Goal: Complete application form: Complete application form

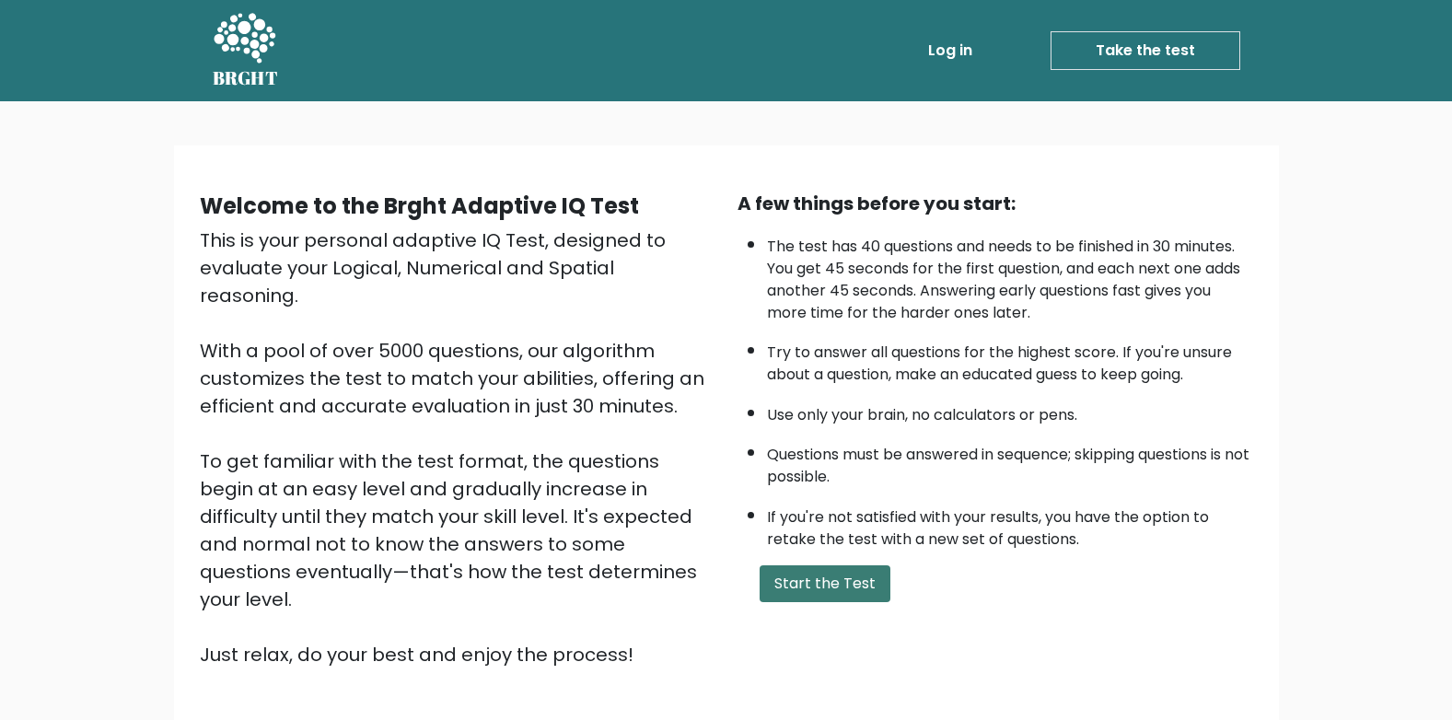
click at [821, 577] on button "Start the Test" at bounding box center [825, 583] width 131 height 37
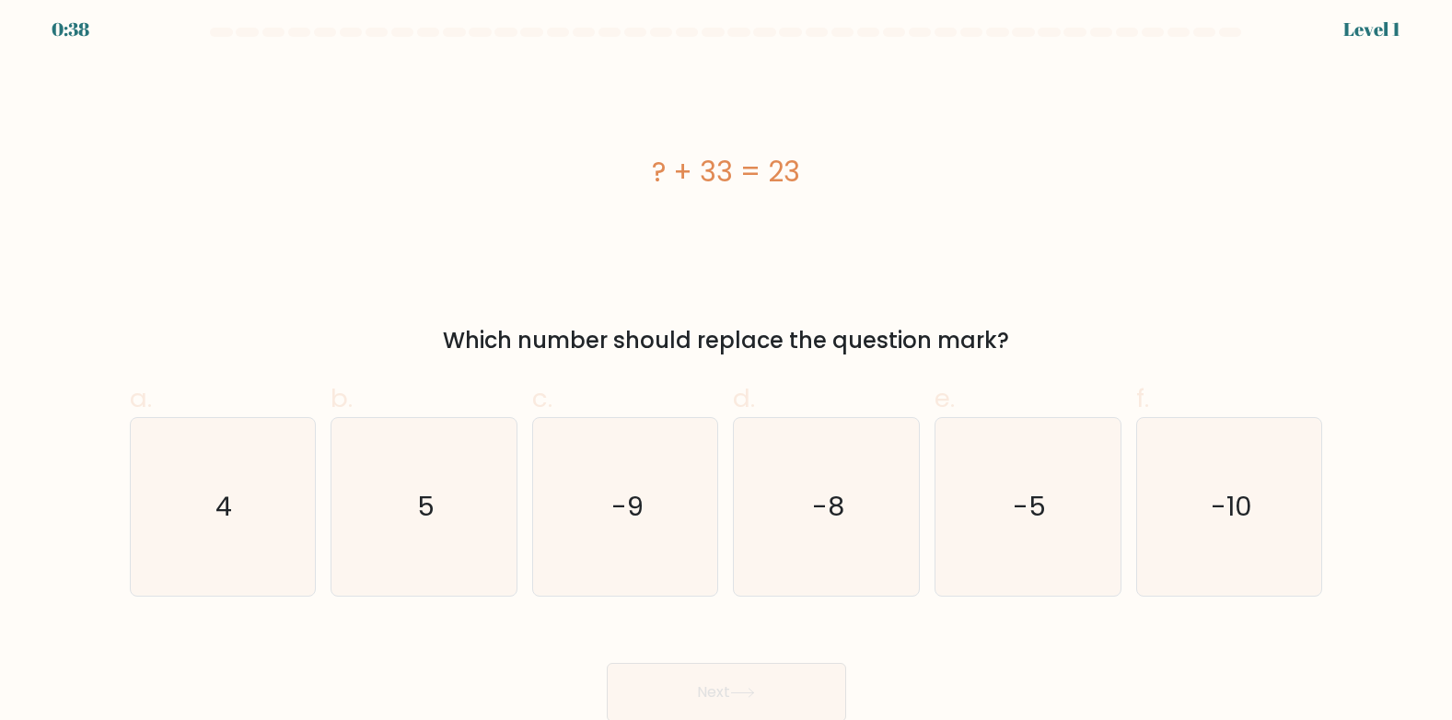
scroll to position [8, 0]
click at [1260, 524] on icon "-10" at bounding box center [1230, 505] width 178 height 178
click at [728, 364] on input "f. -10" at bounding box center [727, 358] width 1 height 12
radio input "true"
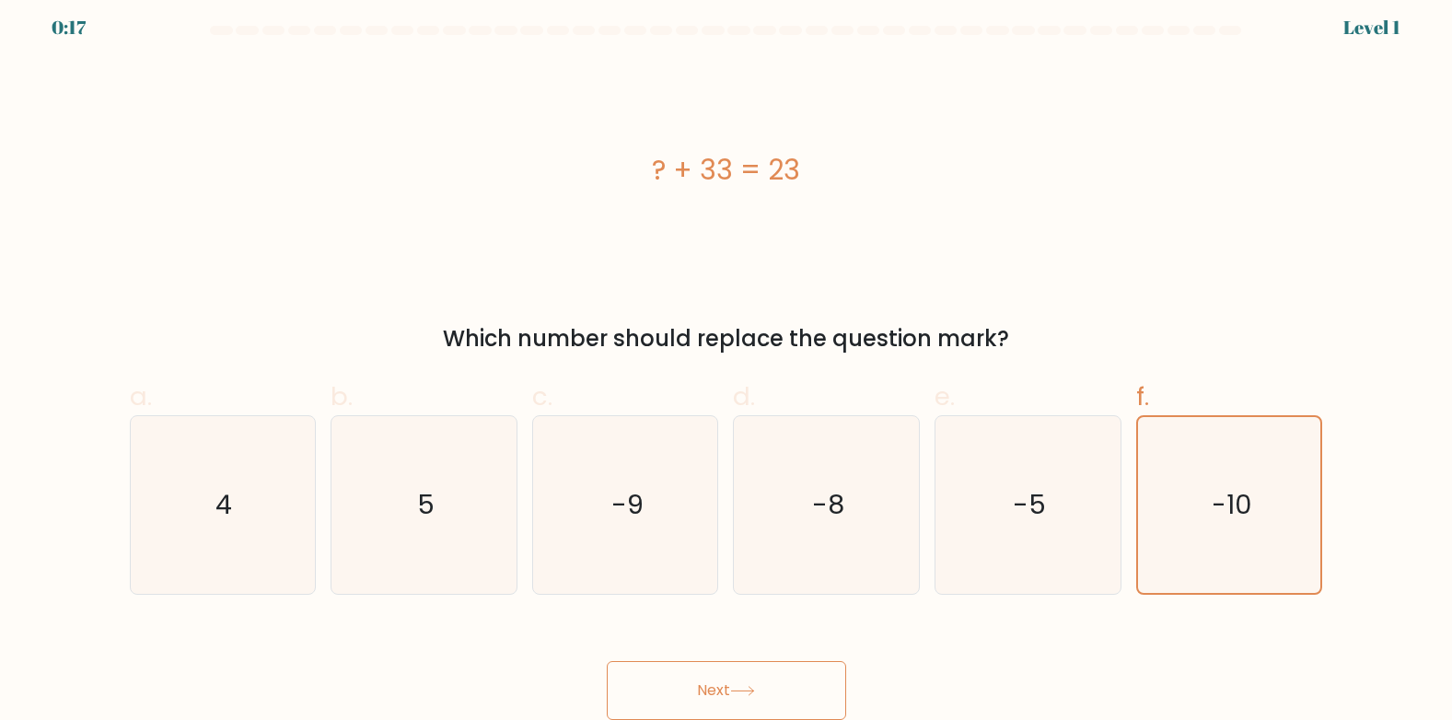
click at [822, 686] on button "Next" at bounding box center [726, 690] width 239 height 59
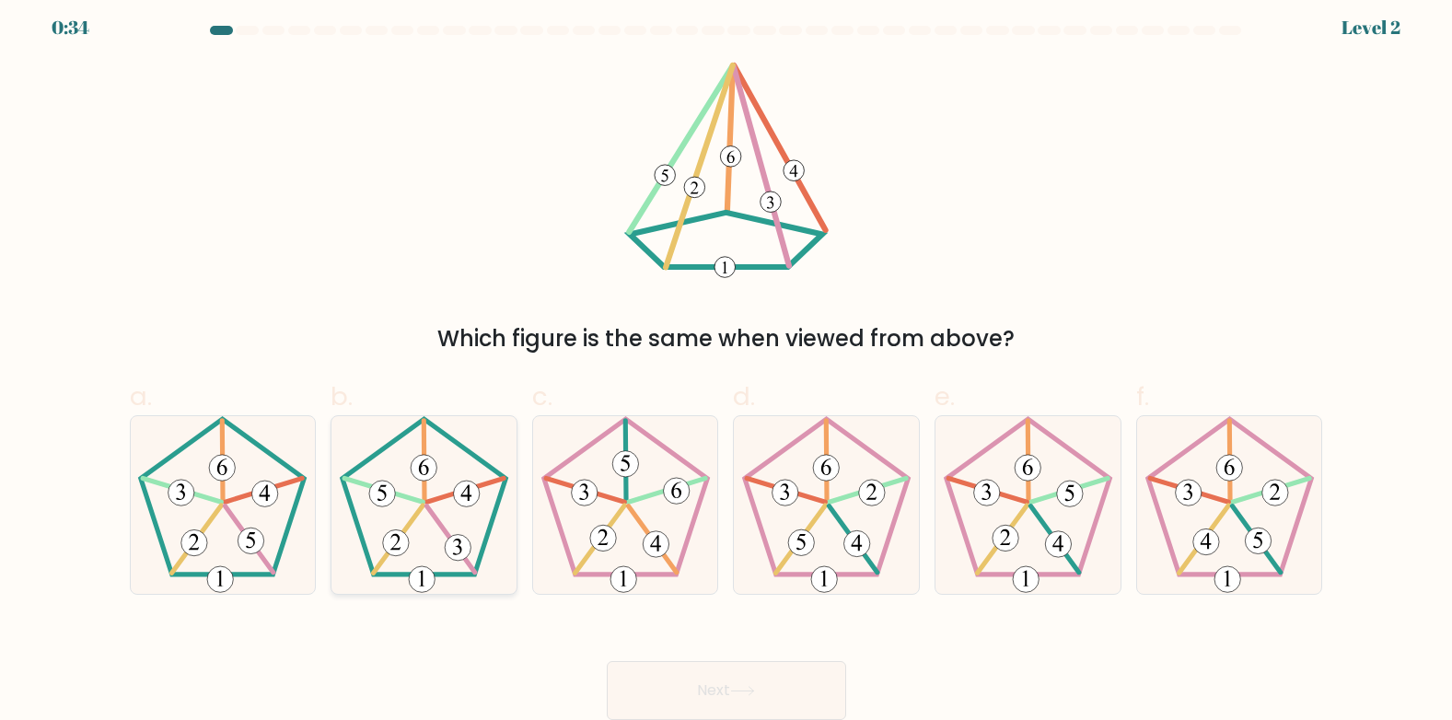
click at [451, 534] on icon at bounding box center [424, 505] width 178 height 178
click at [727, 364] on input "b." at bounding box center [727, 358] width 1 height 12
radio input "true"
click at [740, 683] on button "Next" at bounding box center [726, 690] width 239 height 59
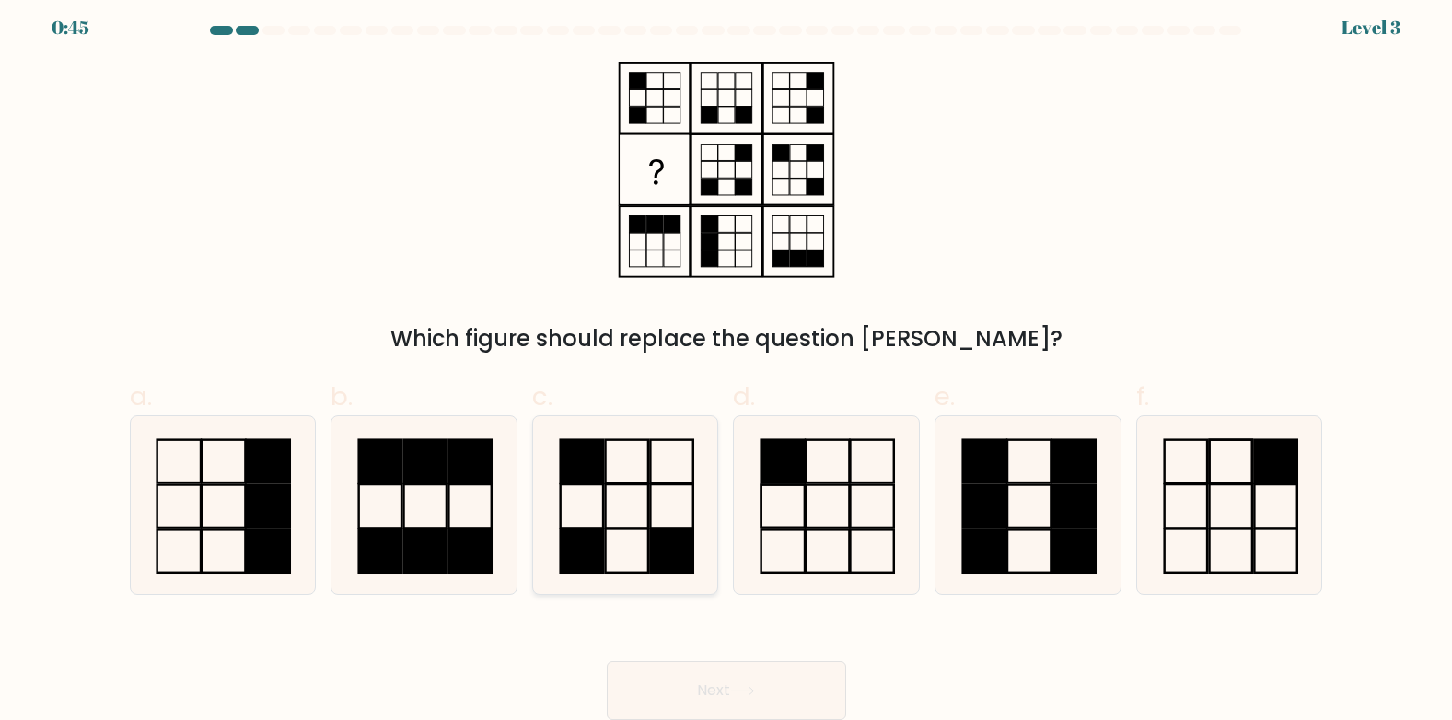
click at [625, 498] on icon at bounding box center [626, 505] width 178 height 178
click at [727, 364] on input "c." at bounding box center [727, 358] width 1 height 12
radio input "true"
click at [696, 670] on button "Next" at bounding box center [726, 690] width 239 height 59
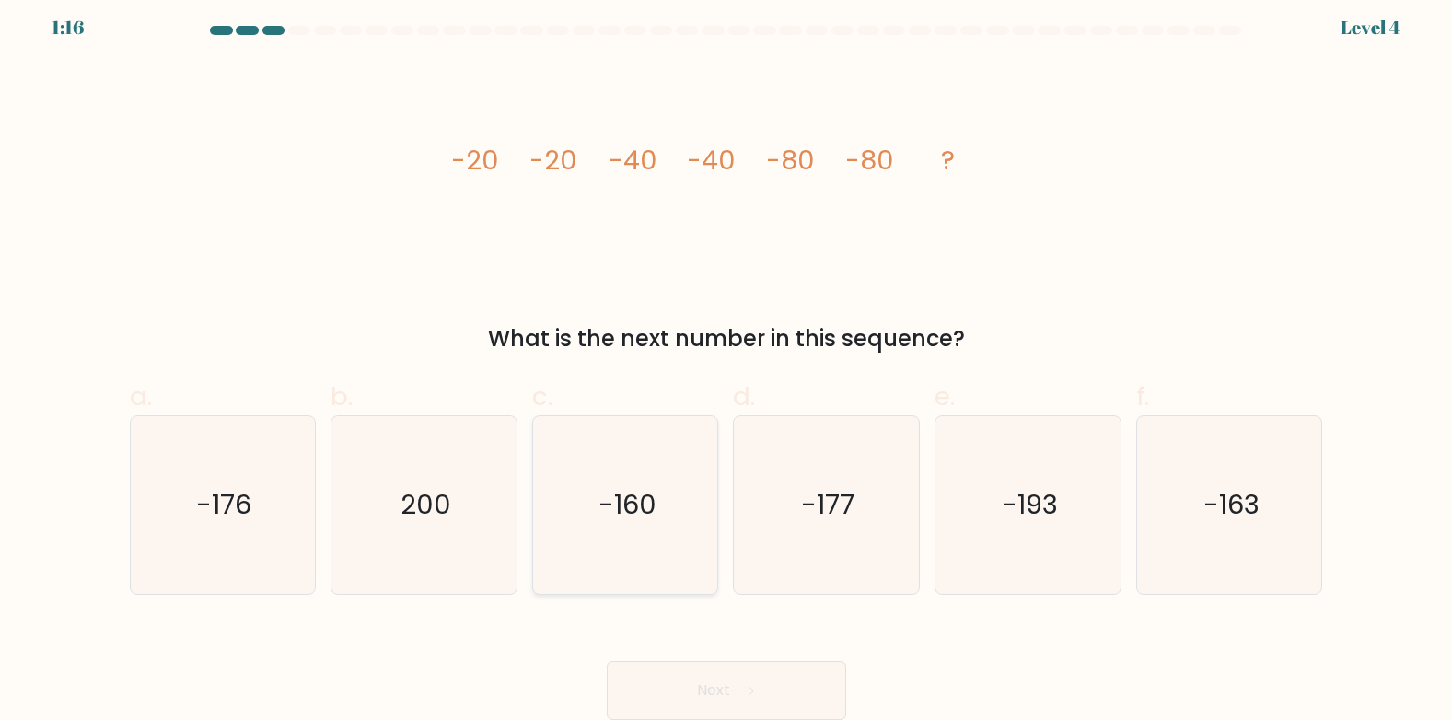
click at [649, 519] on text "-160" at bounding box center [628, 504] width 58 height 37
click at [727, 364] on input "c. -160" at bounding box center [727, 358] width 1 height 12
radio input "true"
click at [715, 682] on button "Next" at bounding box center [726, 690] width 239 height 59
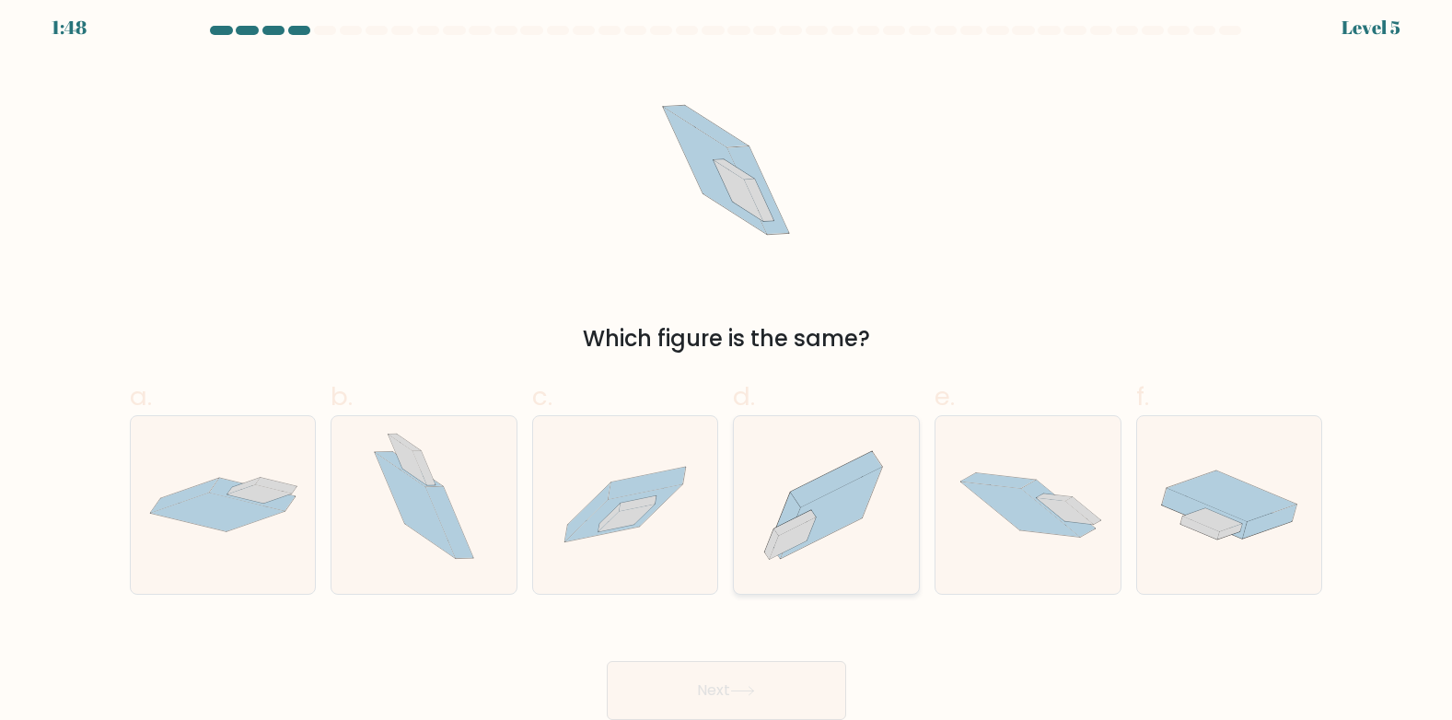
click at [822, 514] on icon at bounding box center [832, 512] width 101 height 91
click at [728, 364] on input "d." at bounding box center [727, 358] width 1 height 12
radio input "true"
click at [784, 701] on button "Next" at bounding box center [726, 690] width 239 height 59
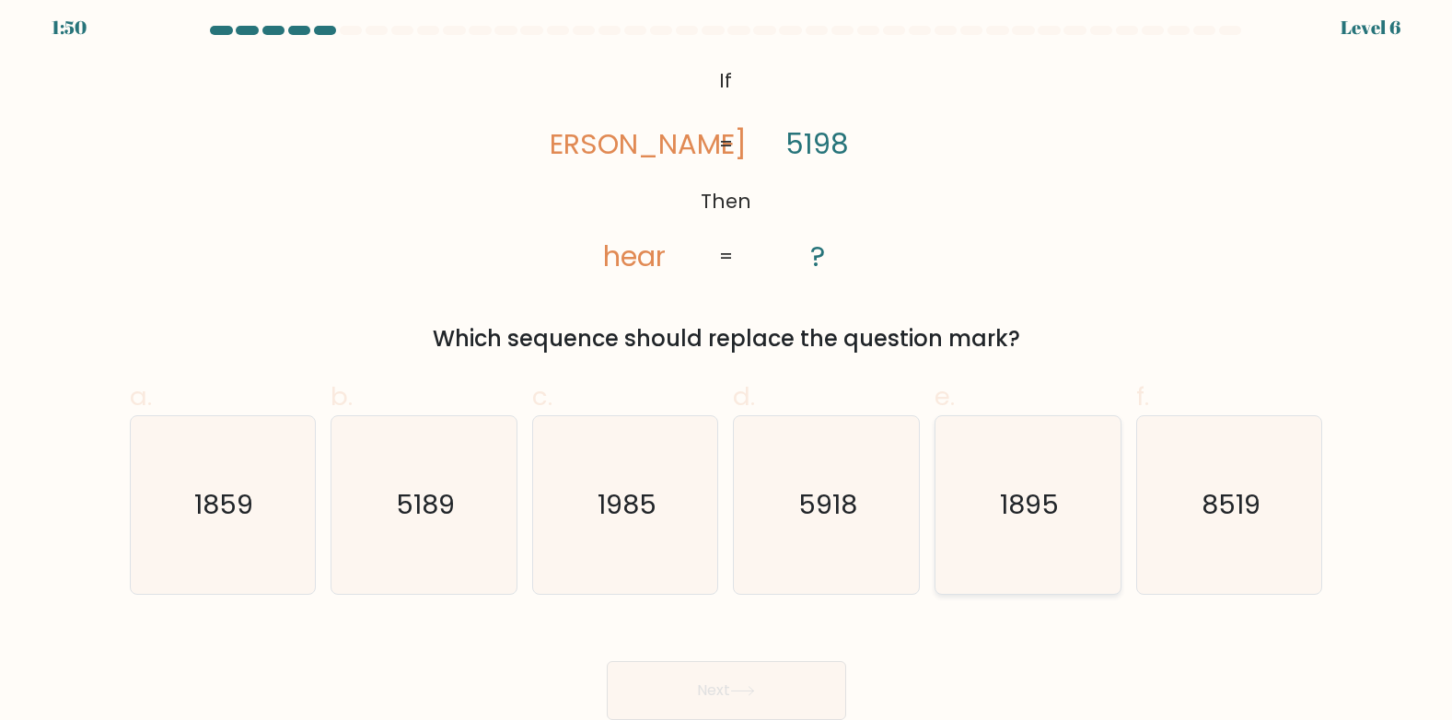
click at [1017, 505] on text "1895" at bounding box center [1029, 504] width 59 height 37
click at [728, 364] on input "e. 1895" at bounding box center [727, 358] width 1 height 12
radio input "true"
click at [791, 688] on button "Next" at bounding box center [726, 690] width 239 height 59
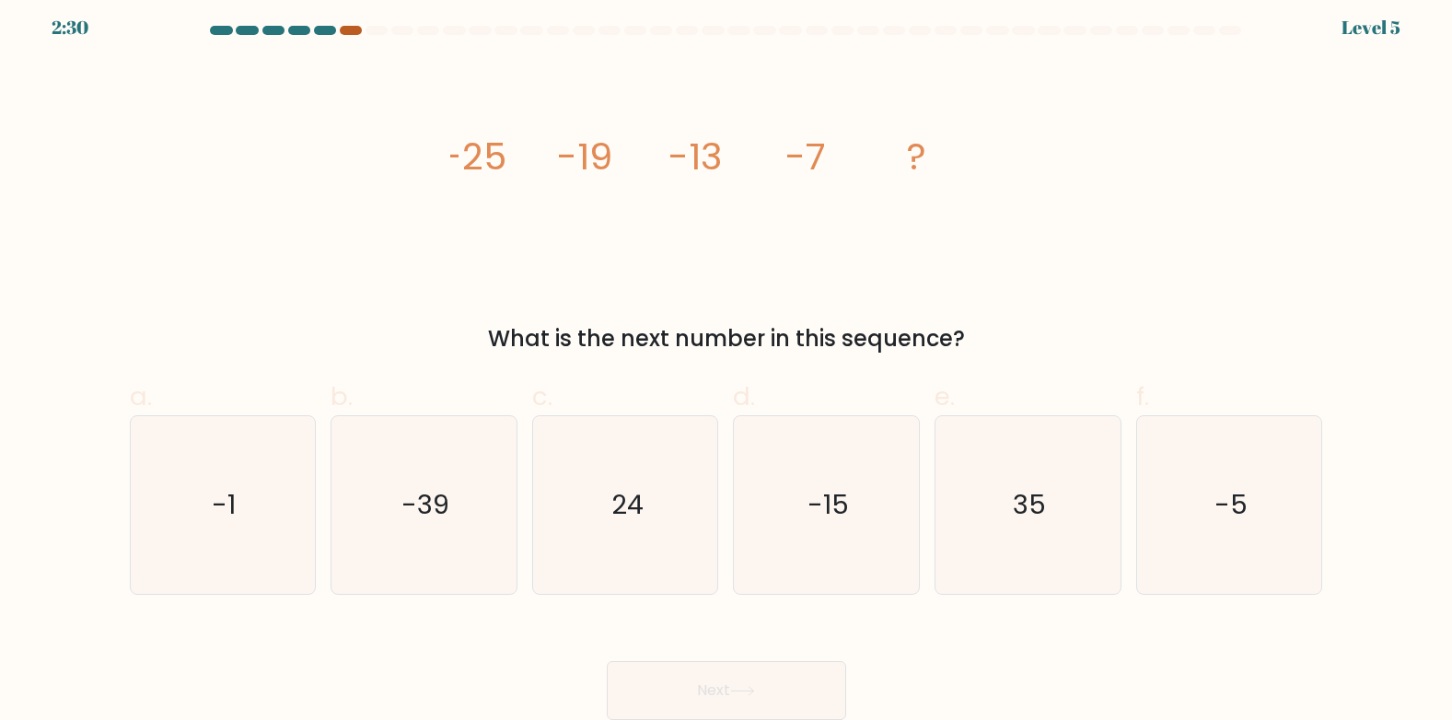
click at [348, 29] on div at bounding box center [351, 30] width 22 height 9
click at [374, 29] on div at bounding box center [377, 30] width 22 height 9
click at [215, 500] on text "-1" at bounding box center [225, 504] width 24 height 37
click at [727, 364] on input "a. -1" at bounding box center [727, 358] width 1 height 12
radio input "true"
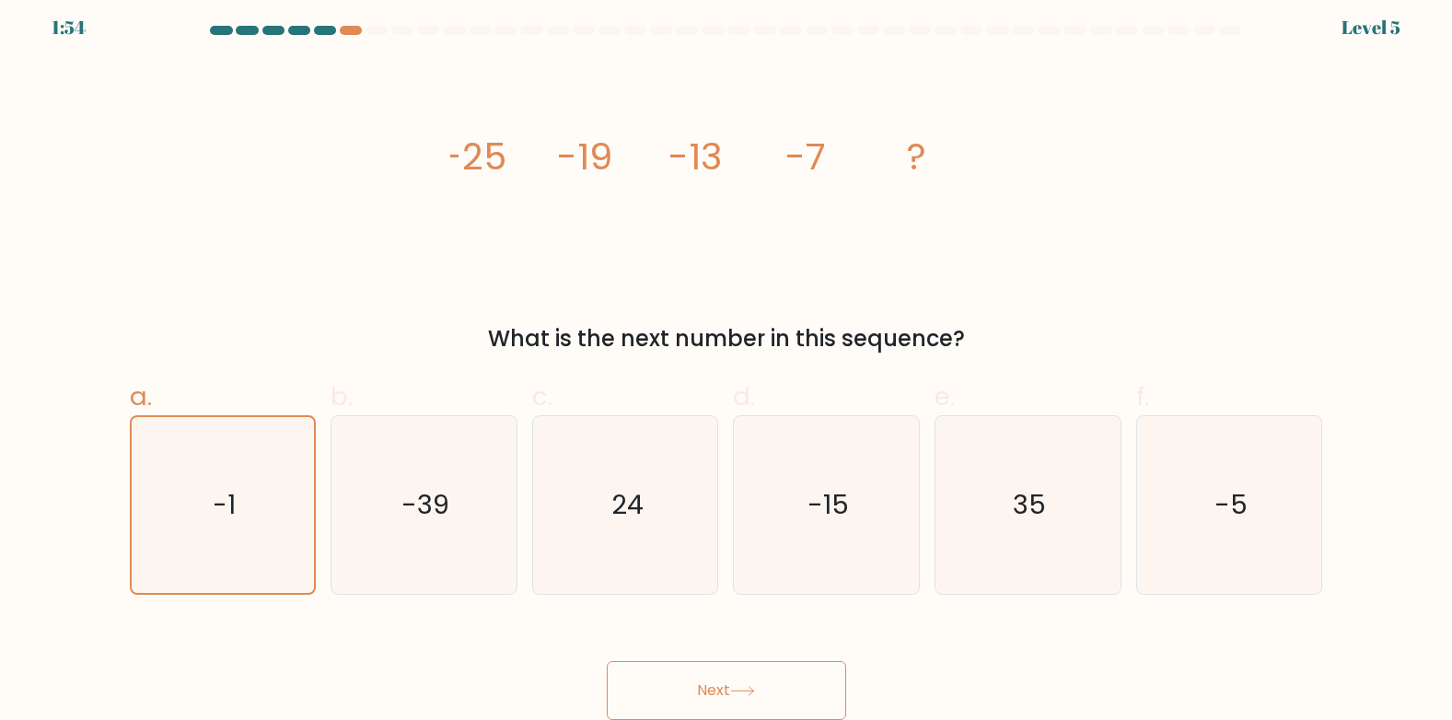
click at [725, 697] on button "Next" at bounding box center [726, 690] width 239 height 59
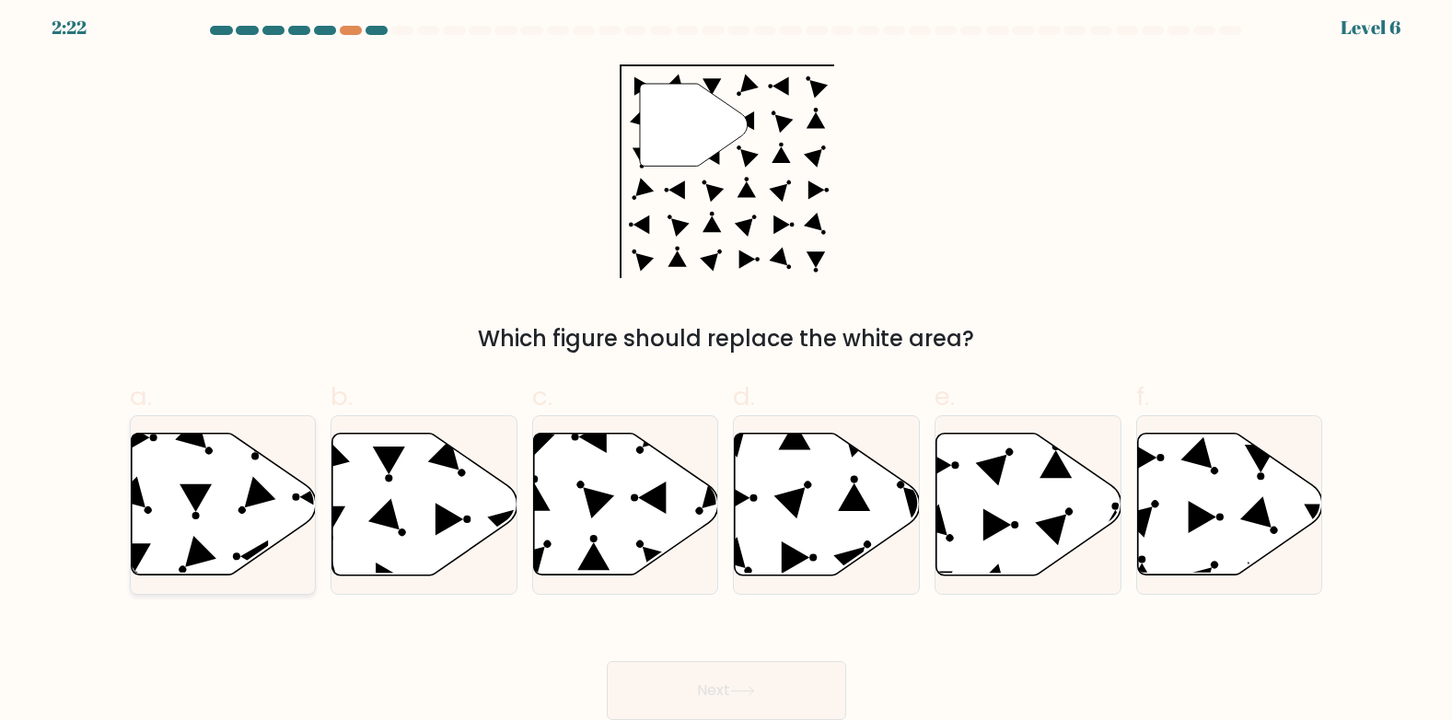
click at [227, 488] on icon at bounding box center [223, 505] width 185 height 142
click at [727, 364] on input "a." at bounding box center [727, 358] width 1 height 12
radio input "true"
click at [697, 689] on button "Next" at bounding box center [726, 690] width 239 height 59
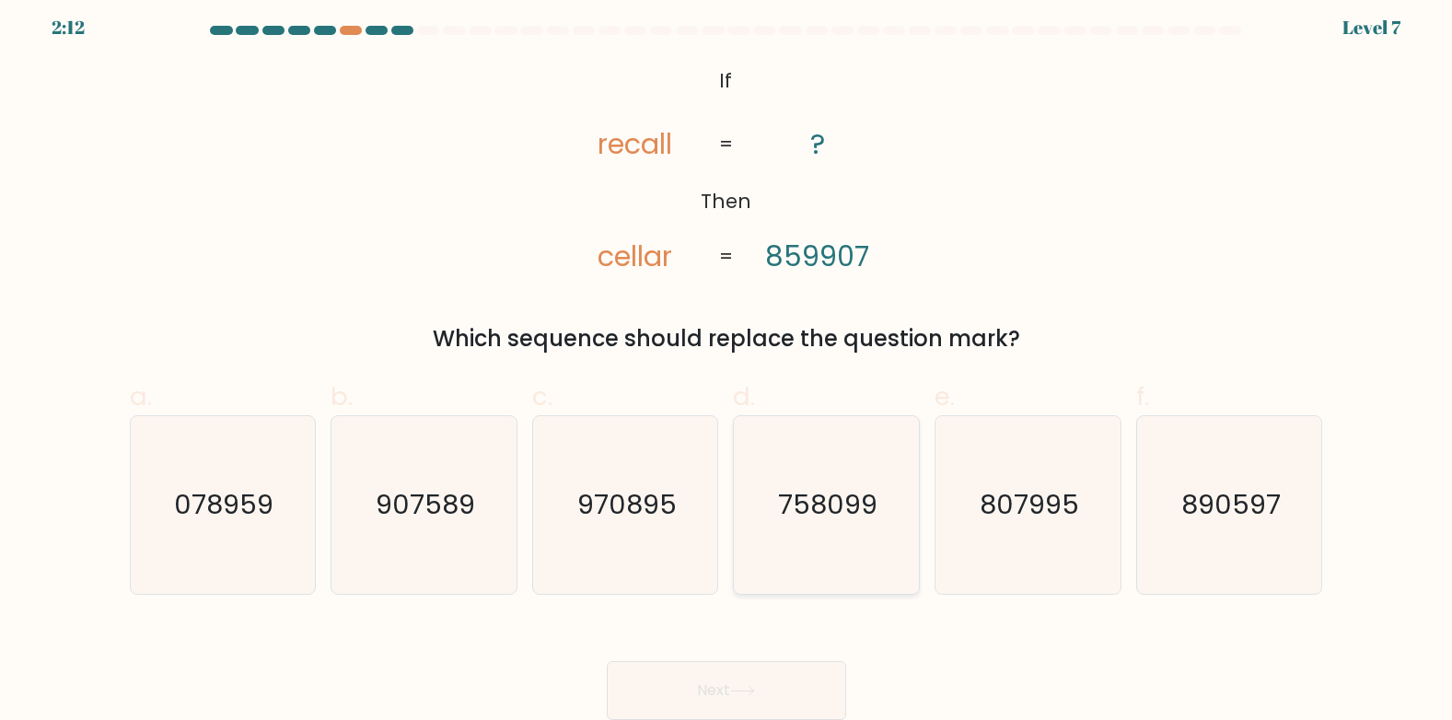
click at [791, 519] on text "758099" at bounding box center [828, 504] width 99 height 37
click at [728, 364] on input "d. 758099" at bounding box center [727, 358] width 1 height 12
radio input "true"
click at [794, 674] on button "Next" at bounding box center [726, 690] width 239 height 59
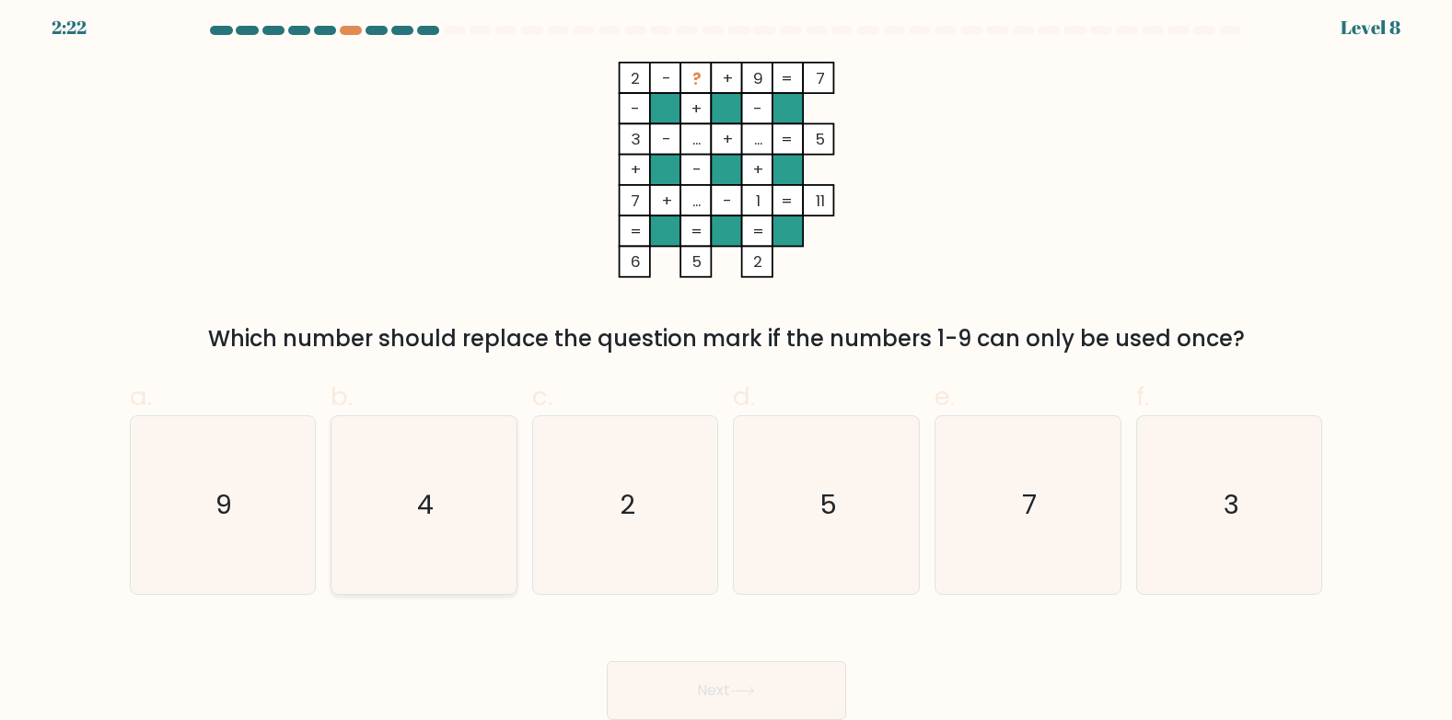
click at [395, 489] on icon "4" at bounding box center [424, 505] width 178 height 178
click at [727, 364] on input "b. 4" at bounding box center [727, 358] width 1 height 12
radio input "true"
click at [729, 688] on button "Next" at bounding box center [726, 690] width 239 height 59
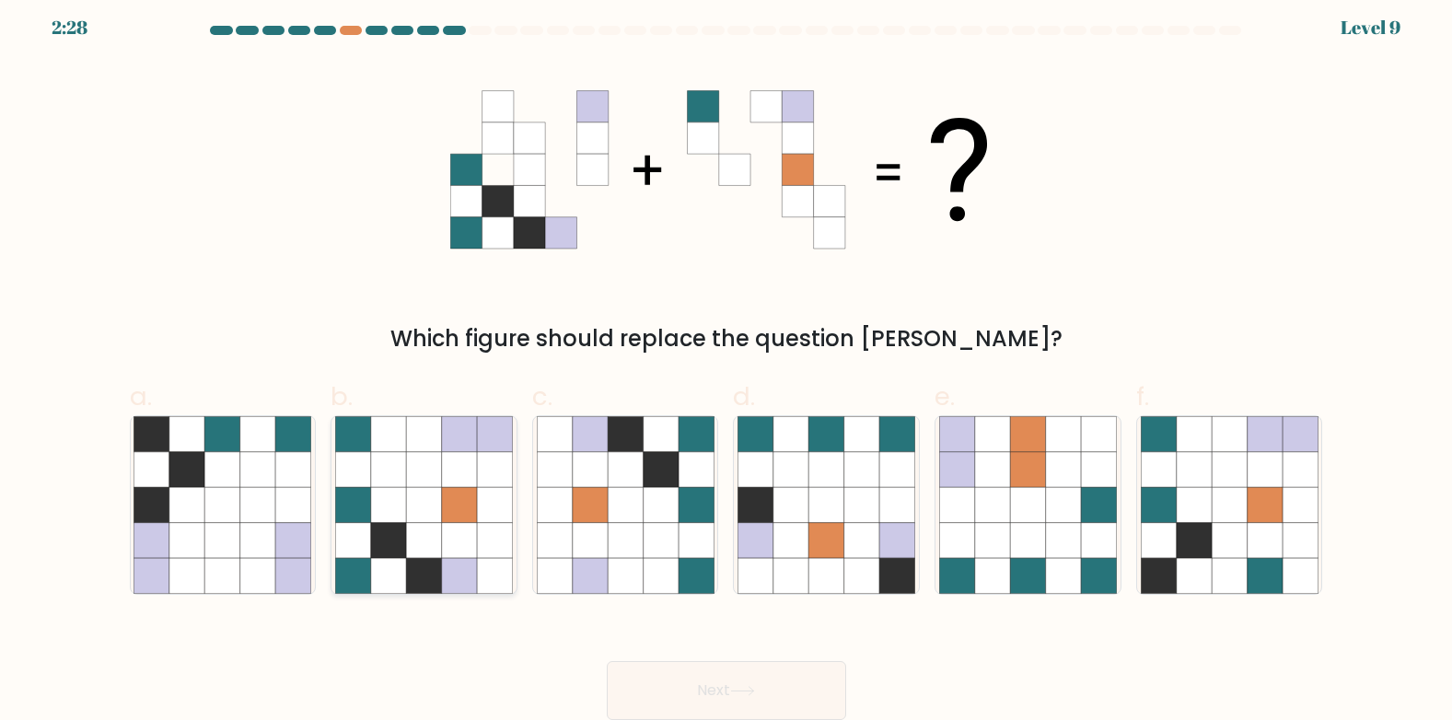
click at [453, 543] on icon at bounding box center [459, 540] width 35 height 35
click at [727, 364] on input "b." at bounding box center [727, 358] width 1 height 12
radio input "true"
click at [646, 677] on button "Next" at bounding box center [726, 690] width 239 height 59
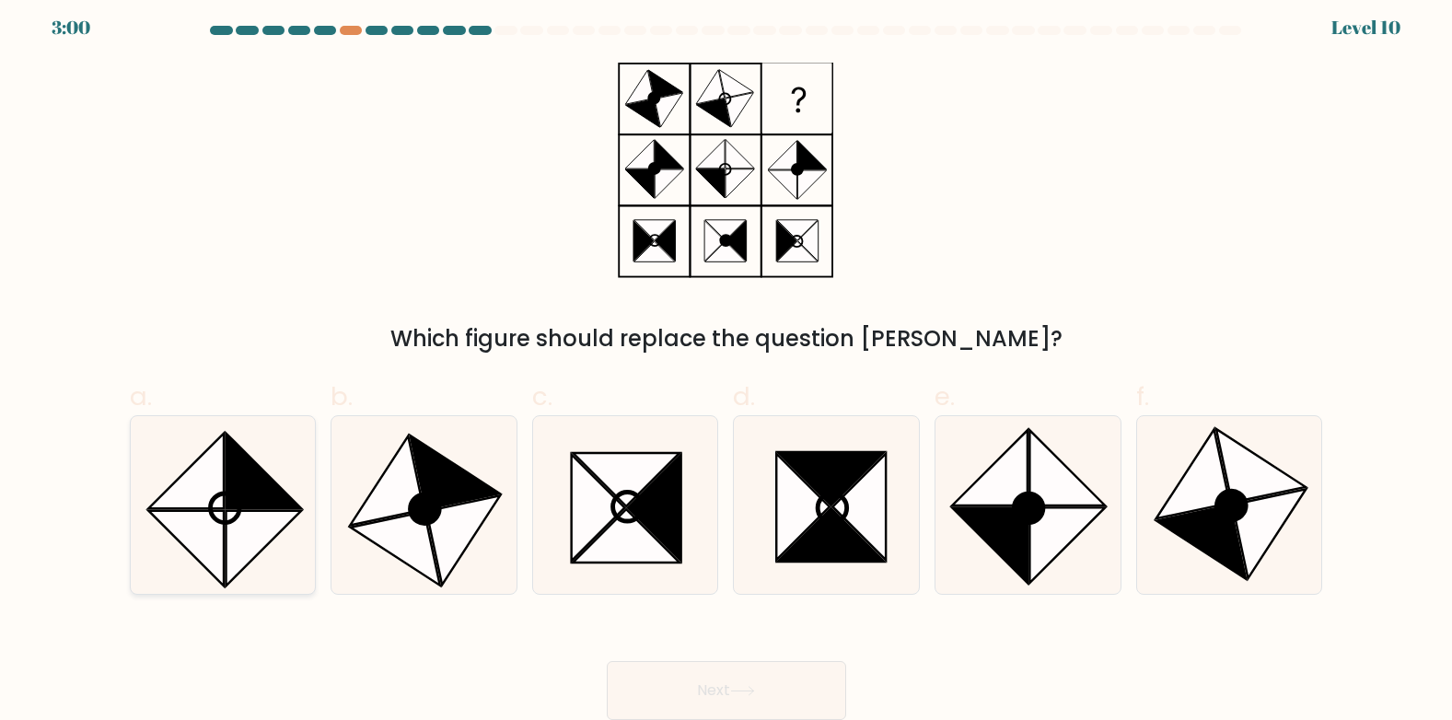
click at [191, 528] on icon at bounding box center [187, 549] width 76 height 76
click at [727, 364] on input "a." at bounding box center [727, 358] width 1 height 12
radio input "true"
click at [751, 679] on button "Next" at bounding box center [726, 690] width 239 height 59
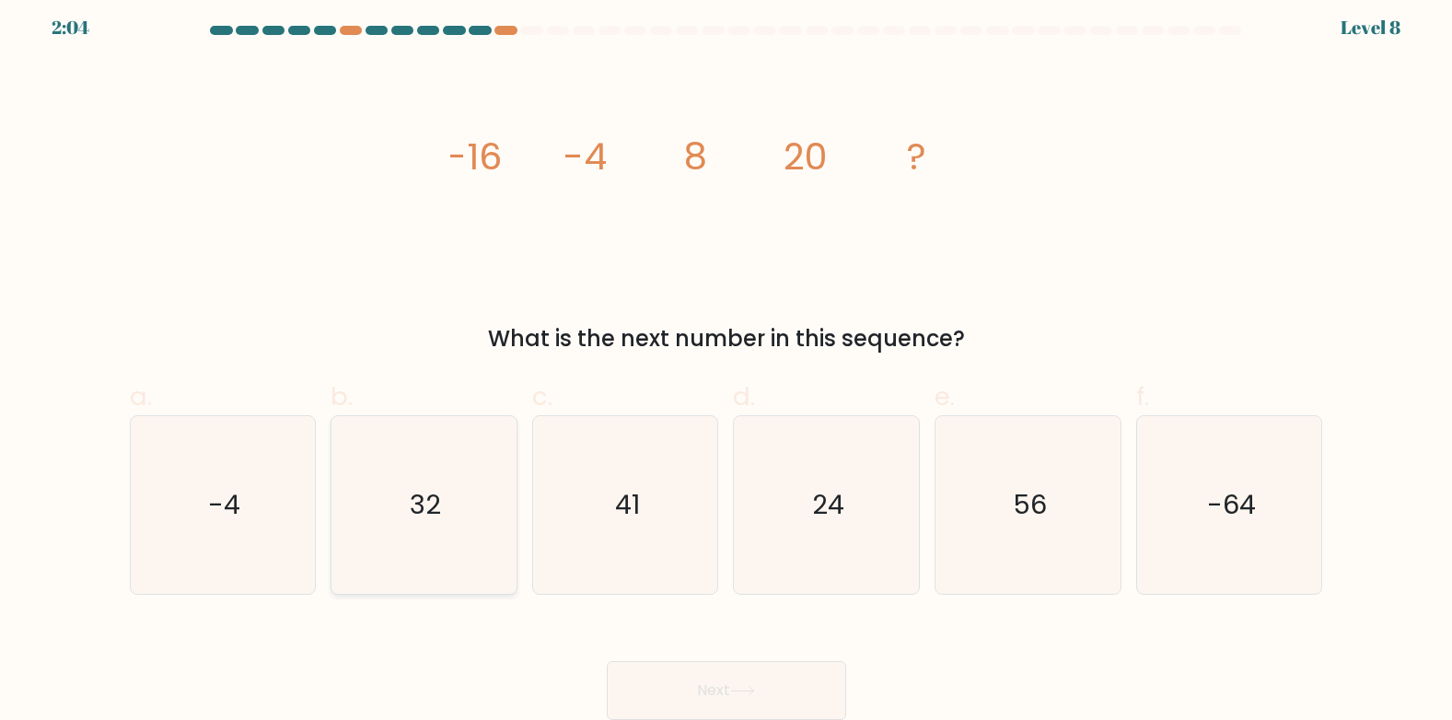
click at [409, 534] on icon "32" at bounding box center [424, 505] width 178 height 178
click at [727, 364] on input "b. 32" at bounding box center [727, 358] width 1 height 12
radio input "true"
click at [675, 681] on button "Next" at bounding box center [726, 690] width 239 height 59
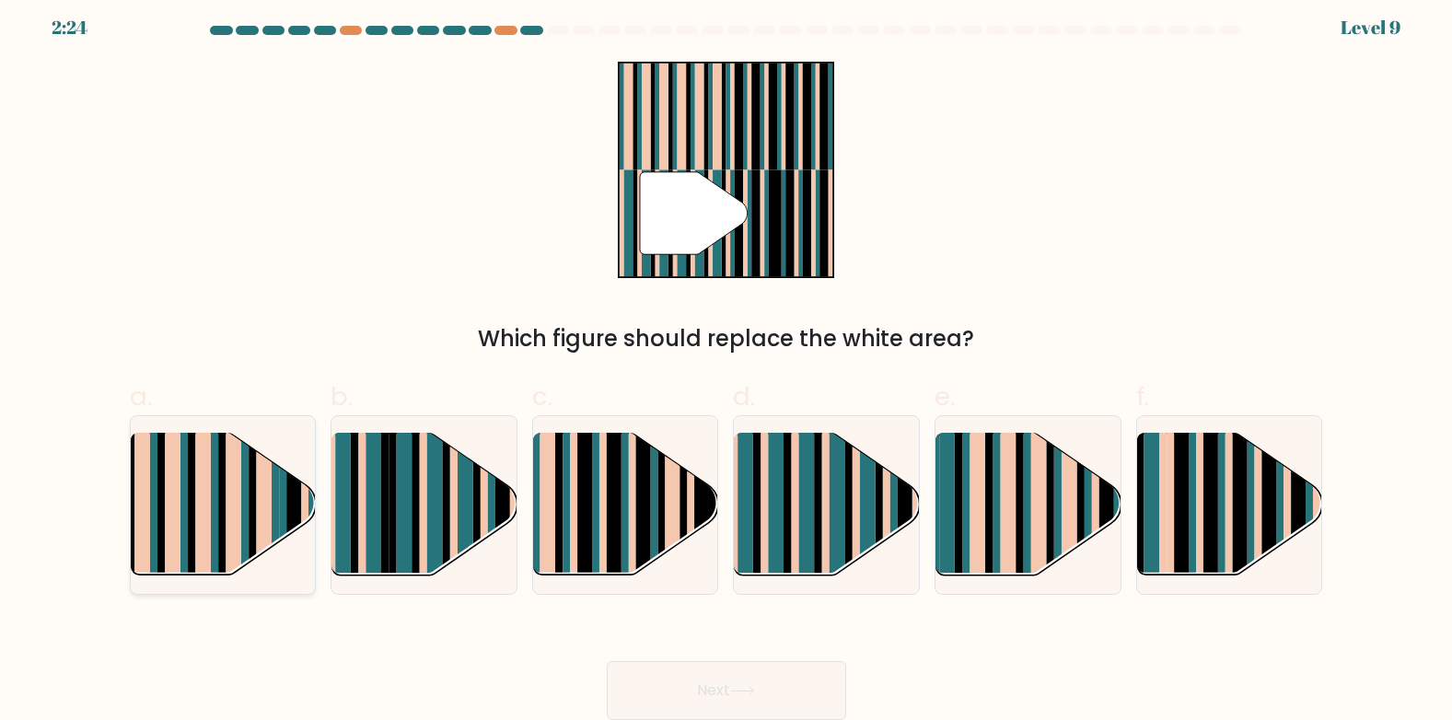
click at [269, 527] on rect at bounding box center [264, 490] width 16 height 183
click at [727, 364] on input "a." at bounding box center [727, 358] width 1 height 12
radio input "true"
click at [688, 674] on button "Next" at bounding box center [726, 690] width 239 height 59
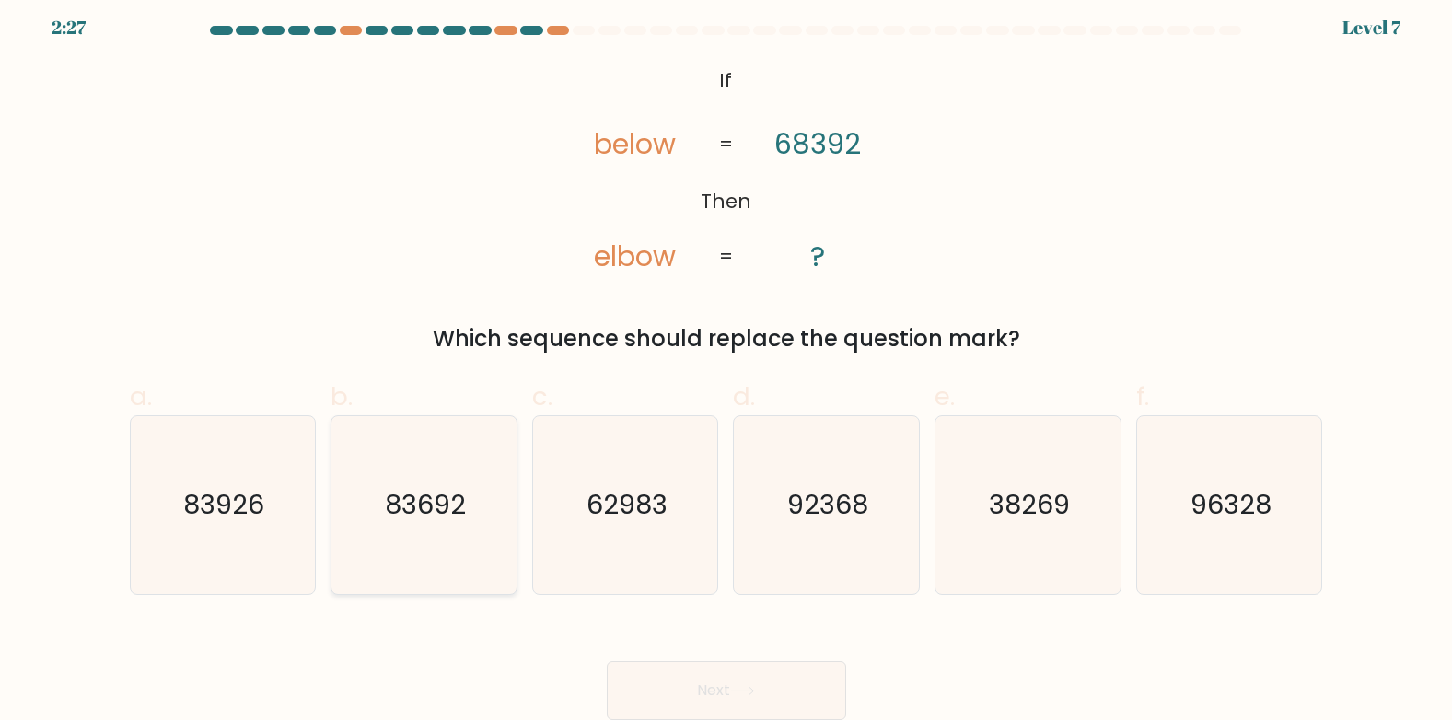
click at [390, 527] on icon "83692" at bounding box center [424, 505] width 178 height 178
click at [727, 364] on input "b. 83692" at bounding box center [727, 358] width 1 height 12
radio input "true"
click at [791, 689] on button "Next" at bounding box center [726, 690] width 239 height 59
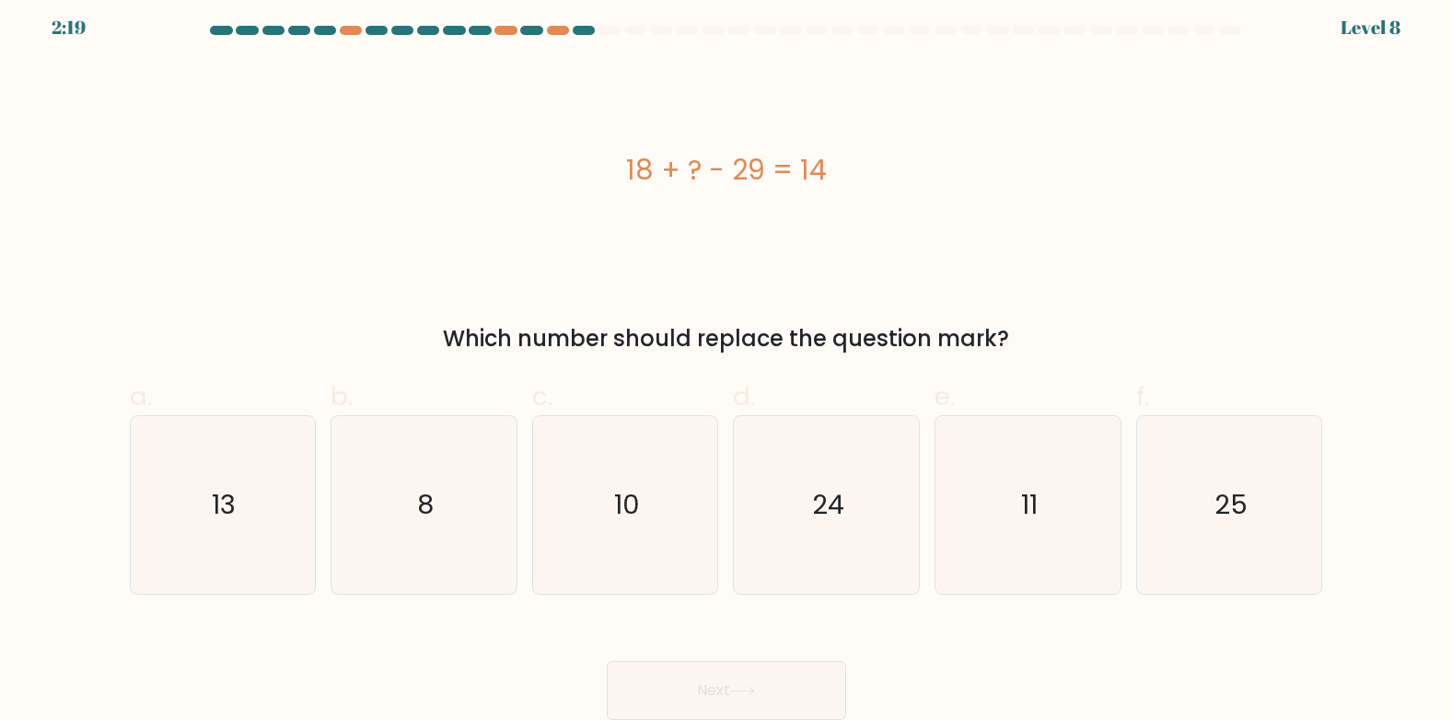
click at [629, 167] on div "18 + ? - 29 = 14" at bounding box center [727, 169] width 1194 height 41
drag, startPoint x: 728, startPoint y: 174, endPoint x: 808, endPoint y: 175, distance: 79.2
click at [808, 175] on div "18 + ? - 29 = 14" at bounding box center [727, 169] width 1194 height 41
drag, startPoint x: 808, startPoint y: 175, endPoint x: 702, endPoint y: 175, distance: 105.9
click at [716, 175] on div "18 + ? - 29 = 14" at bounding box center [727, 169] width 1194 height 41
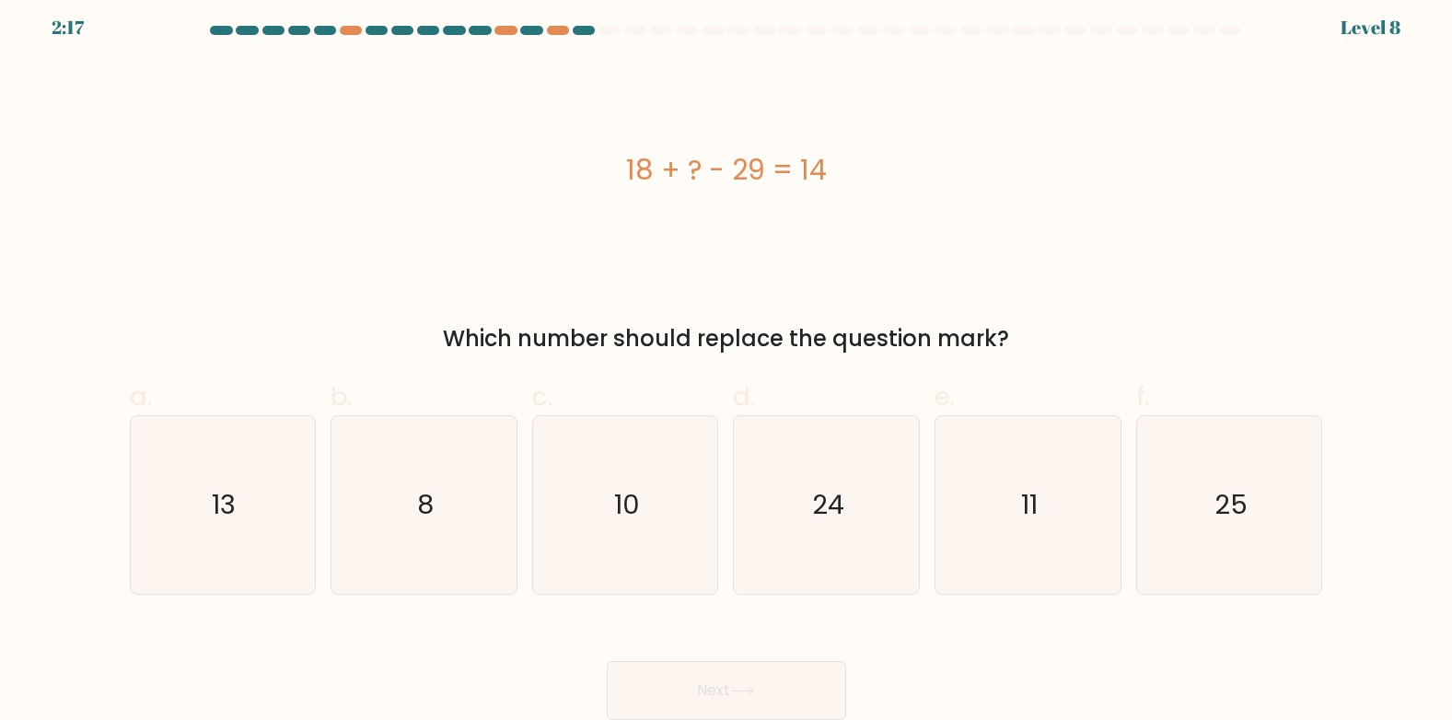
click at [623, 165] on div "18 + ? - 29 = 14" at bounding box center [727, 169] width 1194 height 41
click at [638, 166] on div "18 + ? - 29 = 14" at bounding box center [727, 169] width 1194 height 41
drag, startPoint x: 638, startPoint y: 166, endPoint x: 823, endPoint y: 182, distance: 185.9
click at [823, 182] on div "18 + ? - 29 = 14" at bounding box center [727, 169] width 1194 height 41
copy div "18 + ? - 29 = 14"
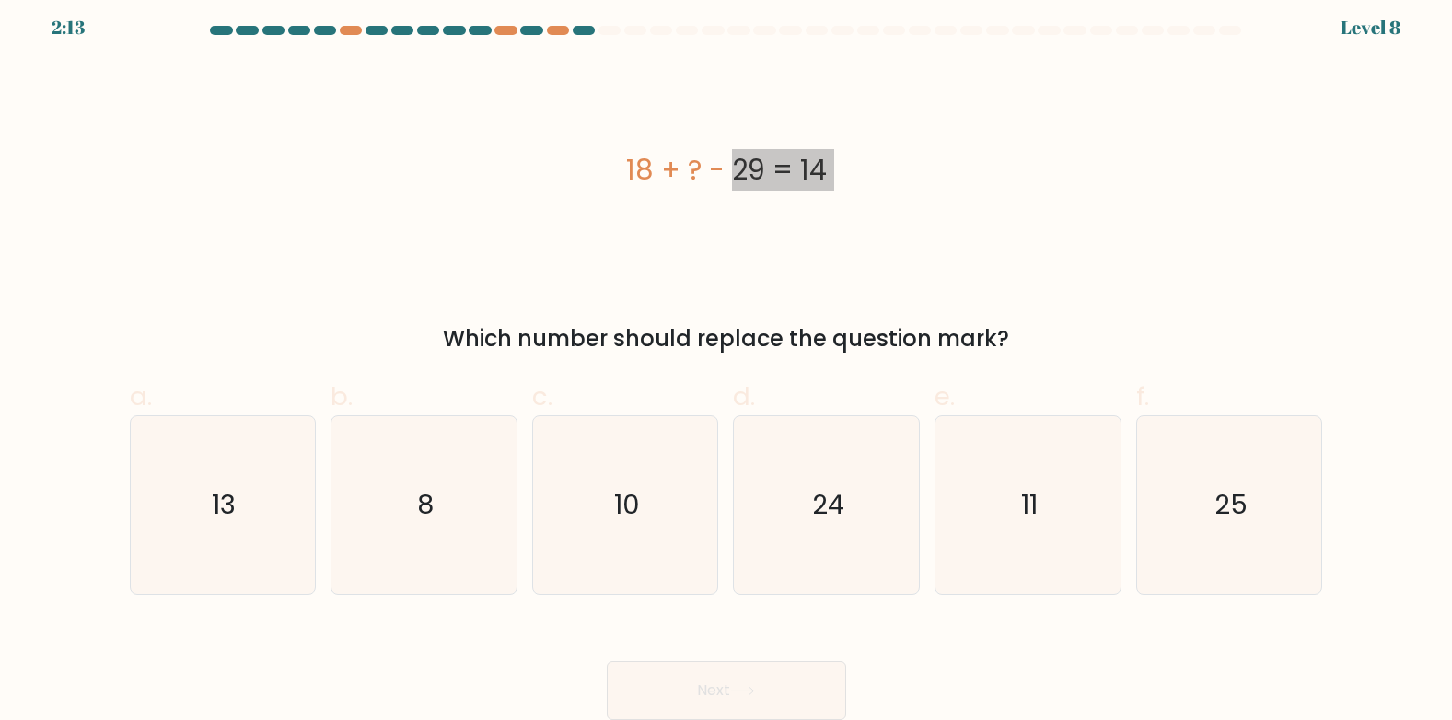
scroll to position [0, 0]
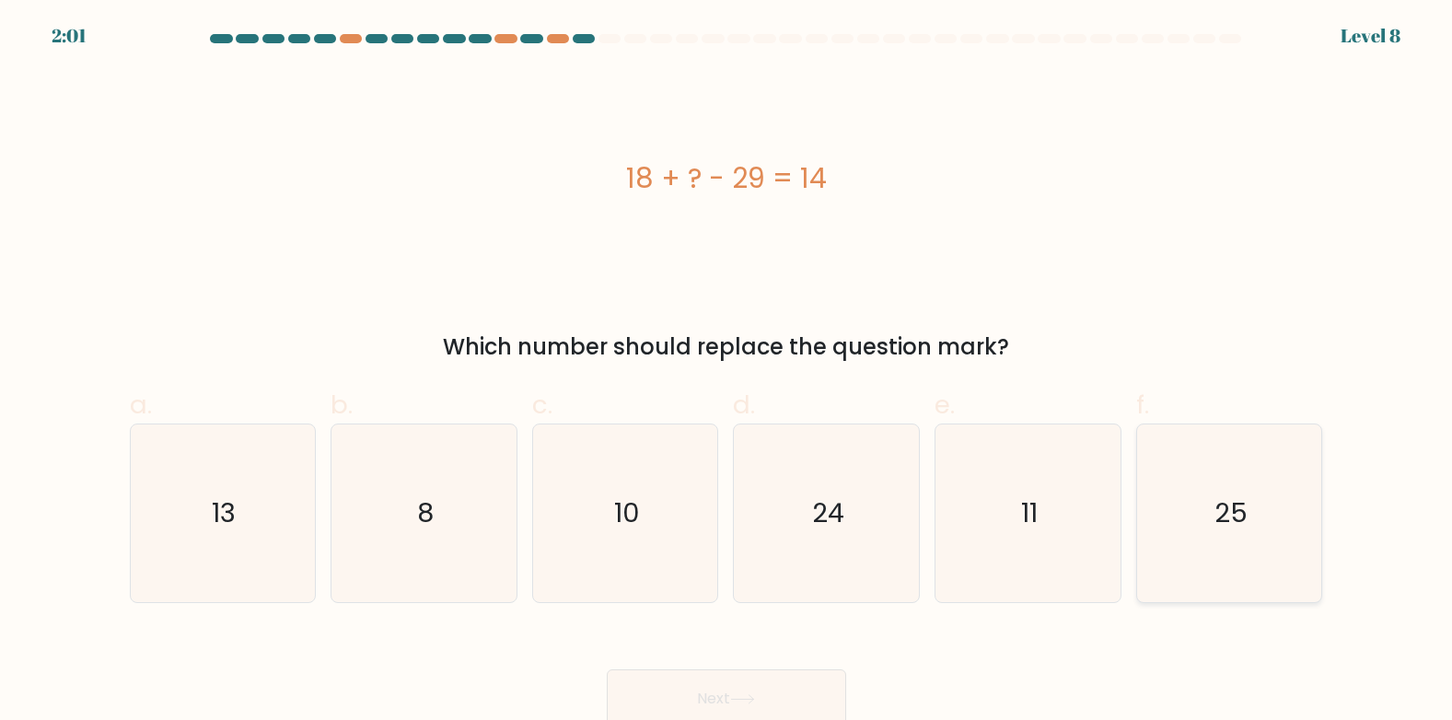
click at [1159, 490] on icon "25" at bounding box center [1230, 514] width 178 height 178
click at [728, 372] on input "f. 25" at bounding box center [727, 366] width 1 height 12
radio input "true"
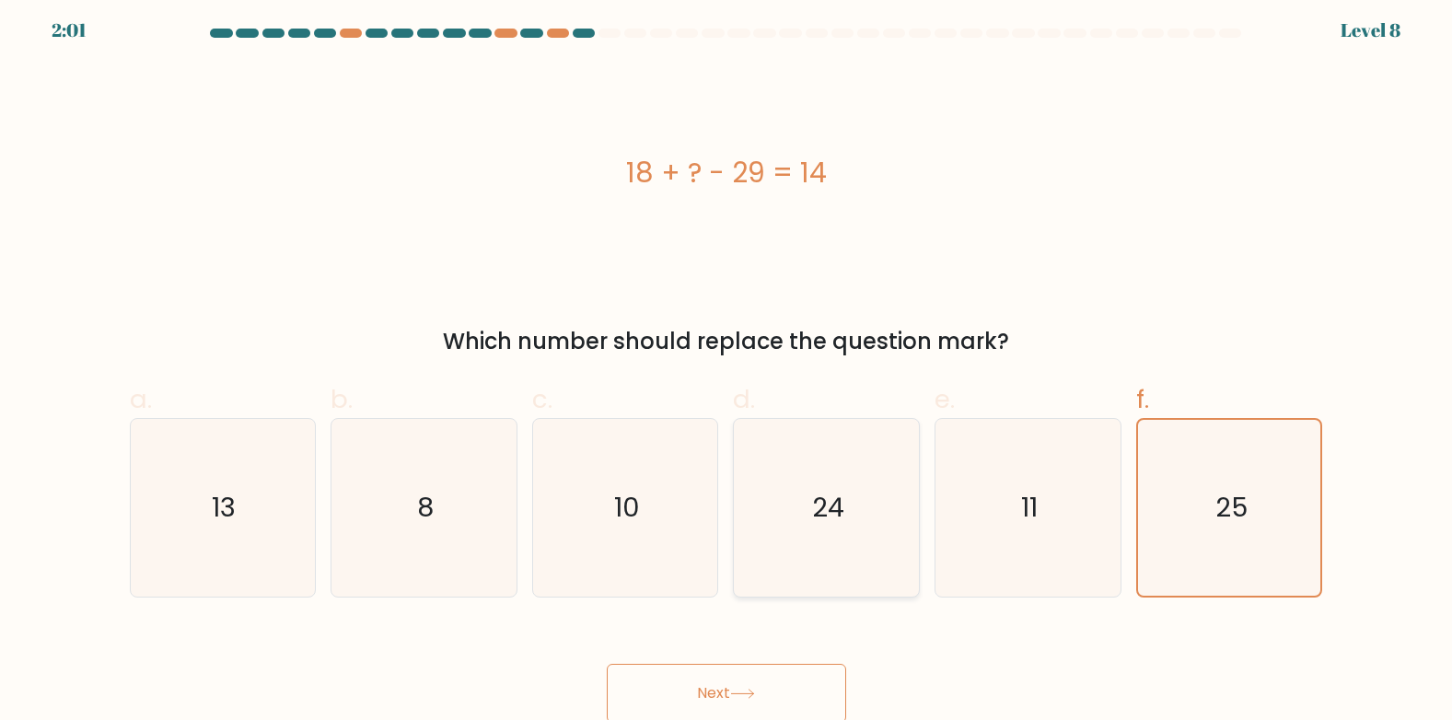
scroll to position [8, 0]
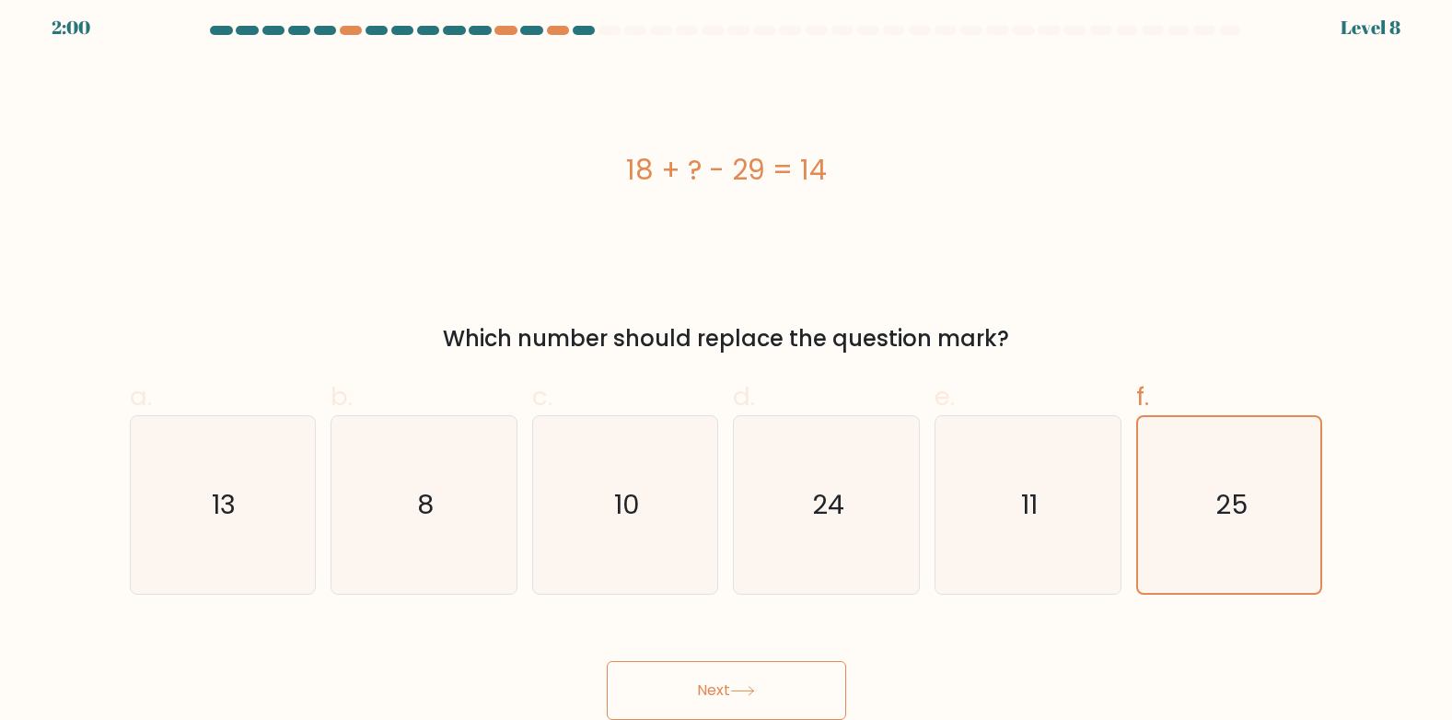
click at [757, 682] on button "Next" at bounding box center [726, 690] width 239 height 59
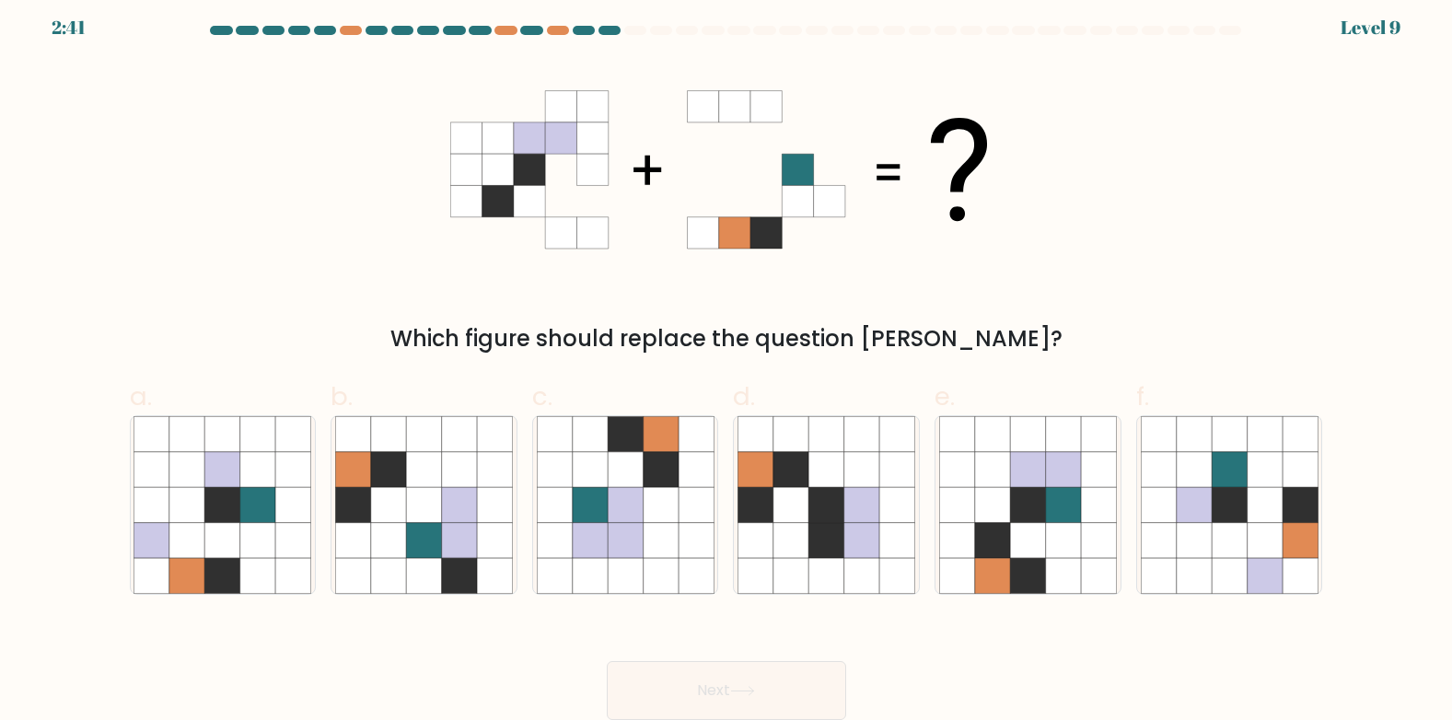
click at [447, 122] on div "Which figure should replace the question mark?" at bounding box center [727, 209] width 1216 height 294
drag, startPoint x: 454, startPoint y: 126, endPoint x: 471, endPoint y: 129, distance: 16.8
click at [463, 127] on div "Which figure should replace the question mark?" at bounding box center [727, 209] width 1216 height 294
click at [470, 128] on icon at bounding box center [465, 137] width 31 height 31
click at [485, 132] on icon at bounding box center [497, 137] width 31 height 31
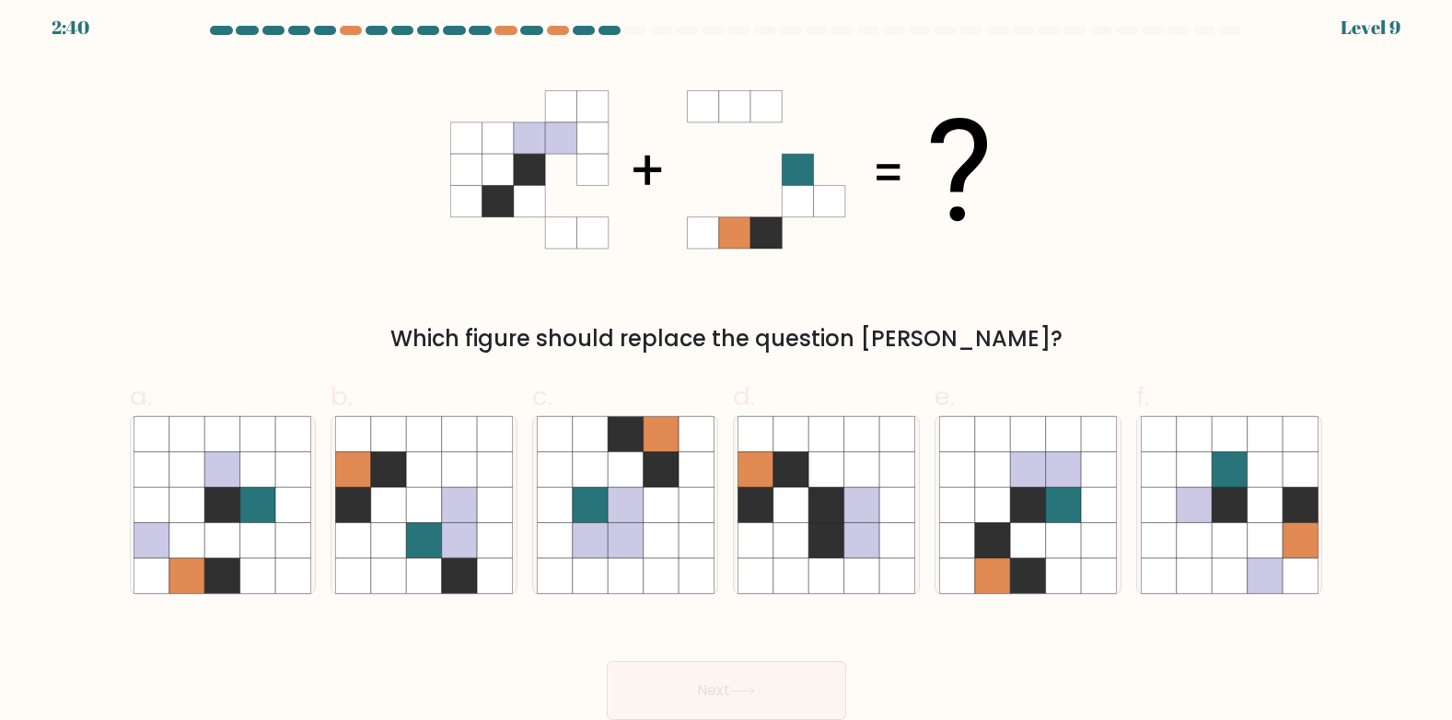
drag, startPoint x: 458, startPoint y: 146, endPoint x: 554, endPoint y: 195, distance: 108.7
click at [458, 147] on icon at bounding box center [465, 137] width 31 height 31
drag, startPoint x: 554, startPoint y: 195, endPoint x: 586, endPoint y: 324, distance: 132.7
click at [586, 324] on div "Which figure should replace the question mark?" at bounding box center [727, 209] width 1216 height 294
drag, startPoint x: 586, startPoint y: 324, endPoint x: 478, endPoint y: 439, distance: 157.7
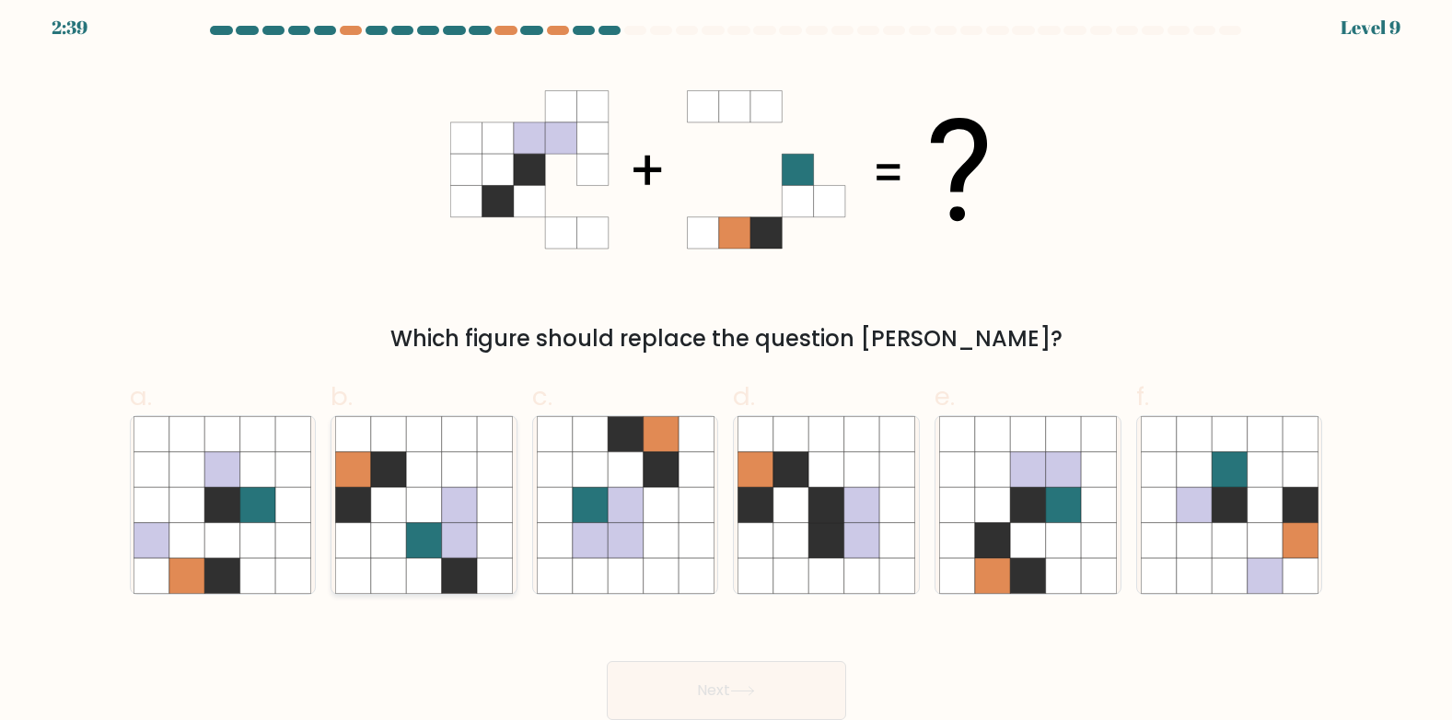
click at [478, 439] on icon at bounding box center [494, 433] width 35 height 35
click at [727, 364] on input "b." at bounding box center [727, 358] width 1 height 12
radio input "true"
click at [1059, 505] on icon at bounding box center [1063, 504] width 35 height 35
click at [728, 364] on input "e." at bounding box center [727, 358] width 1 height 12
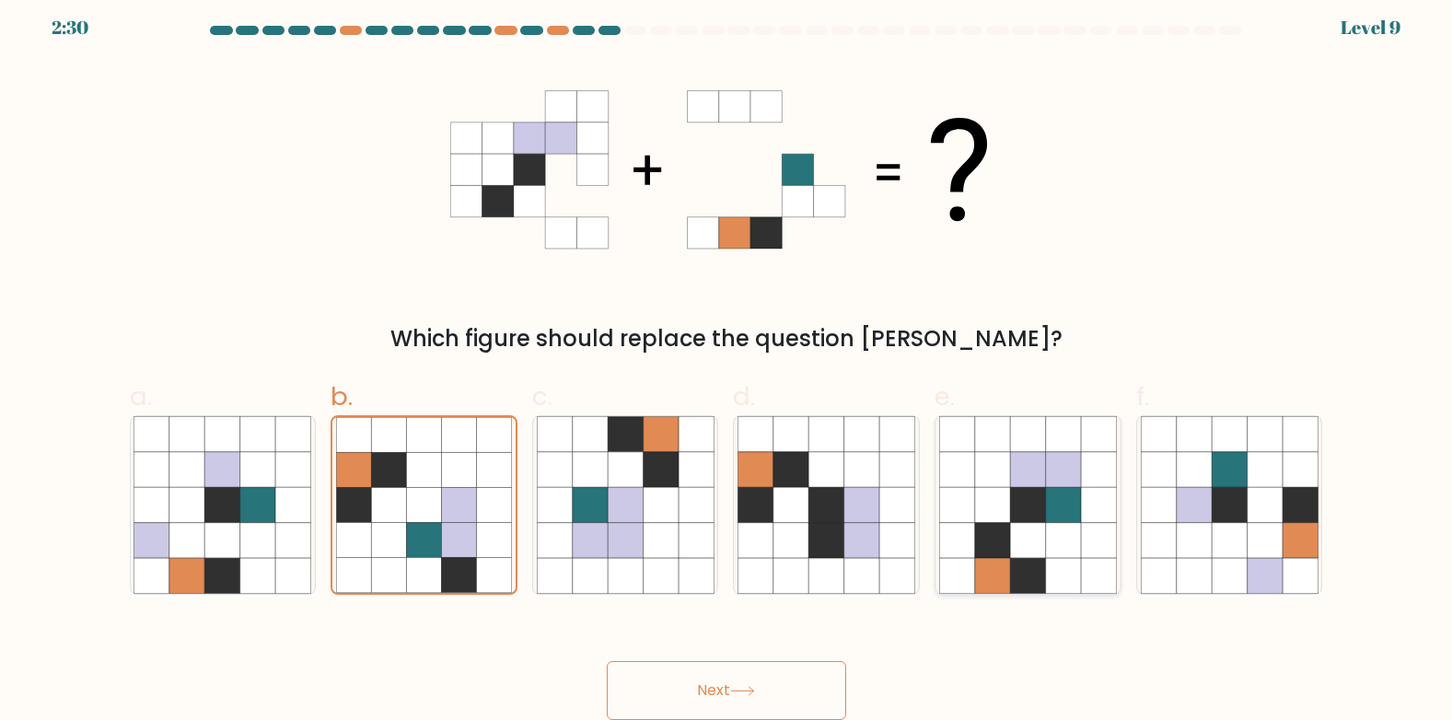
radio input "true"
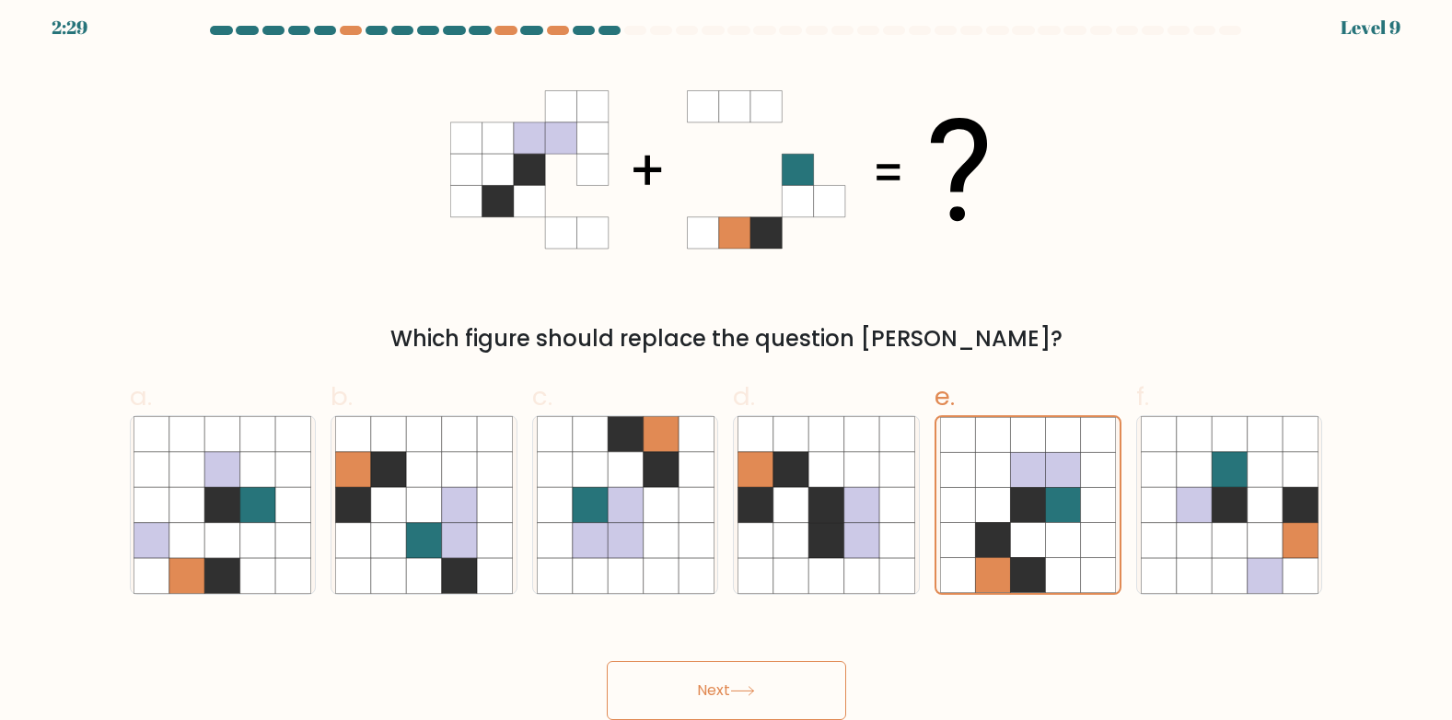
click at [786, 688] on button "Next" at bounding box center [726, 690] width 239 height 59
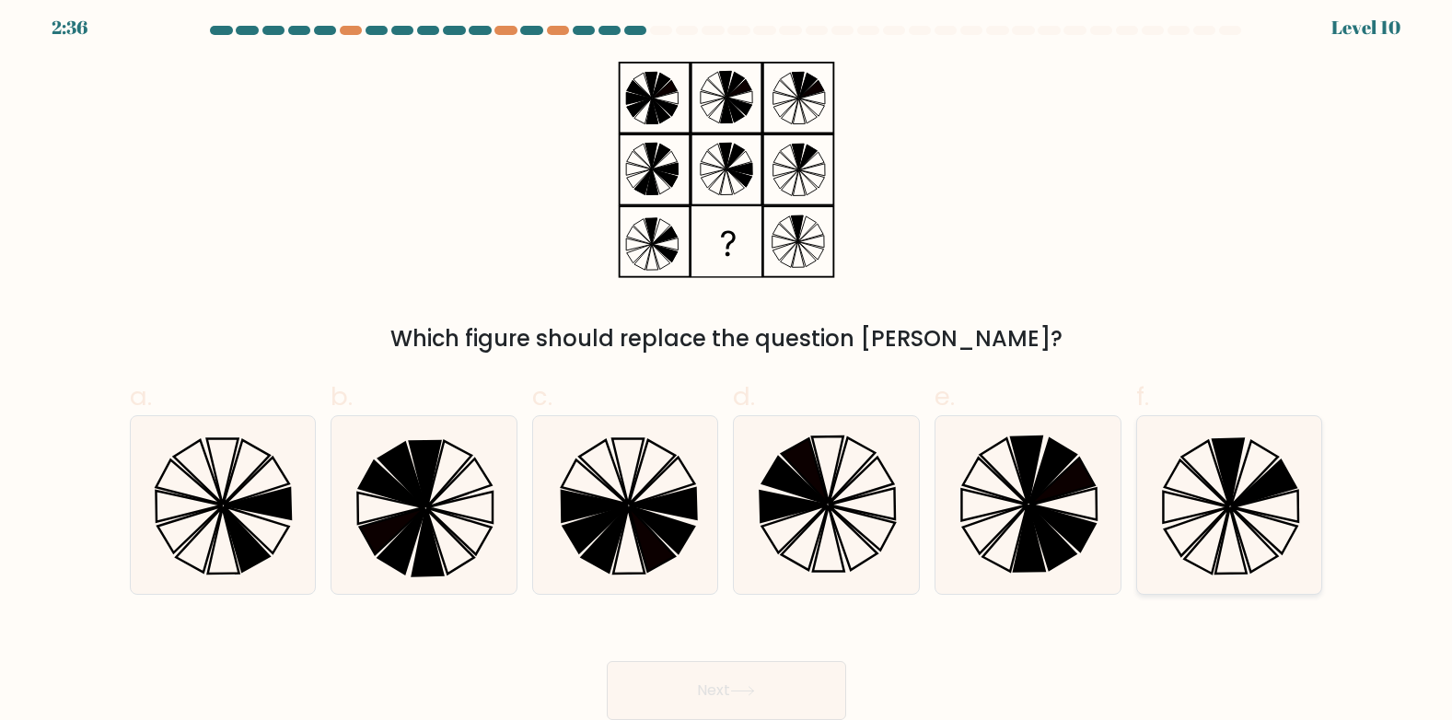
click at [1276, 494] on icon at bounding box center [1263, 483] width 64 height 46
click at [728, 364] on input "f." at bounding box center [727, 358] width 1 height 12
radio input "true"
click at [712, 679] on button "Next" at bounding box center [726, 690] width 239 height 59
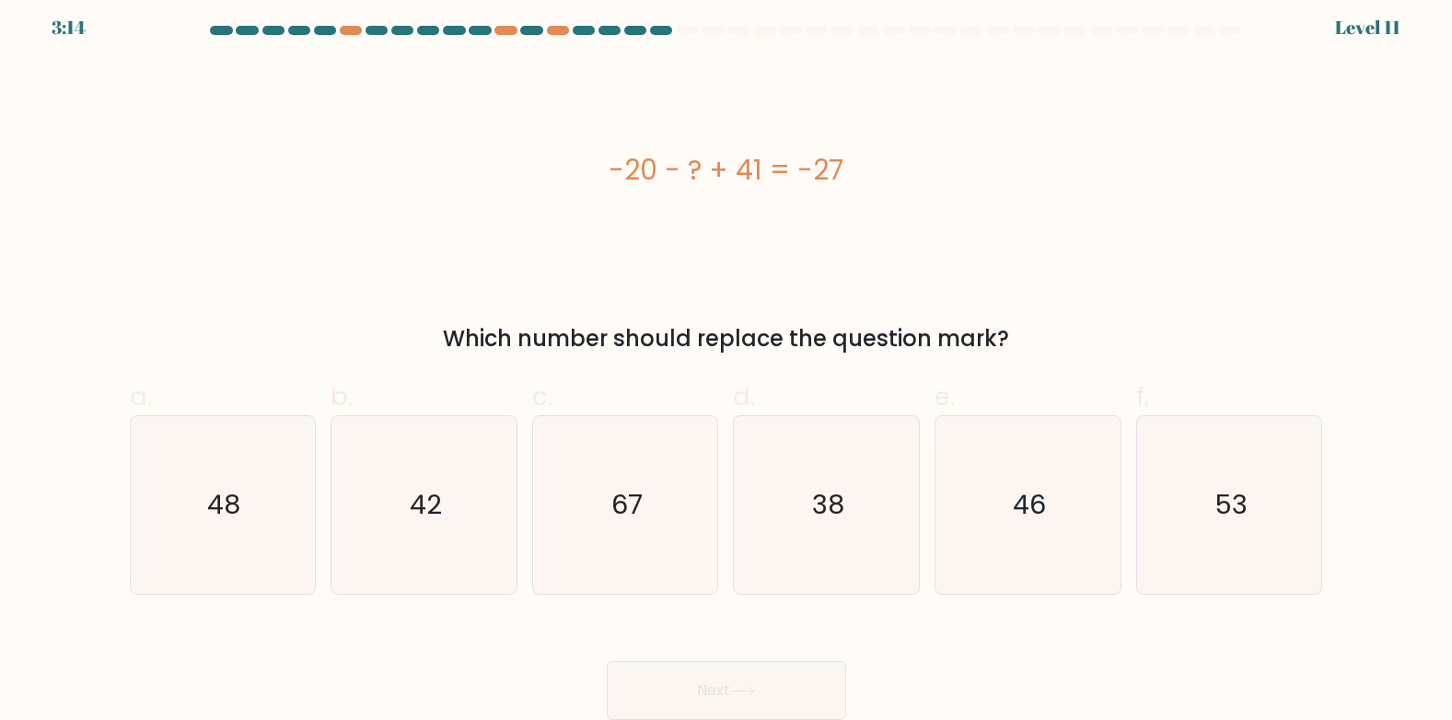
click at [610, 169] on div "-20 - ? + 41 = -27" at bounding box center [727, 169] width 1194 height 41
click at [612, 167] on div "-20 - ? + 41 = -27" at bounding box center [727, 169] width 1194 height 41
drag, startPoint x: 612, startPoint y: 167, endPoint x: 833, endPoint y: 171, distance: 222.0
click at [833, 171] on div "-20 - ? + 41 = -27" at bounding box center [727, 169] width 1194 height 41
drag, startPoint x: 833, startPoint y: 171, endPoint x: 875, endPoint y: 169, distance: 41.5
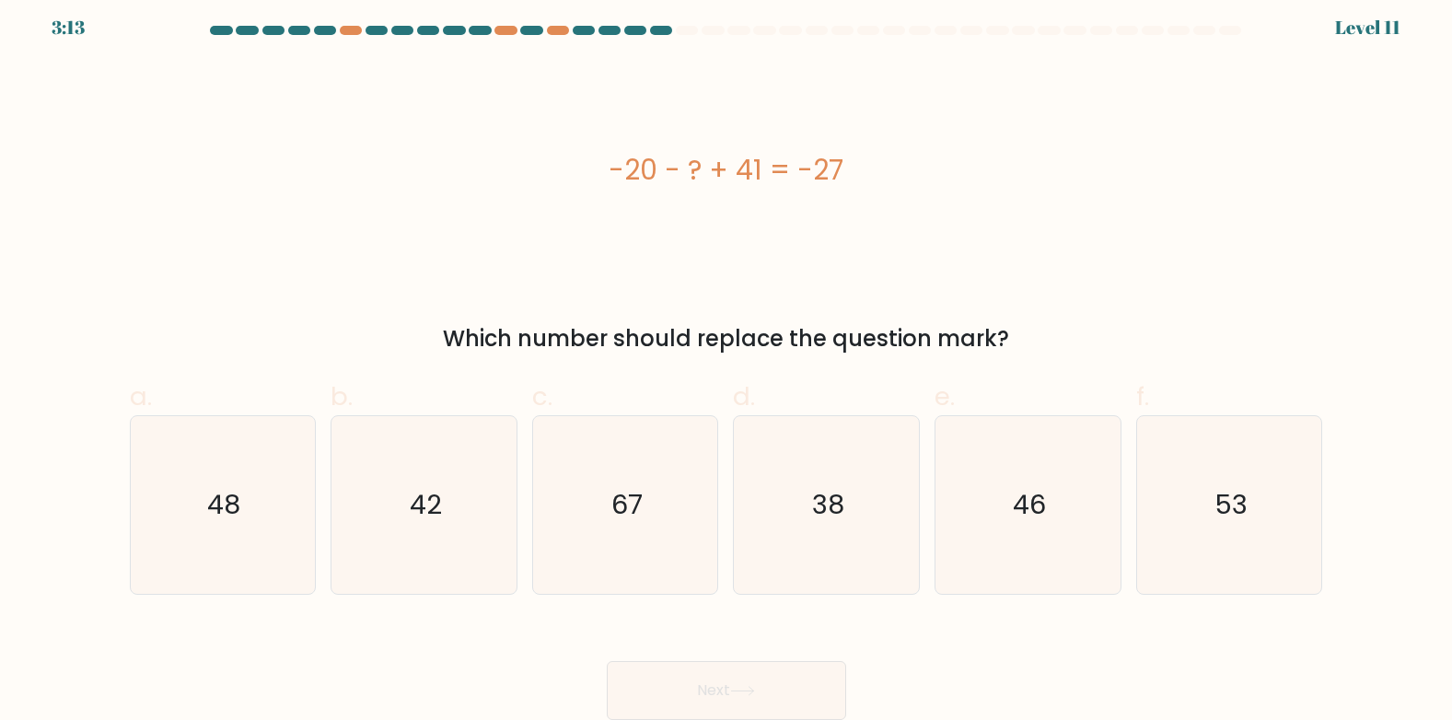
click at [875, 169] on div "-20 - ? + 41 = -27" at bounding box center [727, 169] width 1194 height 41
click at [610, 167] on div "-20 - ? + 41 = -27" at bounding box center [727, 169] width 1194 height 41
copy div "-20 - ? + 41 = -27"
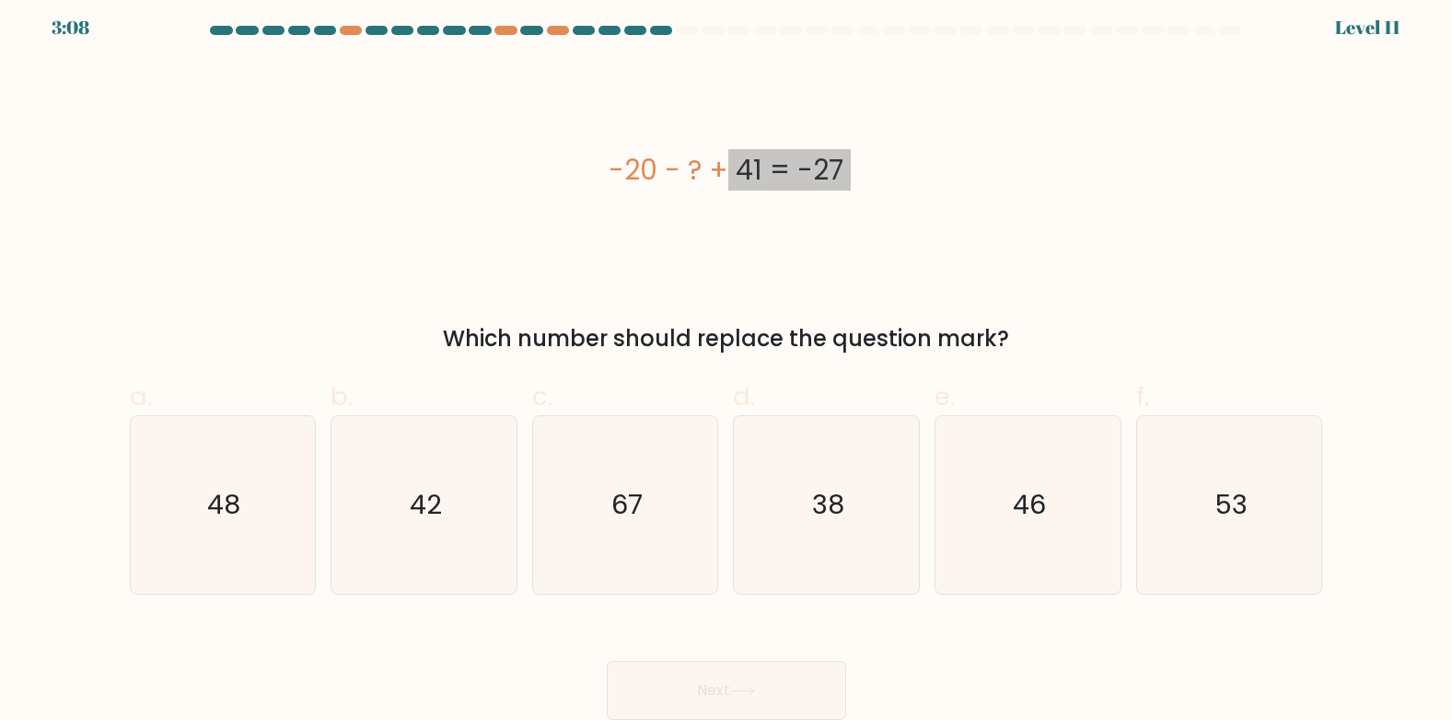
scroll to position [0, 0]
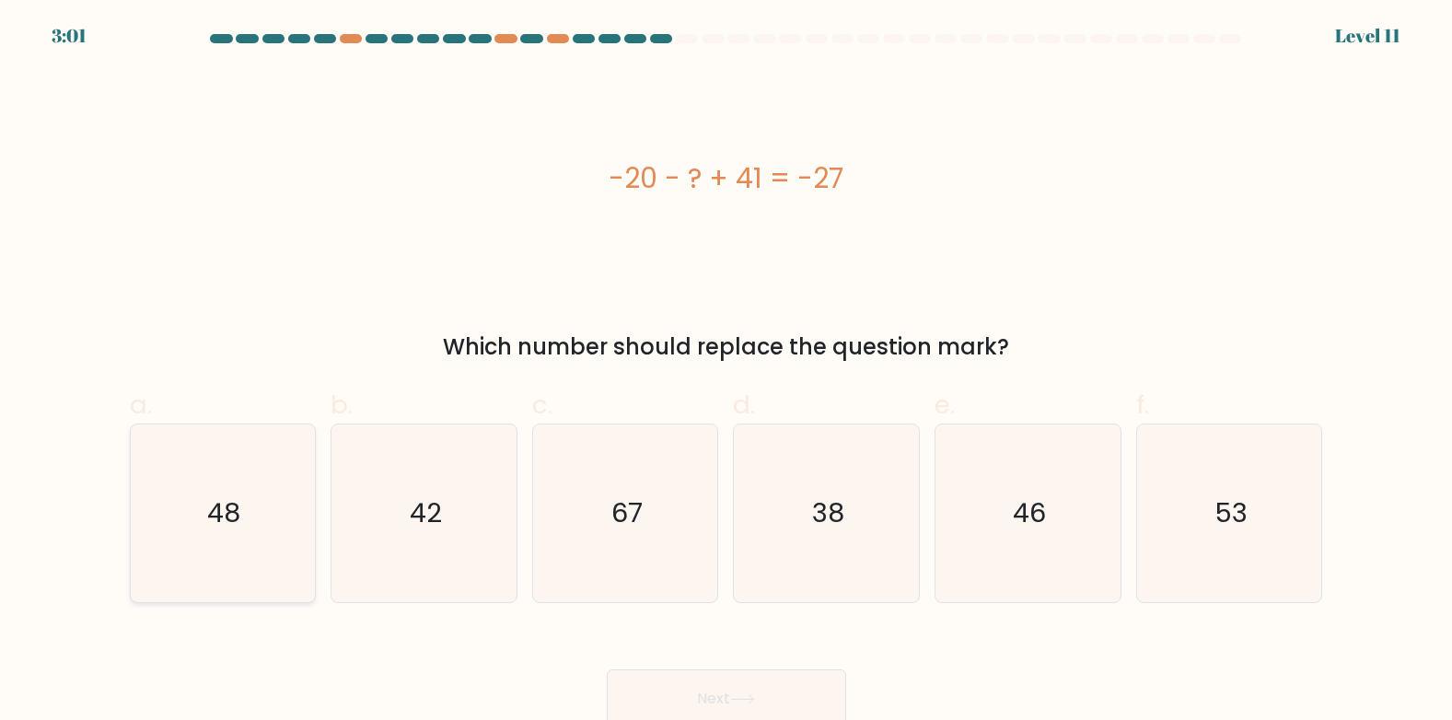
click at [271, 520] on icon "48" at bounding box center [223, 514] width 178 height 178
click at [727, 372] on input "a. 48" at bounding box center [727, 366] width 1 height 12
radio input "true"
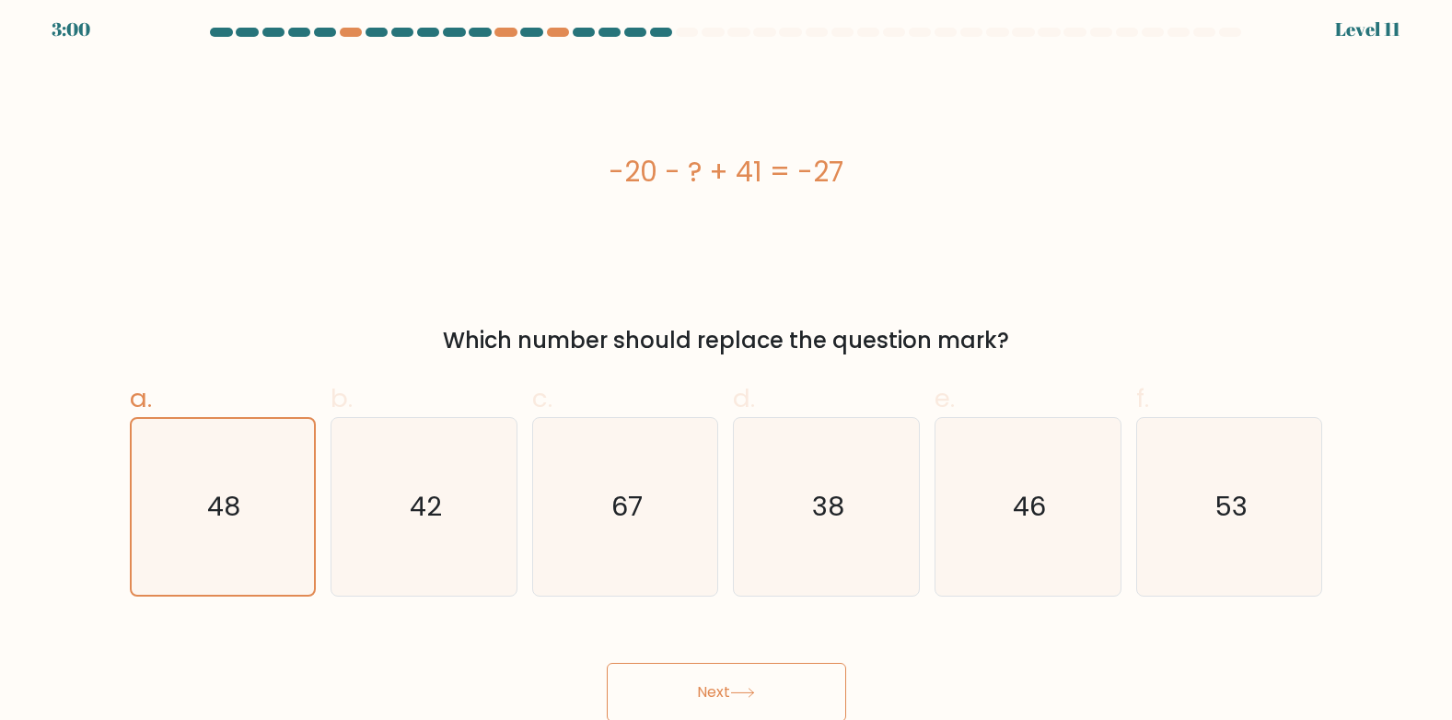
scroll to position [8, 0]
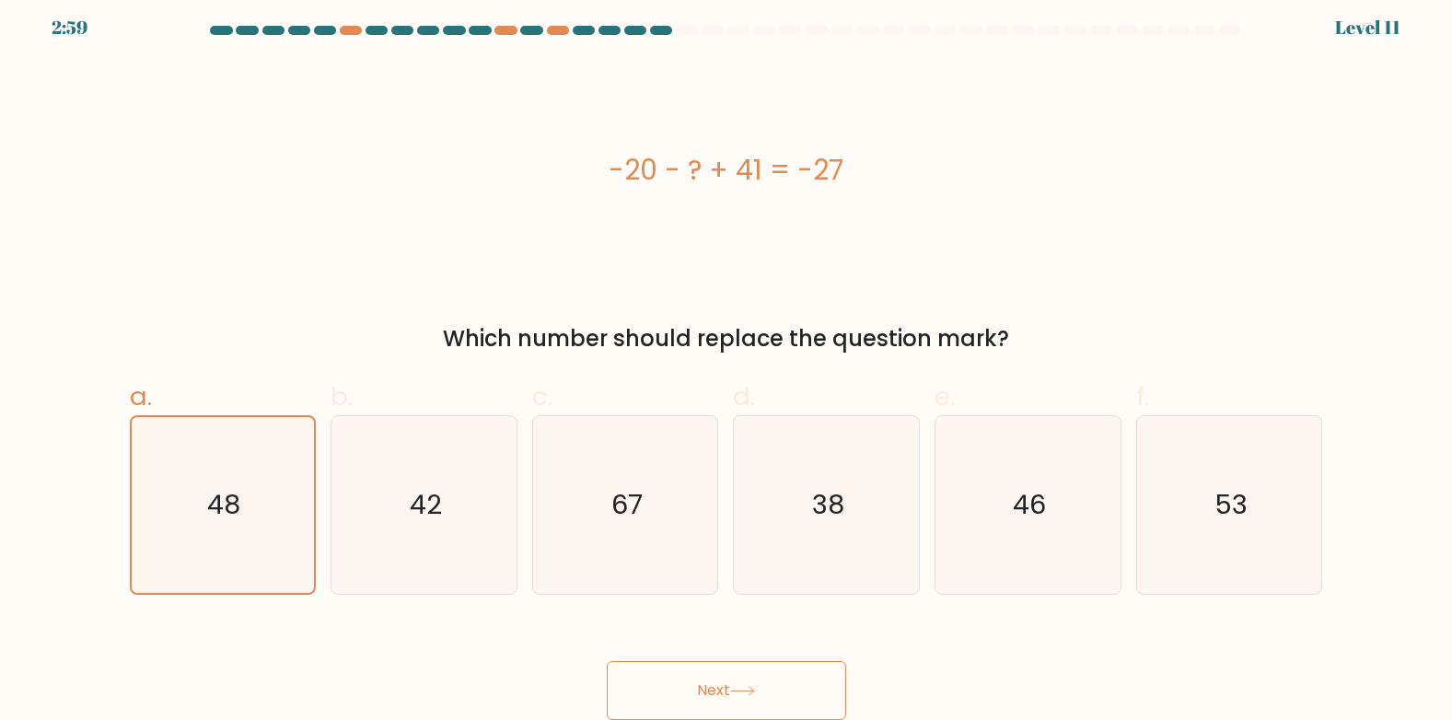
click at [719, 696] on button "Next" at bounding box center [726, 690] width 239 height 59
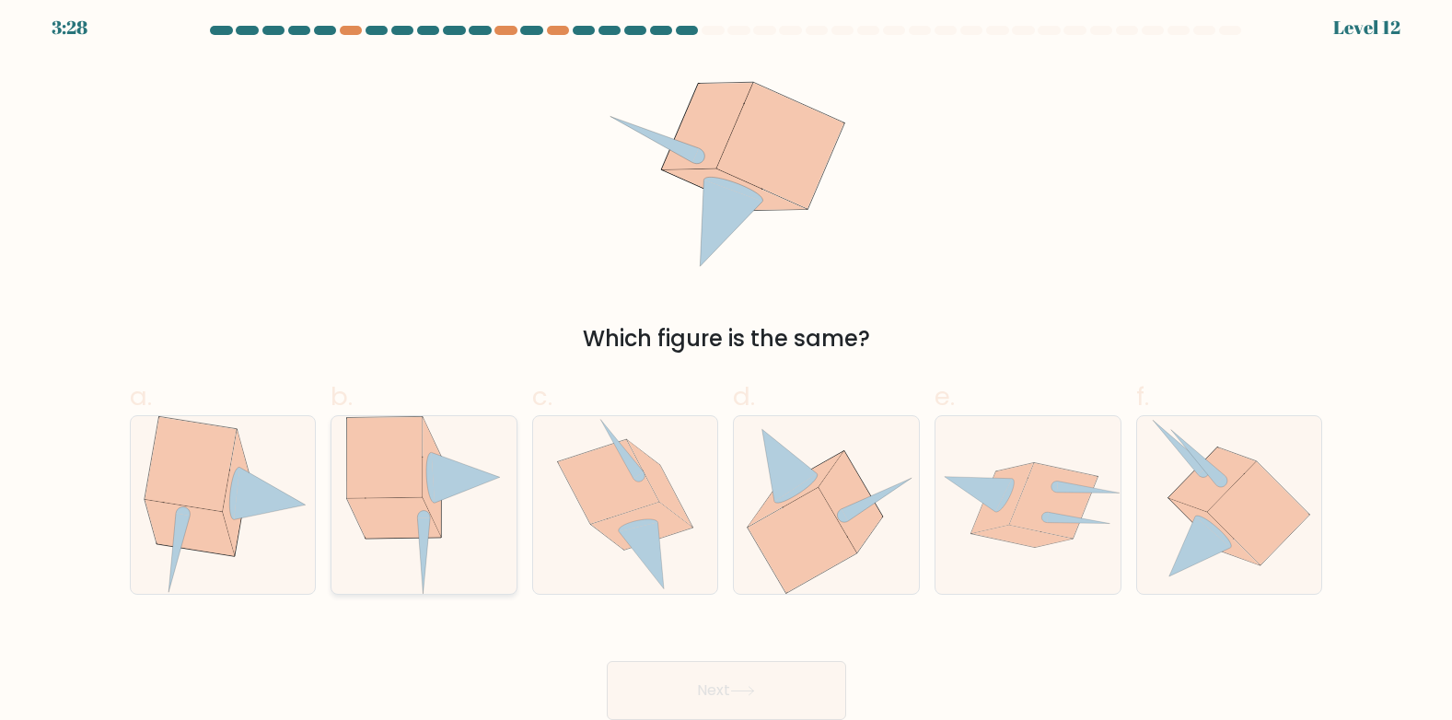
click at [449, 494] on icon at bounding box center [466, 477] width 68 height 51
click at [727, 364] on input "b." at bounding box center [727, 358] width 1 height 12
radio input "true"
click at [764, 699] on button "Next" at bounding box center [726, 690] width 239 height 59
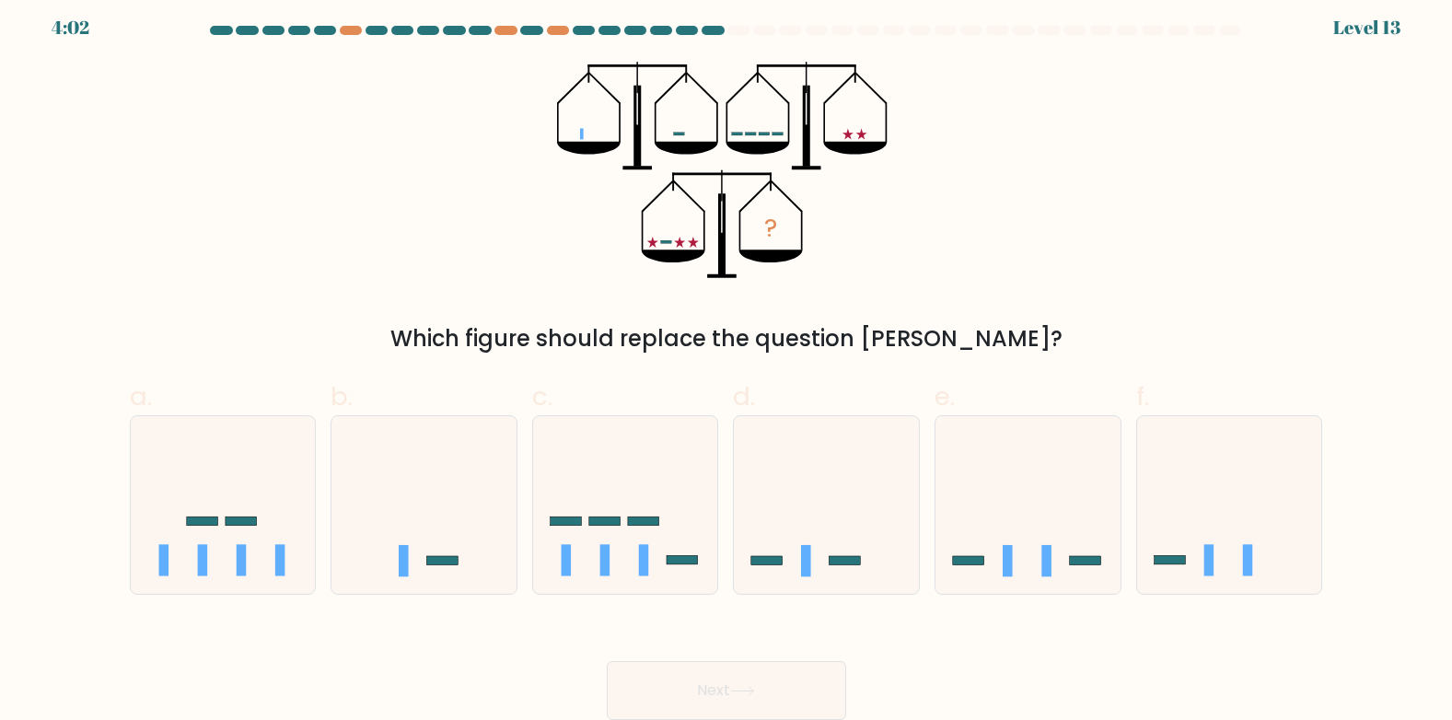
drag, startPoint x: 674, startPoint y: 240, endPoint x: 690, endPoint y: 240, distance: 15.7
click at [690, 240] on icon "?" at bounding box center [726, 170] width 338 height 216
click at [255, 546] on icon at bounding box center [223, 504] width 185 height 153
click at [727, 364] on input "a." at bounding box center [727, 358] width 1 height 12
radio input "true"
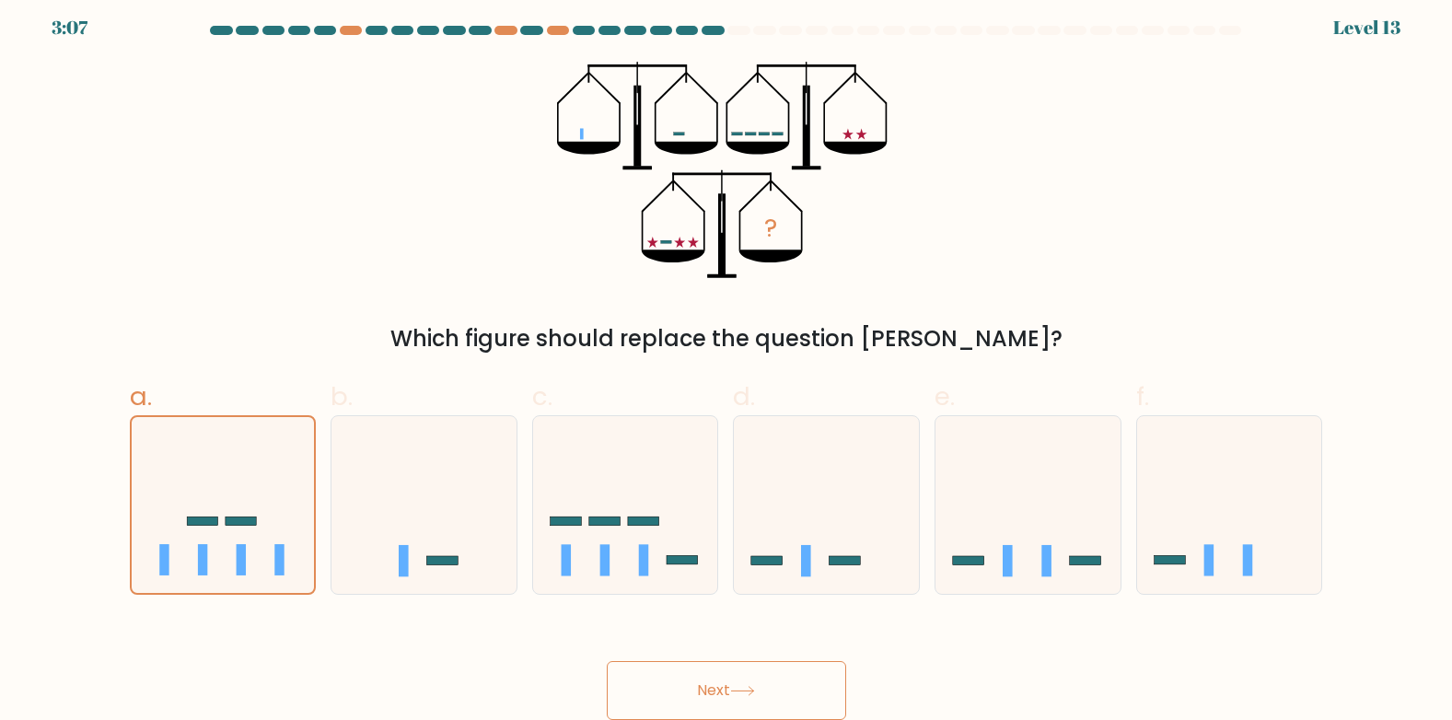
click at [715, 691] on button "Next" at bounding box center [726, 690] width 239 height 59
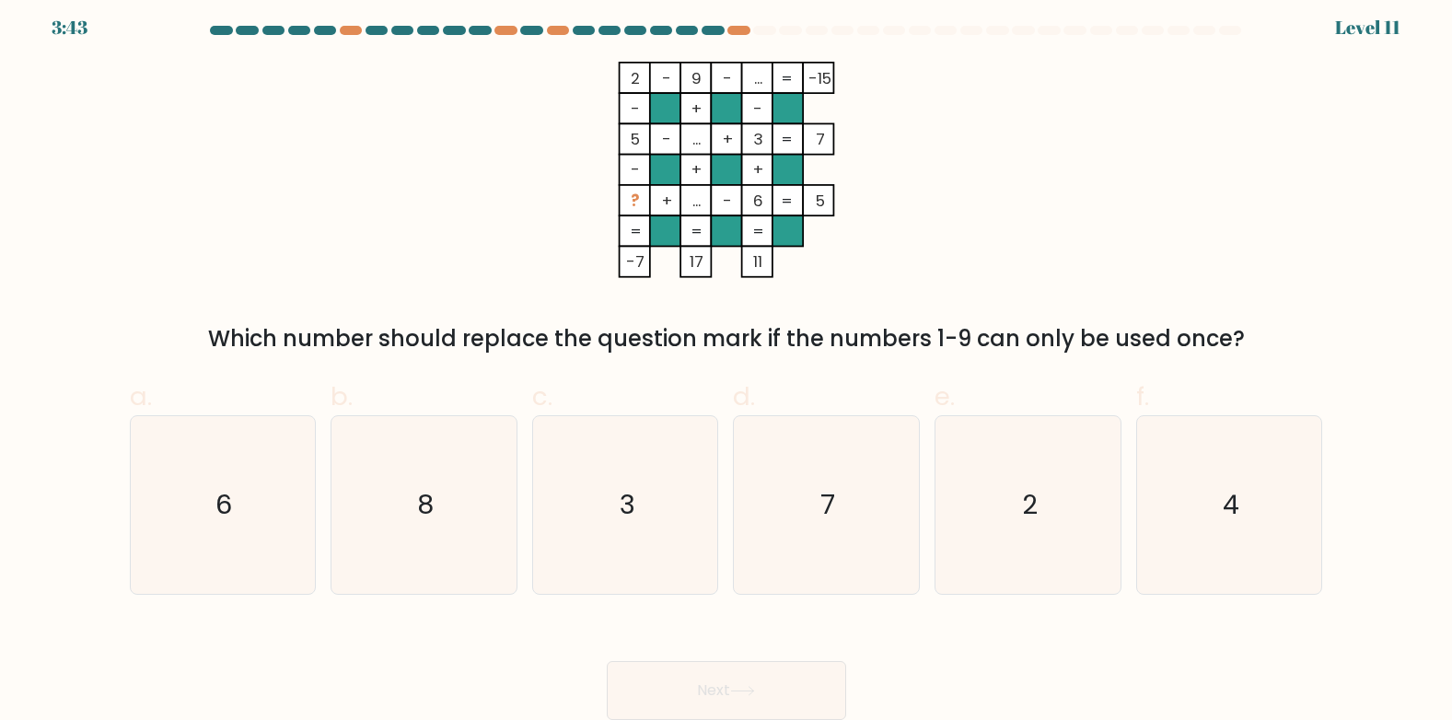
click at [631, 75] on tspan "2" at bounding box center [635, 78] width 9 height 22
drag, startPoint x: 631, startPoint y: 75, endPoint x: 949, endPoint y: 201, distance: 342.7
click at [949, 202] on icon "2 - 9 - ... -15 - + - 5 - ... + 3 7 - + + ? + ... - 6 = 5 = = = = -7 17 11 =" at bounding box center [726, 170] width 553 height 216
drag, startPoint x: 631, startPoint y: 76, endPoint x: 649, endPoint y: 227, distance: 152.2
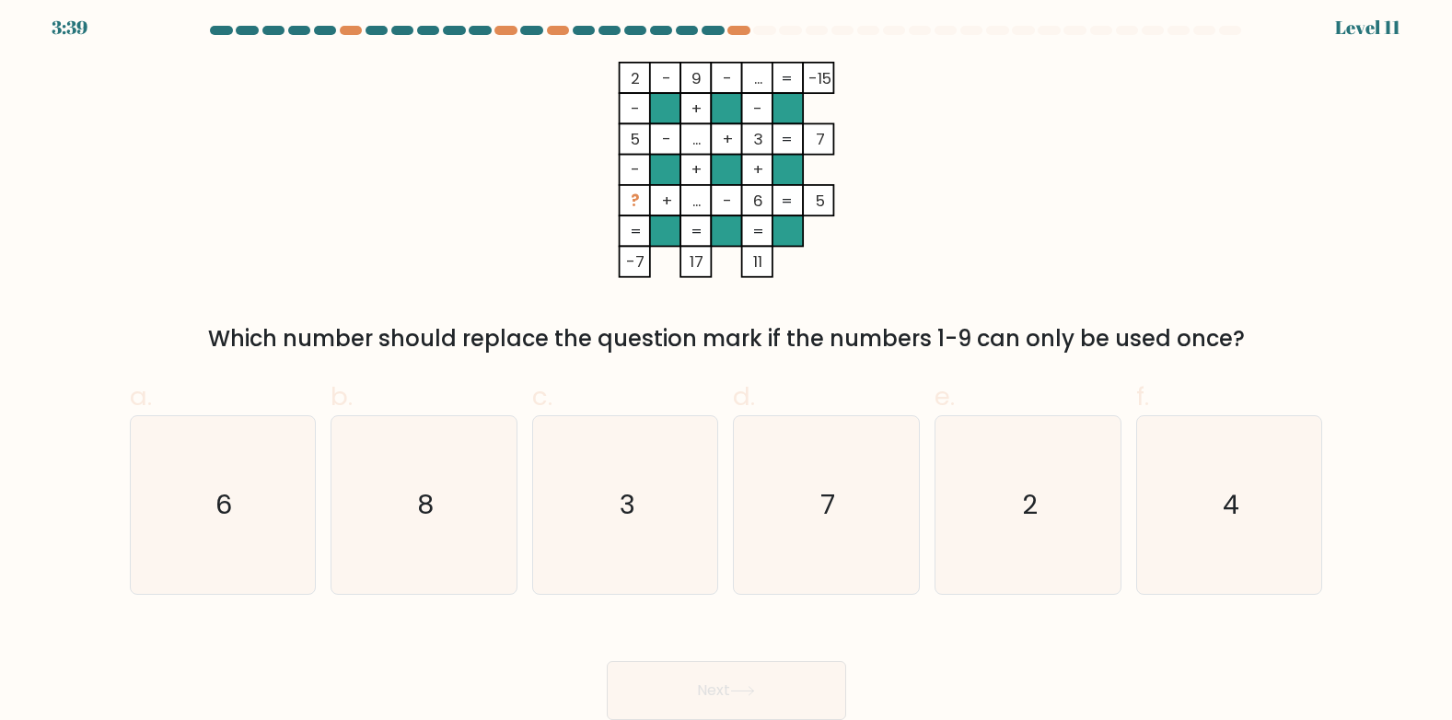
click at [649, 227] on icon "2 - 9 - ... -15 - + - 5 - ... + 3 7 - + + ? + ... - 6 = 5 = = = = -7 17 11 =" at bounding box center [726, 170] width 553 height 216
drag, startPoint x: 630, startPoint y: 74, endPoint x: 769, endPoint y: 126, distance: 148.6
click at [769, 126] on icon "2 - 9 - ... -15 - + - 5 - ... + 3 7 - + + ? + ... - 6 = 5 = = = = -7 17 11 =" at bounding box center [726, 170] width 553 height 216
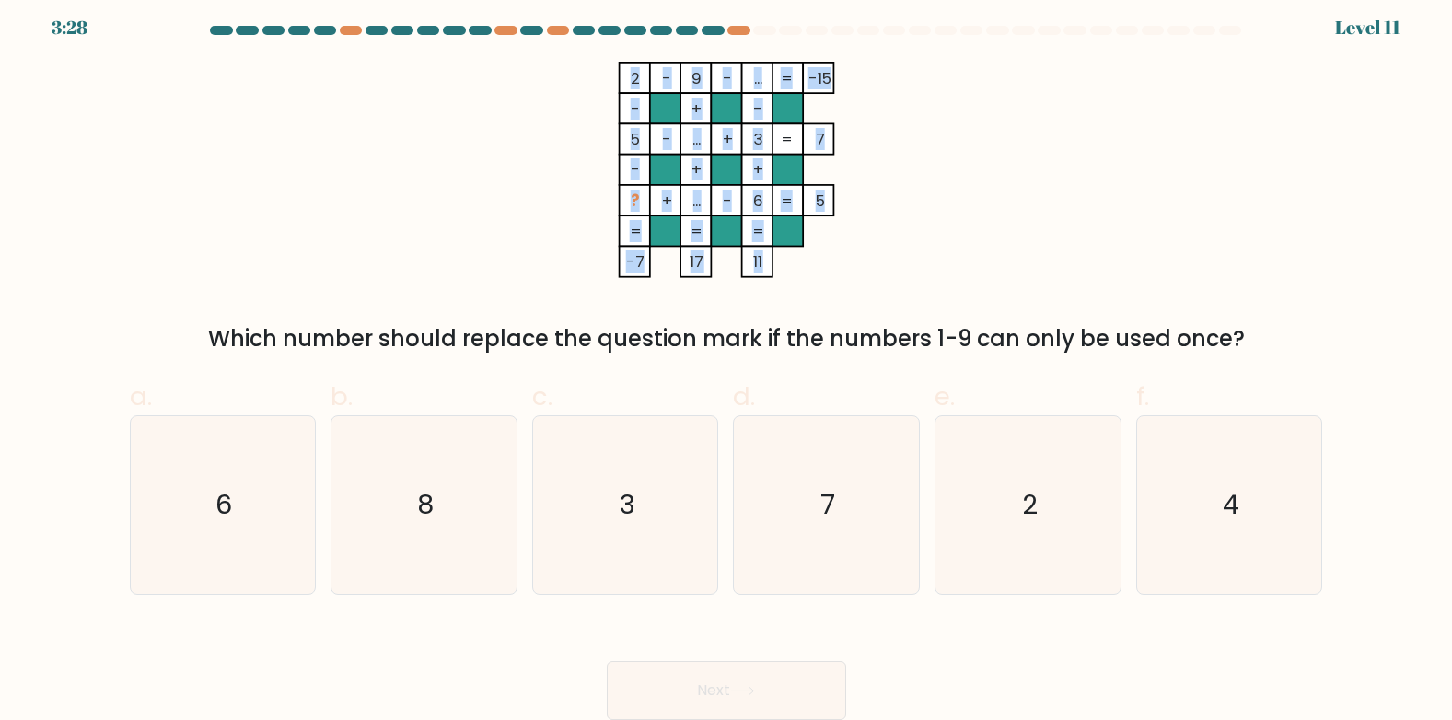
drag, startPoint x: 632, startPoint y: 76, endPoint x: 760, endPoint y: 267, distance: 230.4
click at [760, 267] on icon "2 - 9 - ... -15 - + - 5 - ... + 3 7 - + + ? + ... - 6 = 5 = = = = -7 17 11 =" at bounding box center [726, 170] width 553 height 216
copy icon "2 - 9 - ... -15 - + - 5 - ... + 3 7 - + + ? + ... - 6 = 5 = = = = -7 17 11"
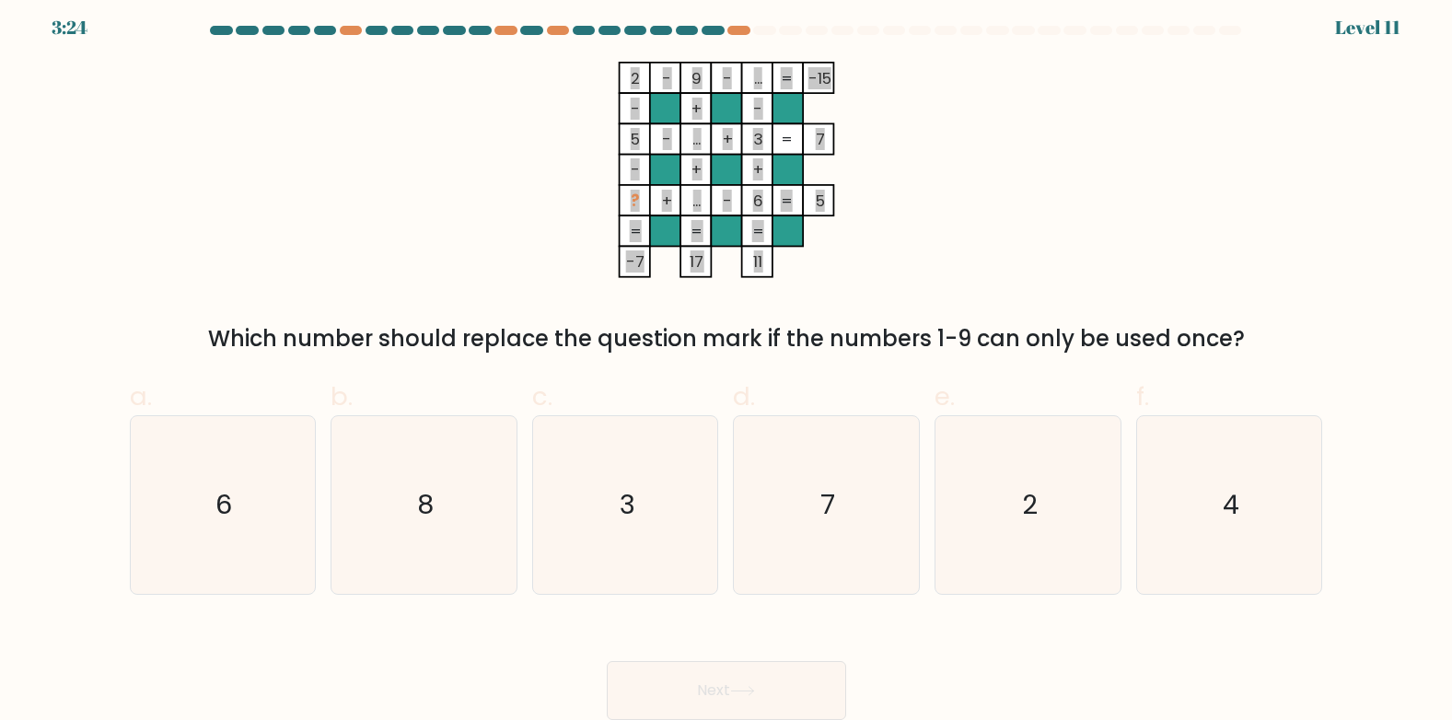
scroll to position [0, 0]
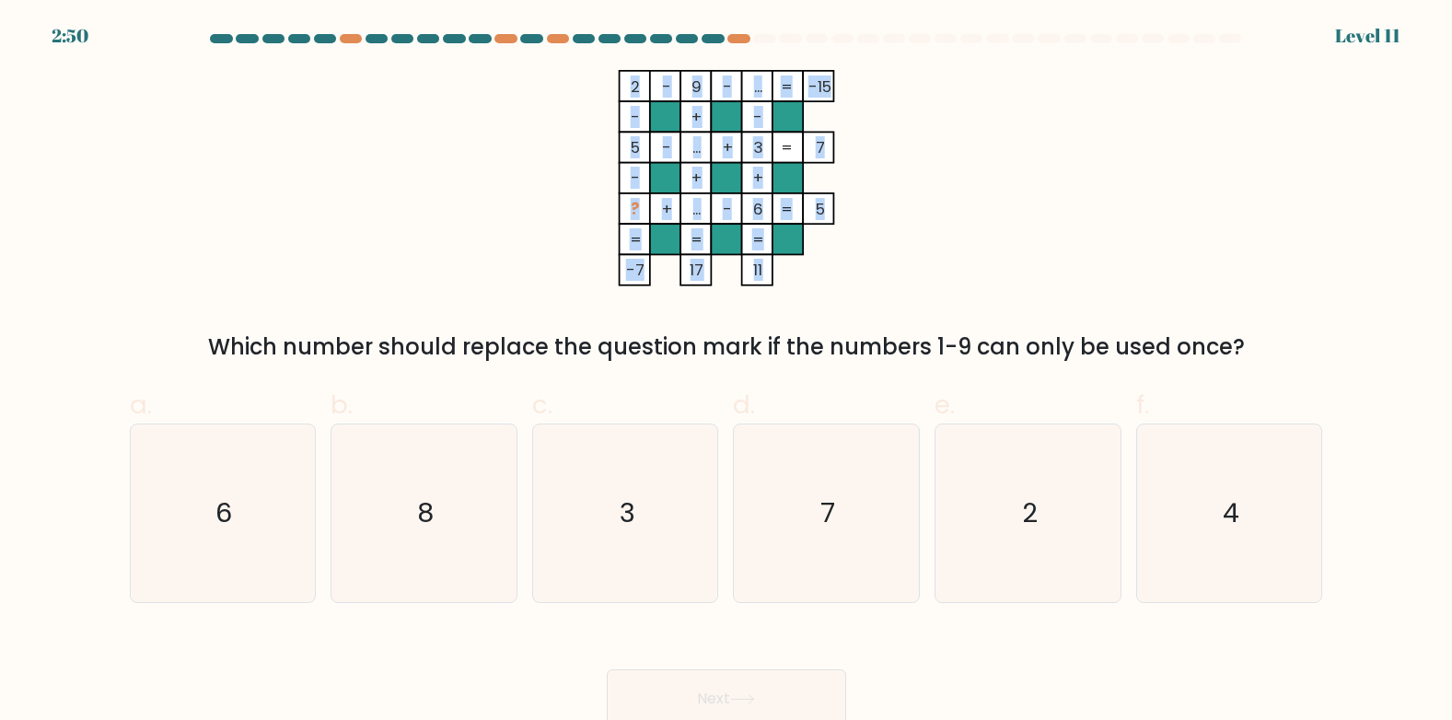
click at [1006, 275] on div "2 - 9 - ... -15 - + - 5 - ... + 3 7 - + + ? + ... - 6 = 5 = = = = -7 17 11 = Wh…" at bounding box center [727, 217] width 1216 height 294
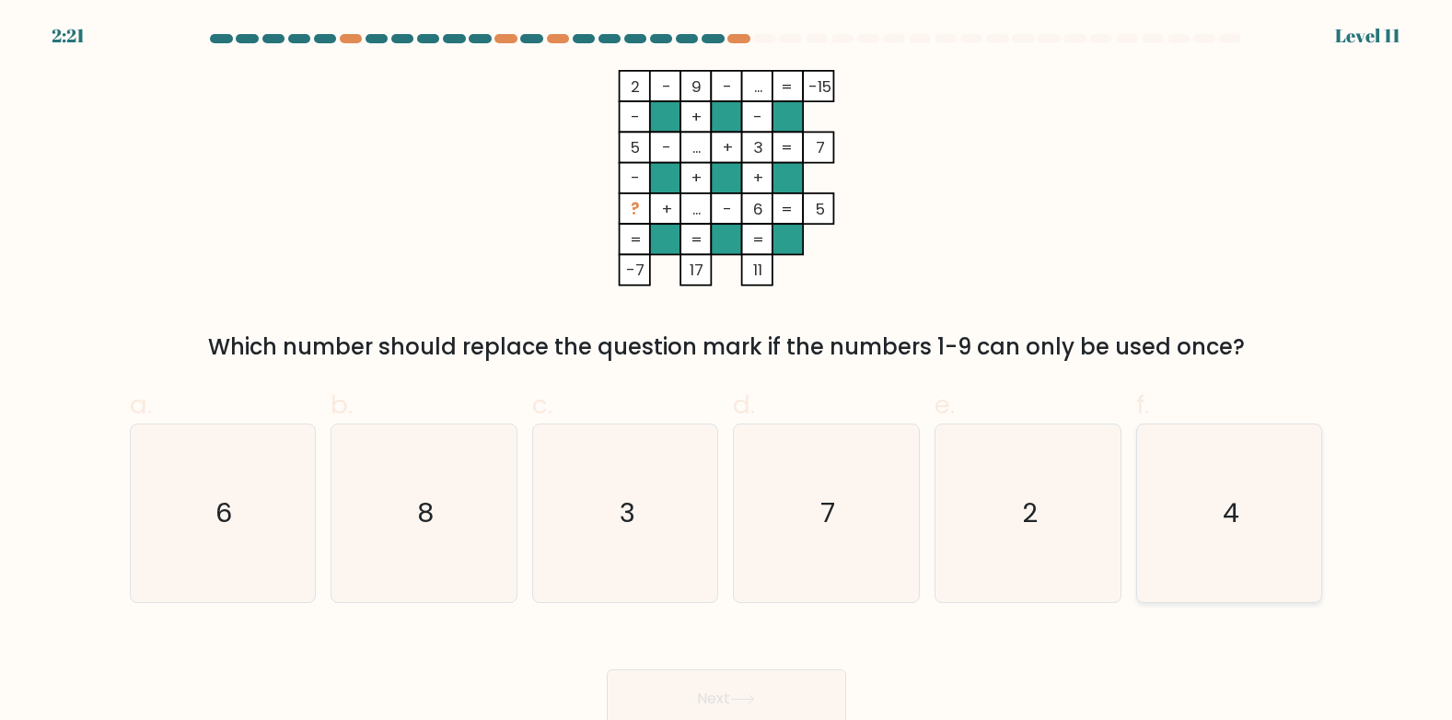
click at [1270, 506] on icon "4" at bounding box center [1230, 514] width 178 height 178
click at [728, 372] on input "f. 4" at bounding box center [727, 366] width 1 height 12
radio input "true"
click at [724, 691] on button "Next" at bounding box center [726, 699] width 239 height 59
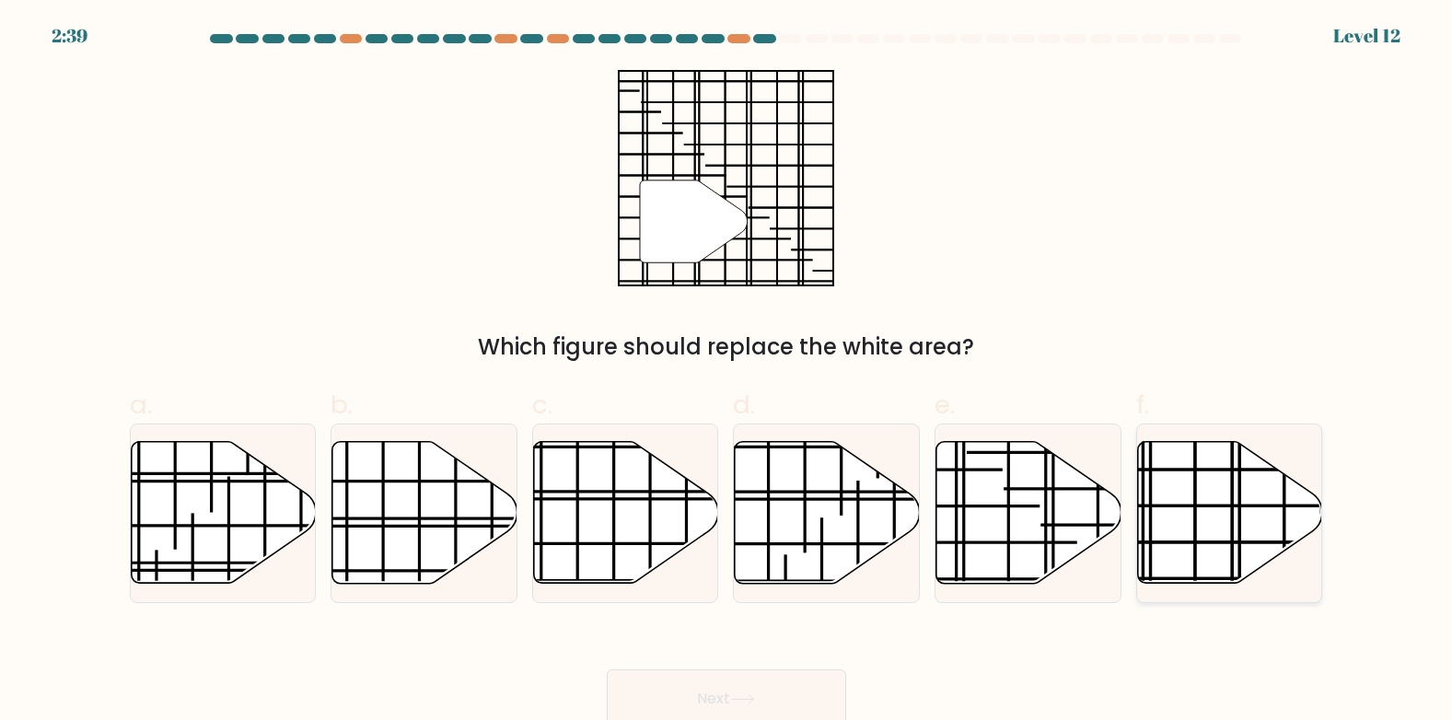
click at [1184, 503] on icon at bounding box center [1230, 513] width 185 height 142
click at [728, 372] on input "f." at bounding box center [727, 366] width 1 height 12
radio input "true"
click at [781, 682] on button "Next" at bounding box center [726, 699] width 239 height 59
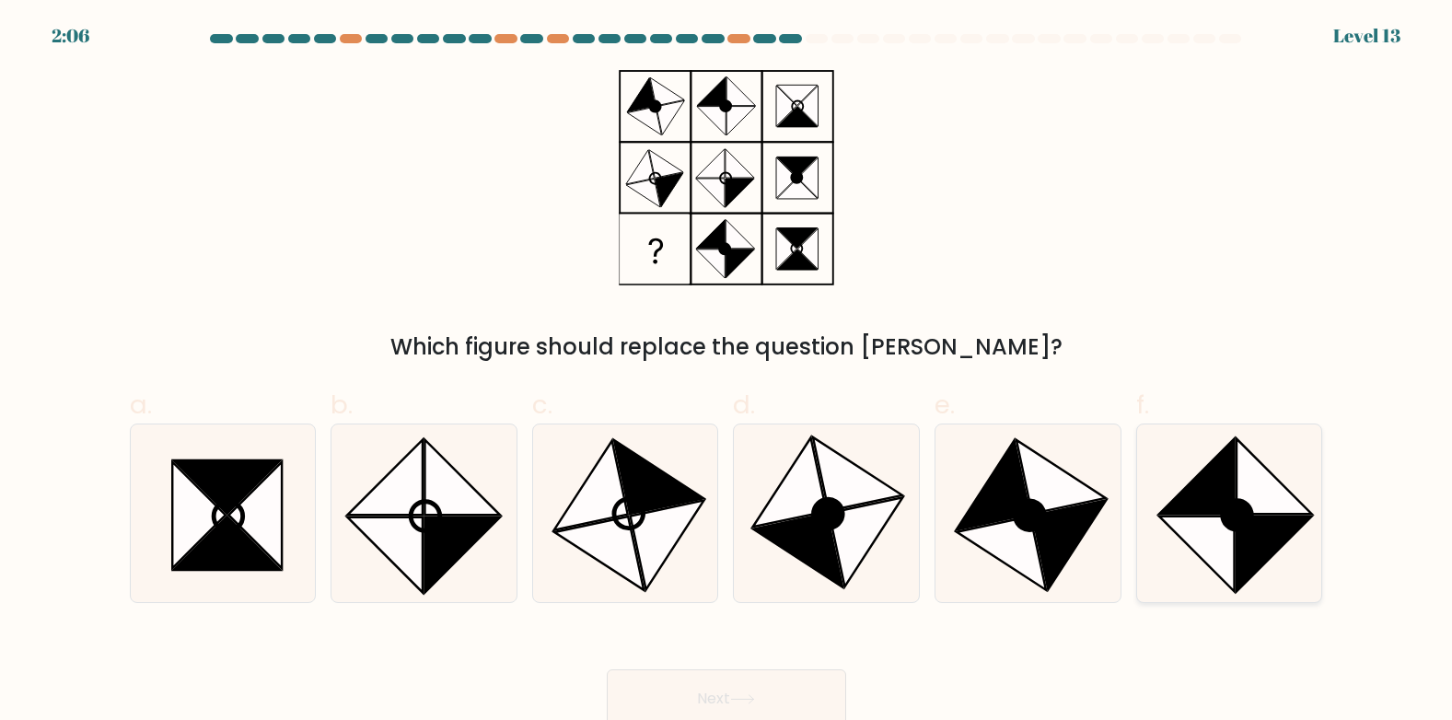
click at [1213, 528] on icon at bounding box center [1197, 555] width 76 height 76
click at [728, 372] on input "f." at bounding box center [727, 366] width 1 height 12
radio input "true"
click at [753, 698] on icon at bounding box center [742, 699] width 22 height 8
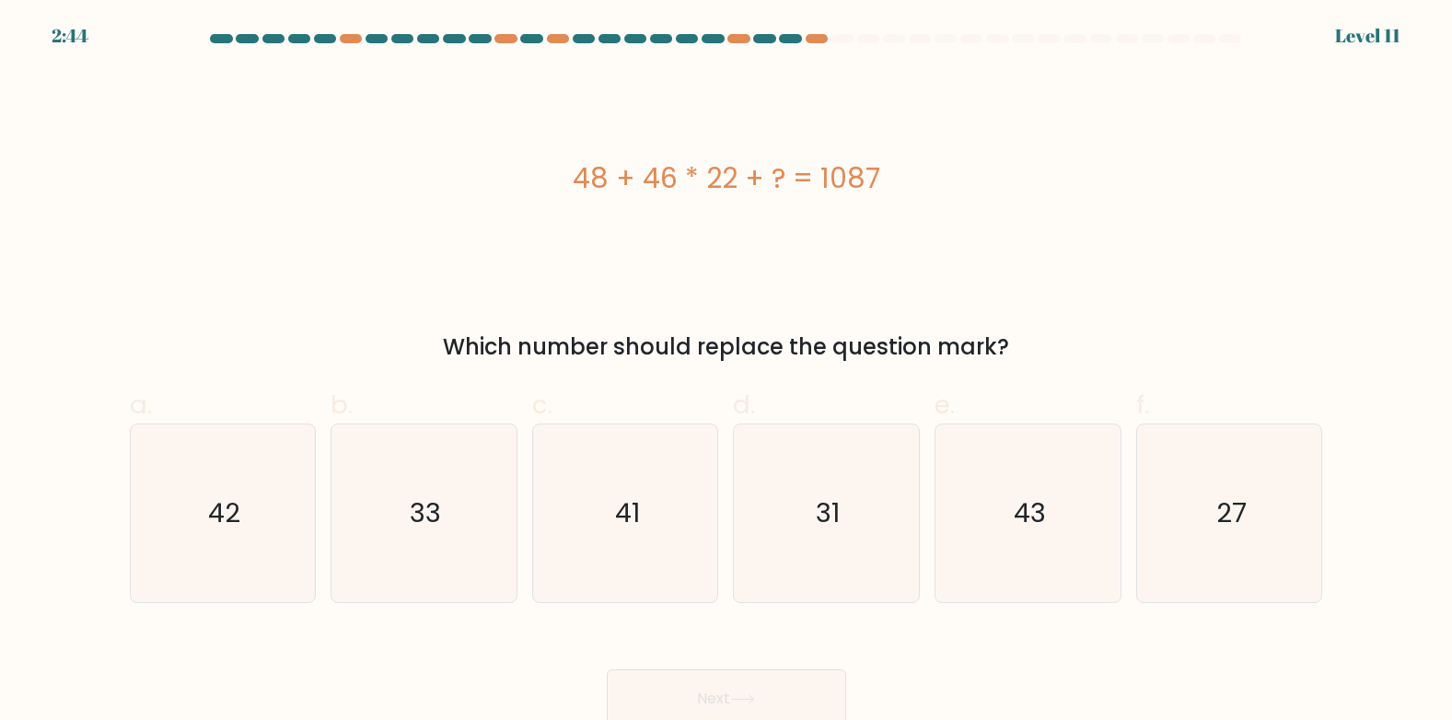
click at [576, 183] on div "48 + 46 * 22 + ? = 1087" at bounding box center [727, 177] width 1194 height 41
click at [582, 183] on div "48 + 46 * 22 + ? = 1087" at bounding box center [727, 177] width 1194 height 41
drag, startPoint x: 1033, startPoint y: 219, endPoint x: 974, endPoint y: 196, distance: 63.3
click at [988, 198] on div "48 + 46 * 22 + ? = 1087" at bounding box center [727, 178] width 1194 height 216
click at [581, 174] on div "48 + 46 * 22 + ? = 1087" at bounding box center [727, 177] width 1194 height 41
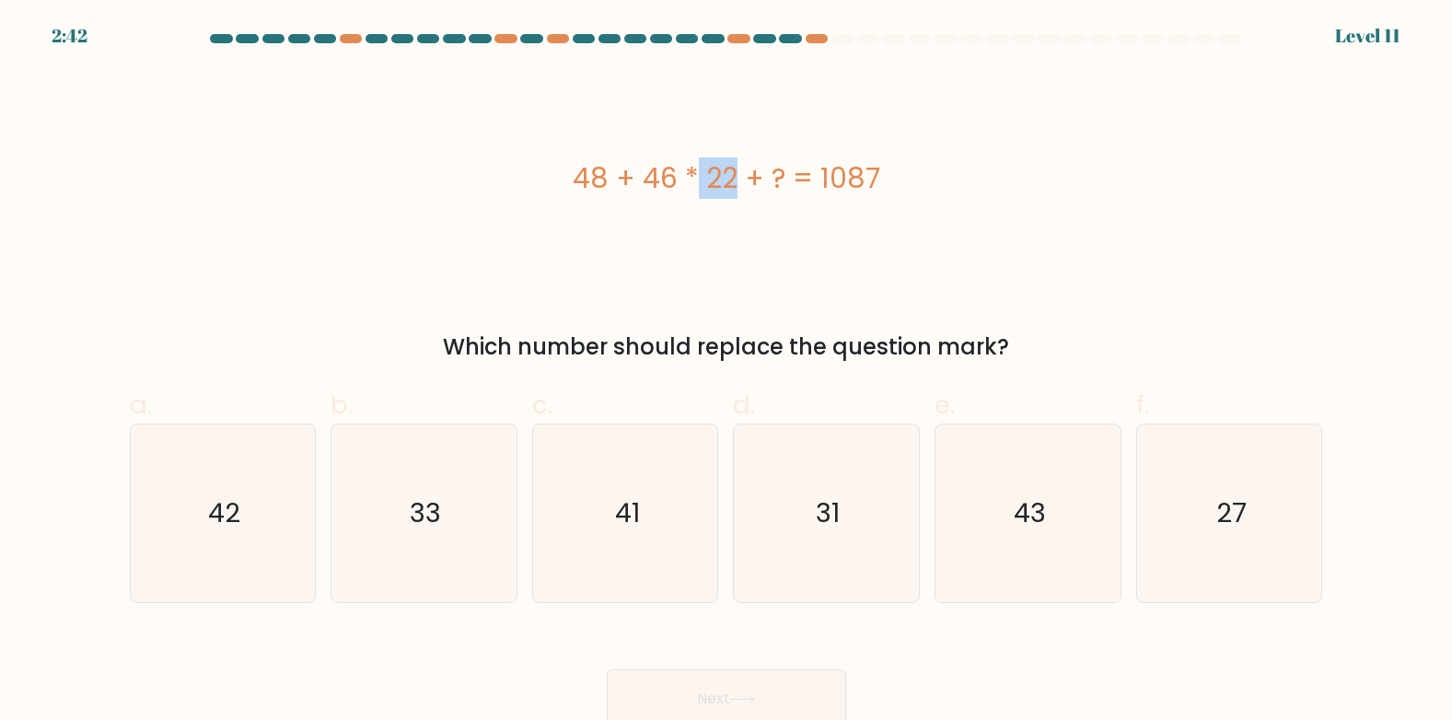
click at [581, 174] on div "48 + 46 * 22 + ? = 1087" at bounding box center [727, 177] width 1194 height 41
copy div "48 + 46 * 22 + ? = 1087"
click at [1204, 472] on icon "27" at bounding box center [1230, 514] width 178 height 178
click at [728, 372] on input "f. 27" at bounding box center [727, 366] width 1 height 12
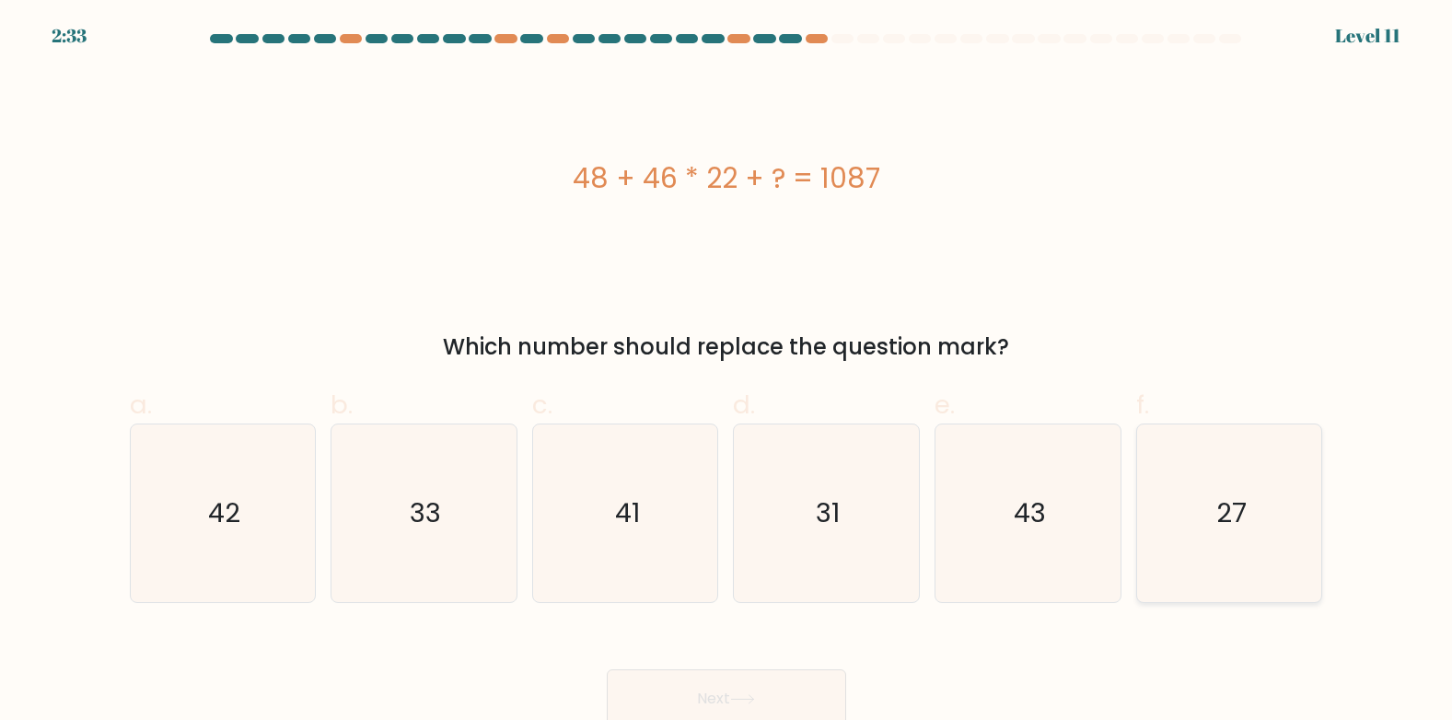
radio input "true"
click at [810, 682] on button "Next" at bounding box center [726, 699] width 239 height 59
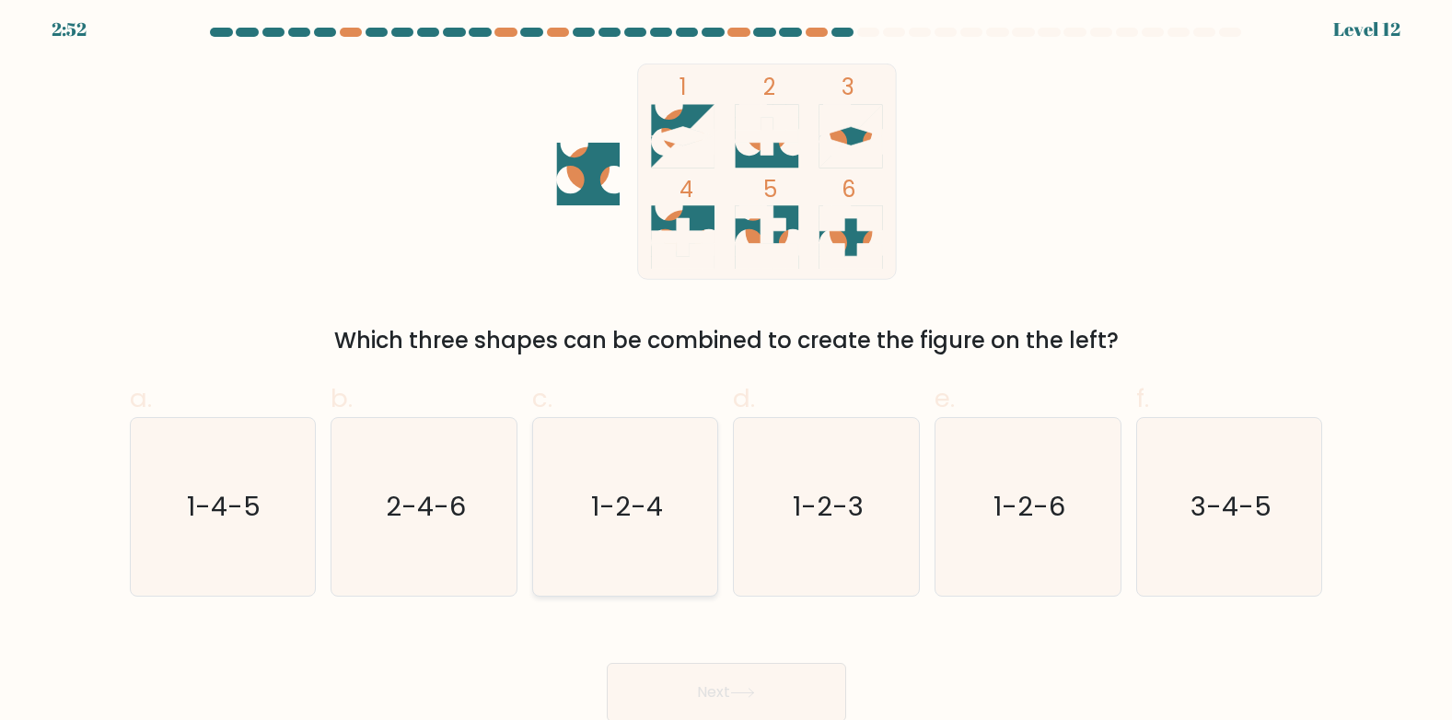
scroll to position [8, 0]
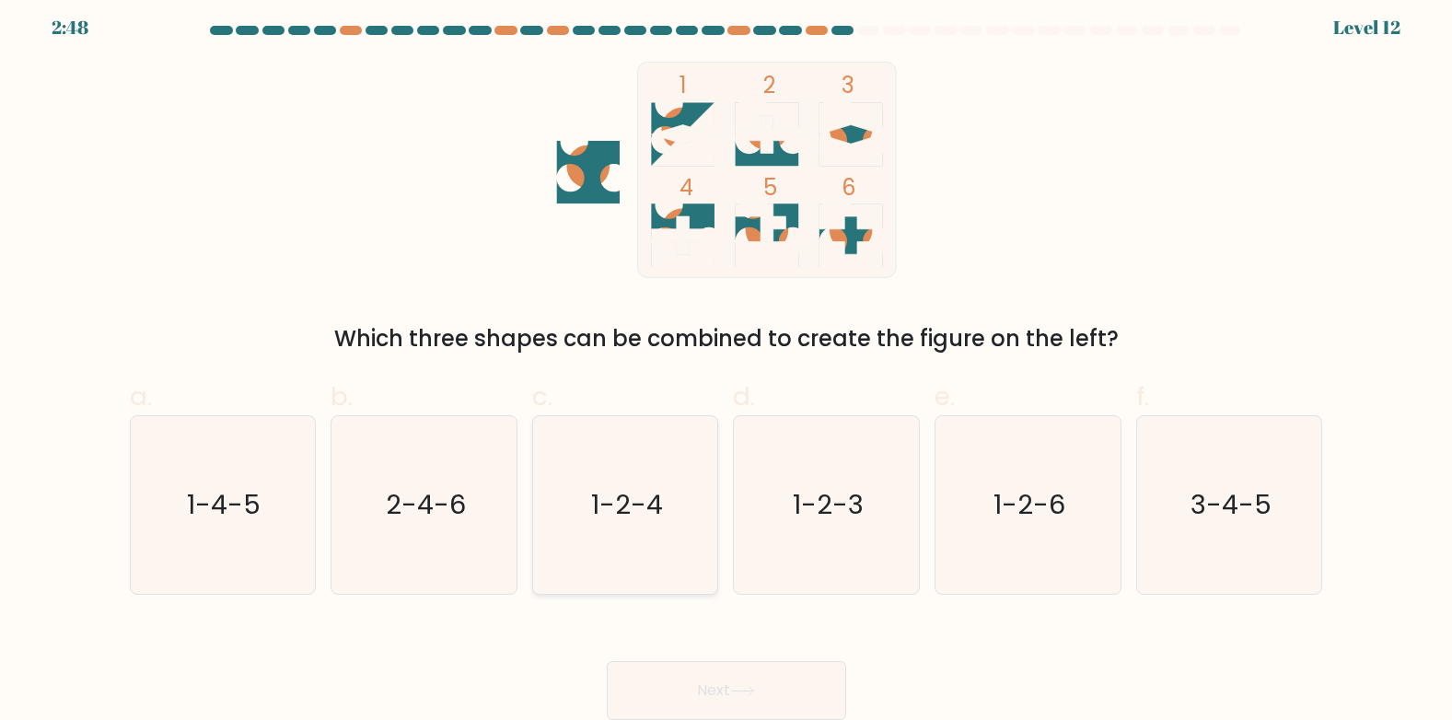
click at [635, 499] on text "1-2-4" at bounding box center [627, 504] width 72 height 37
click at [727, 364] on input "c. 1-2-4" at bounding box center [727, 358] width 1 height 12
radio input "true"
click at [738, 673] on button "Next" at bounding box center [726, 690] width 239 height 59
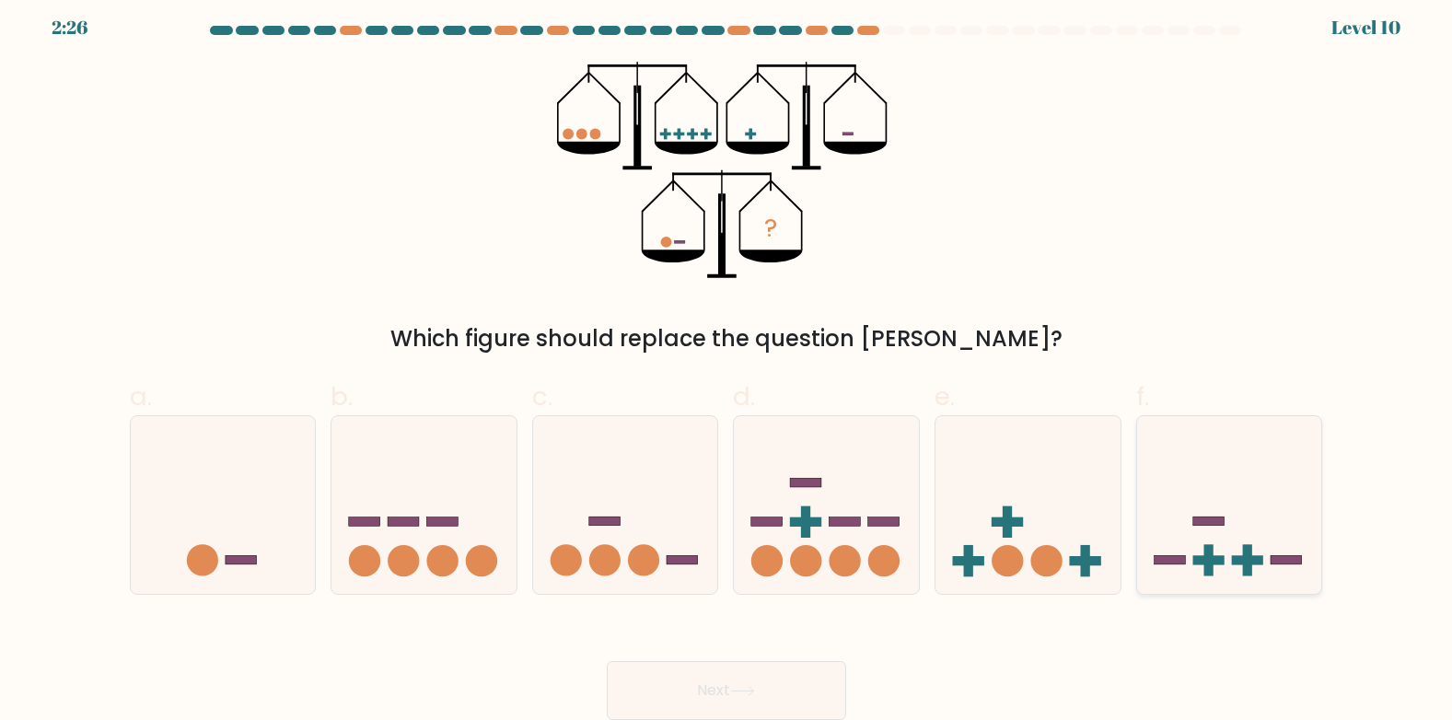
click at [1201, 513] on icon at bounding box center [1229, 504] width 185 height 153
click at [728, 364] on input "f." at bounding box center [727, 358] width 1 height 12
radio input "true"
click at [810, 678] on button "Next" at bounding box center [726, 690] width 239 height 59
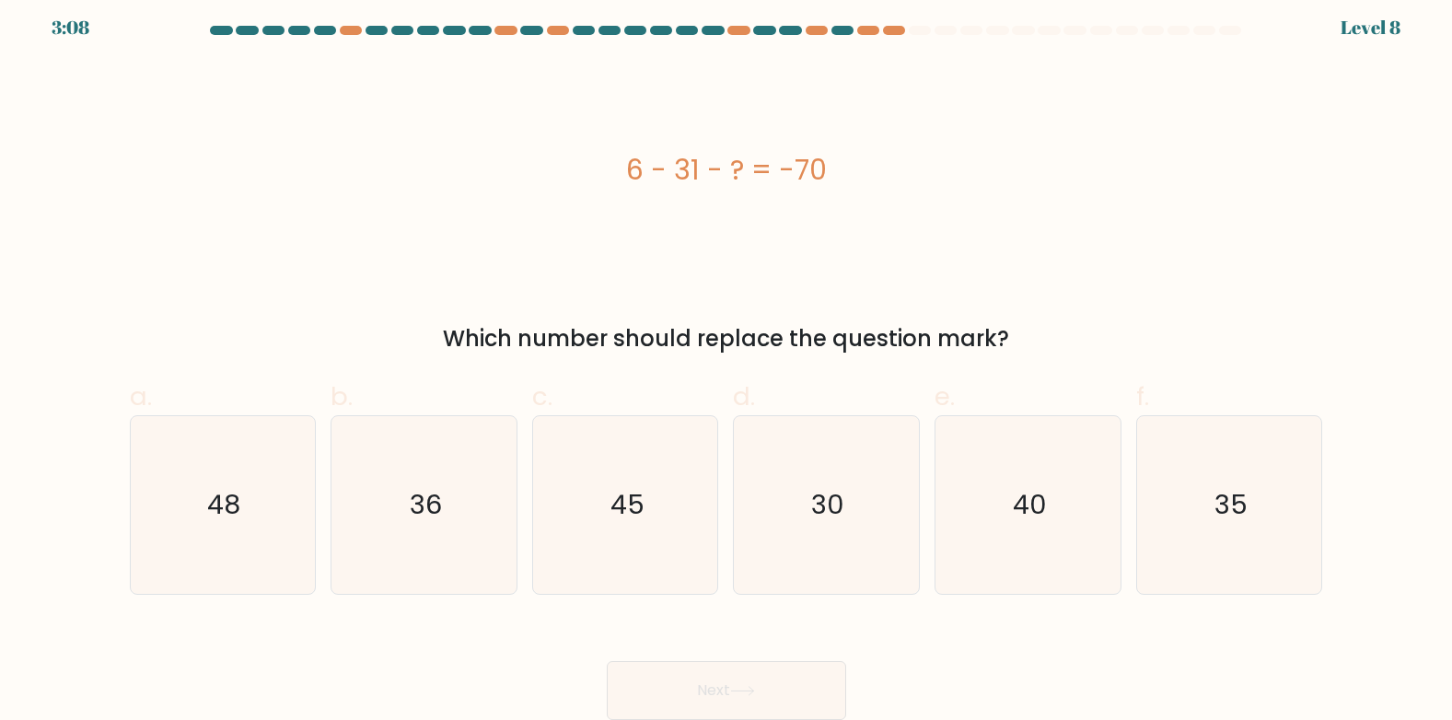
drag, startPoint x: 630, startPoint y: 166, endPoint x: 891, endPoint y: 177, distance: 260.9
click at [891, 177] on div "6 - 31 - ? = -70" at bounding box center [727, 169] width 1194 height 41
copy div "6 - 31 - ? = -70"
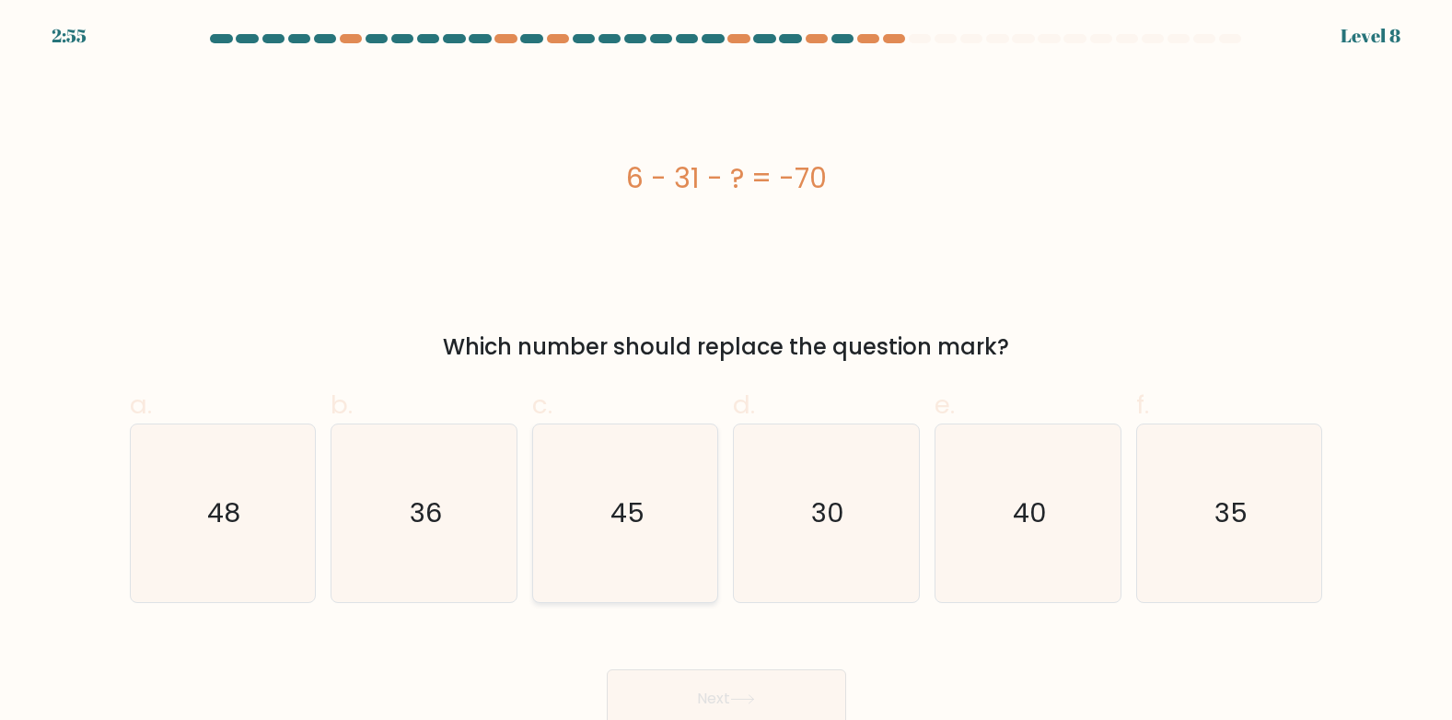
click at [672, 510] on icon "45" at bounding box center [626, 514] width 178 height 178
click at [727, 372] on input "c. 45" at bounding box center [727, 366] width 1 height 12
radio input "true"
click at [732, 692] on button "Next" at bounding box center [726, 699] width 239 height 59
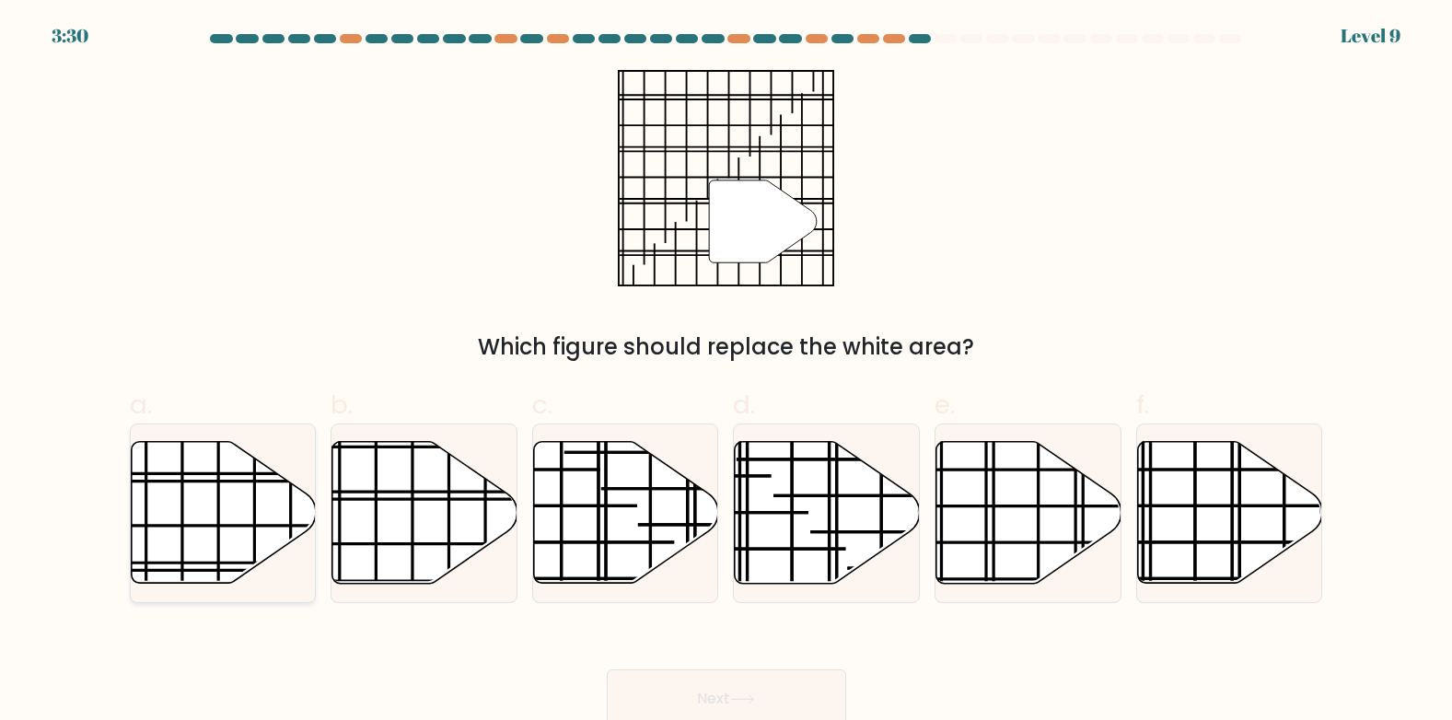
click at [211, 505] on icon at bounding box center [223, 513] width 185 height 142
click at [727, 372] on input "a." at bounding box center [727, 366] width 1 height 12
radio input "true"
click at [662, 675] on button "Next" at bounding box center [726, 699] width 239 height 59
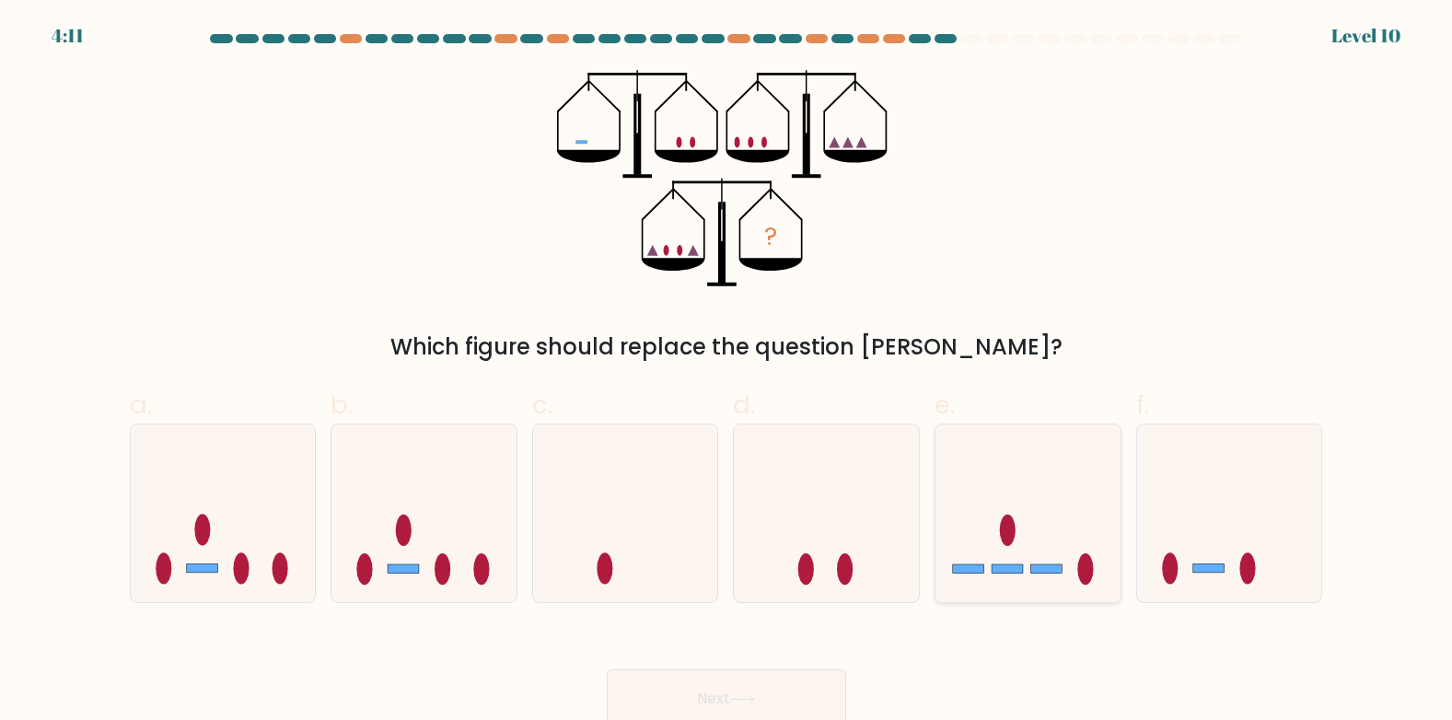
click at [984, 506] on icon at bounding box center [1028, 513] width 185 height 153
click at [728, 372] on input "e." at bounding box center [727, 366] width 1 height 12
radio input "true"
click at [709, 676] on button "Next" at bounding box center [726, 699] width 239 height 59
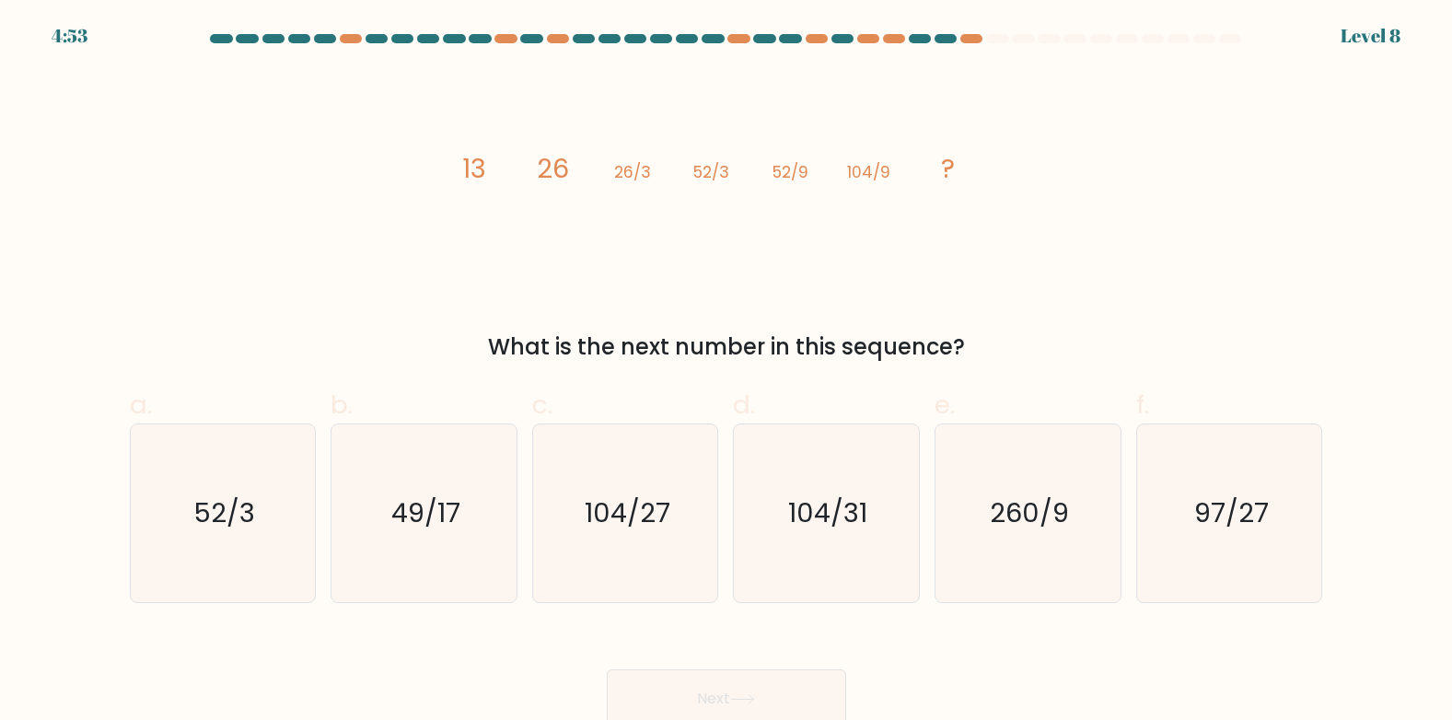
click at [467, 170] on tspan "13" at bounding box center [474, 168] width 24 height 37
click at [675, 170] on icon "image/svg+xml 13 26 26/3 52/3 52/9 104/9 ?" at bounding box center [726, 178] width 553 height 216
drag, startPoint x: 775, startPoint y: 170, endPoint x: 826, endPoint y: 170, distance: 50.7
click at [826, 170] on icon "image/svg+xml 13 26 26/3 52/3 52/9 104/9 ?" at bounding box center [726, 178] width 553 height 216
click at [456, 171] on icon "image/svg+xml 13 26 26/3 52/3 52/9 104/9 ?" at bounding box center [726, 178] width 553 height 216
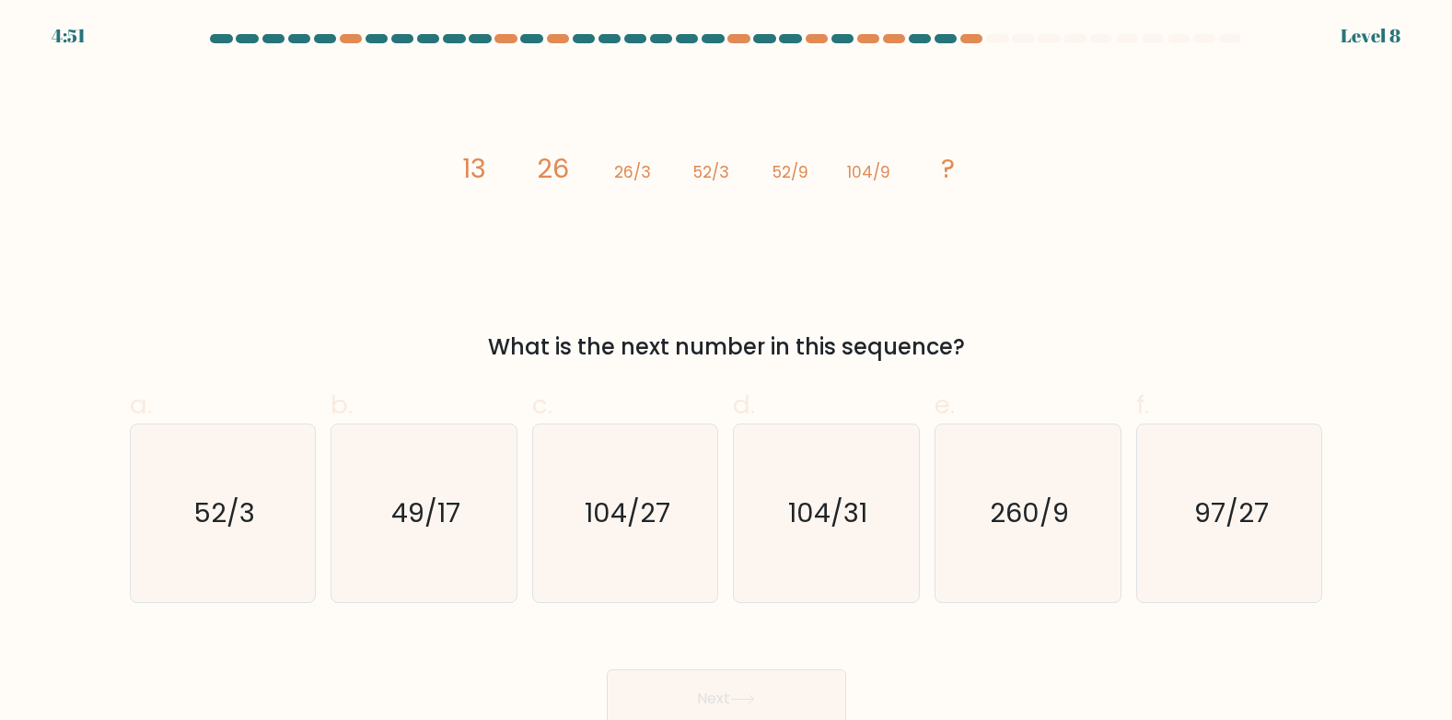
click at [464, 168] on tspan "13" at bounding box center [474, 168] width 24 height 37
drag, startPoint x: 504, startPoint y: 166, endPoint x: 530, endPoint y: 165, distance: 26.7
click at [530, 165] on icon "image/svg+xml 13 26 26/3 52/3 52/9 104/9 ?" at bounding box center [726, 178] width 553 height 216
click at [466, 168] on tspan "13" at bounding box center [474, 168] width 24 height 37
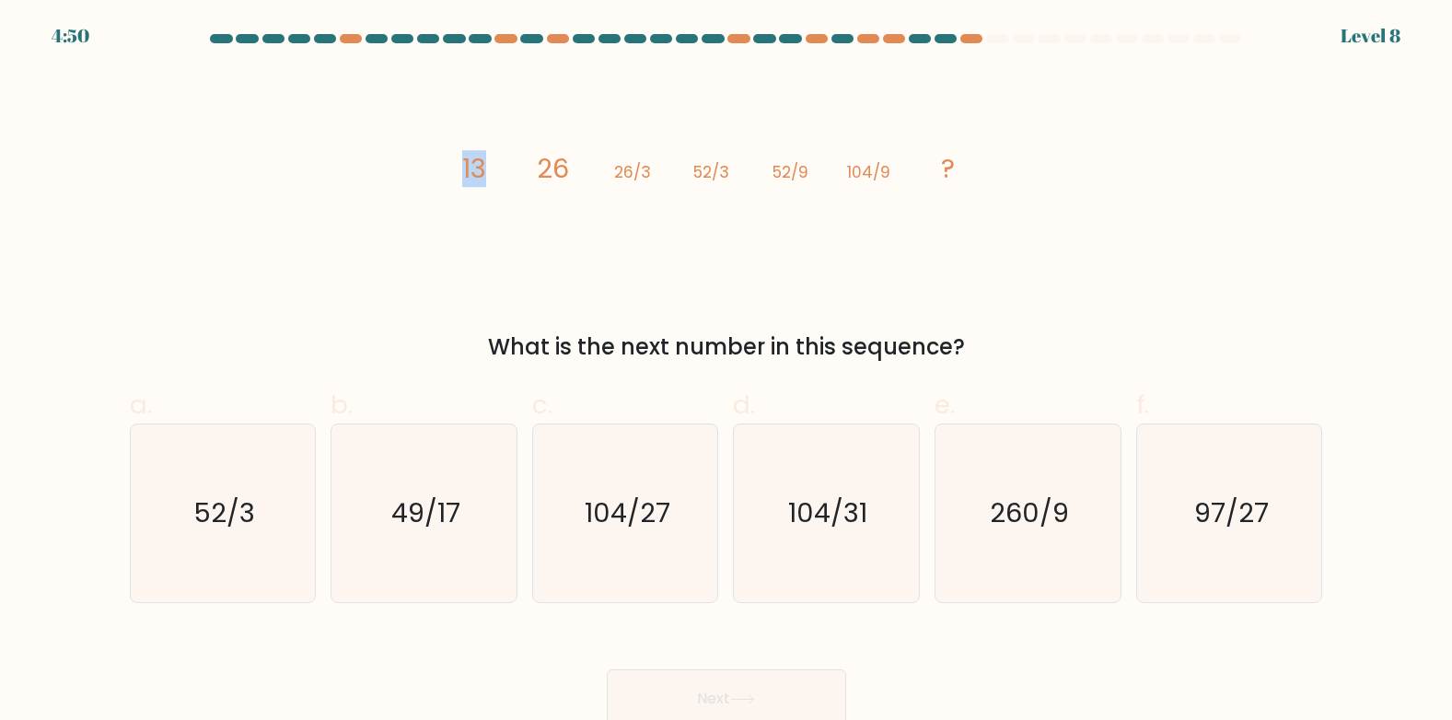
click at [466, 168] on tspan "13" at bounding box center [474, 168] width 24 height 37
drag, startPoint x: 466, startPoint y: 168, endPoint x: 590, endPoint y: 181, distance: 125.1
click at [583, 179] on icon "image/svg+xml 13 26 26/3 52/3 52/9 104/9 ?" at bounding box center [726, 178] width 553 height 216
drag, startPoint x: 689, startPoint y: 184, endPoint x: 980, endPoint y: 178, distance: 291.1
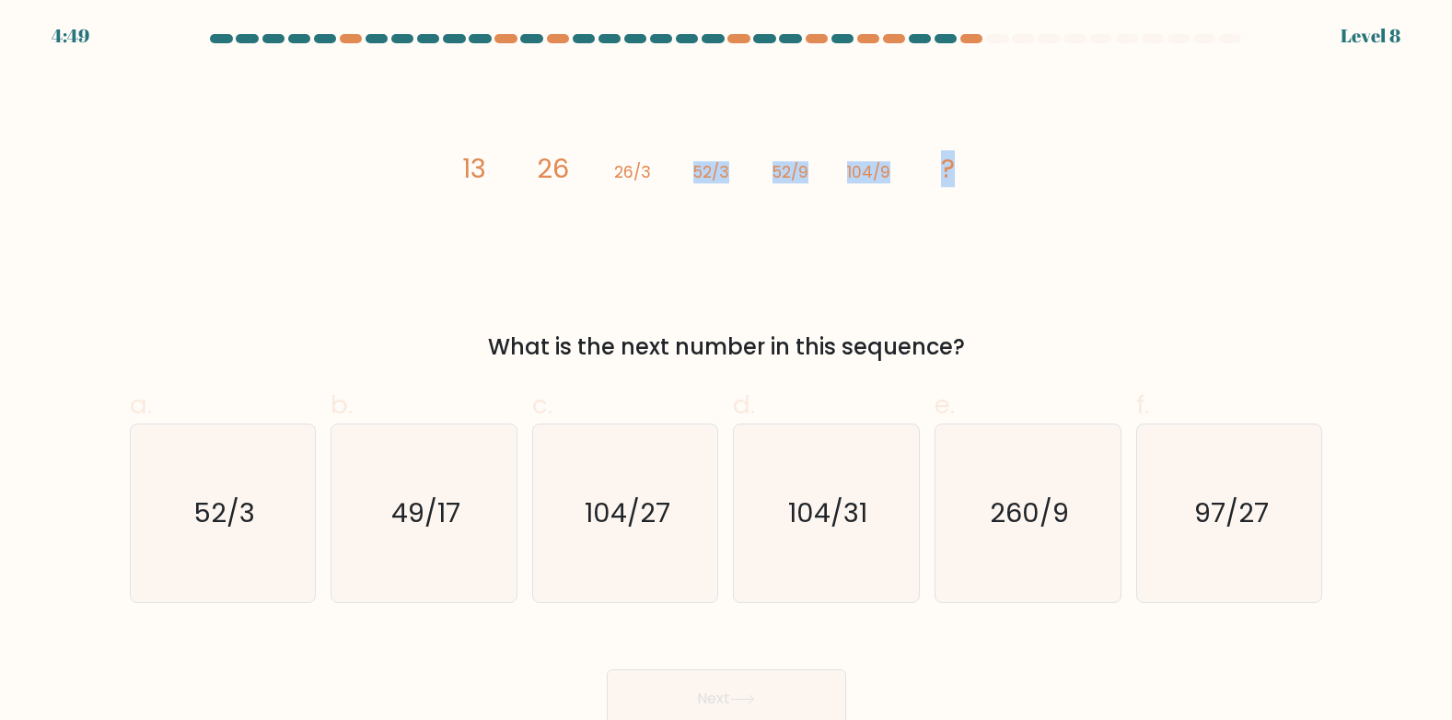
click at [980, 178] on icon "image/svg+xml 13 26 26/3 52/3 52/9 104/9 ?" at bounding box center [726, 178] width 553 height 216
click at [463, 165] on tspan "13" at bounding box center [474, 168] width 24 height 37
drag, startPoint x: 463, startPoint y: 165, endPoint x: 1056, endPoint y: 157, distance: 593.1
click at [1056, 157] on div "image/svg+xml 13 26 26/3 52/3 52/9 104/9 ? What is the next number in this sequ…" at bounding box center [727, 217] width 1216 height 294
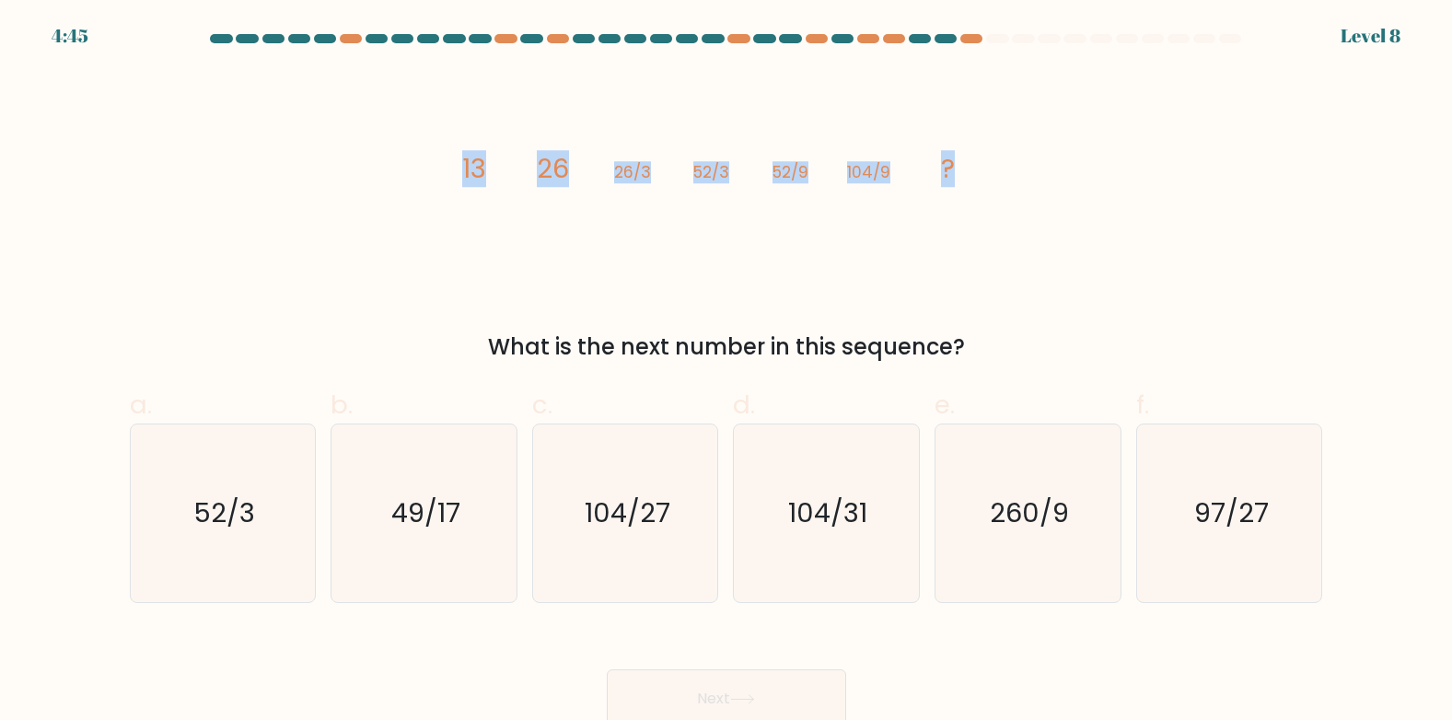
copy div "13 26 26/3 52/3 52/9 104/9 ?"
click at [641, 496] on text "104/27" at bounding box center [628, 513] width 86 height 37
click at [727, 372] on input "c. 104/27" at bounding box center [727, 366] width 1 height 12
radio input "true"
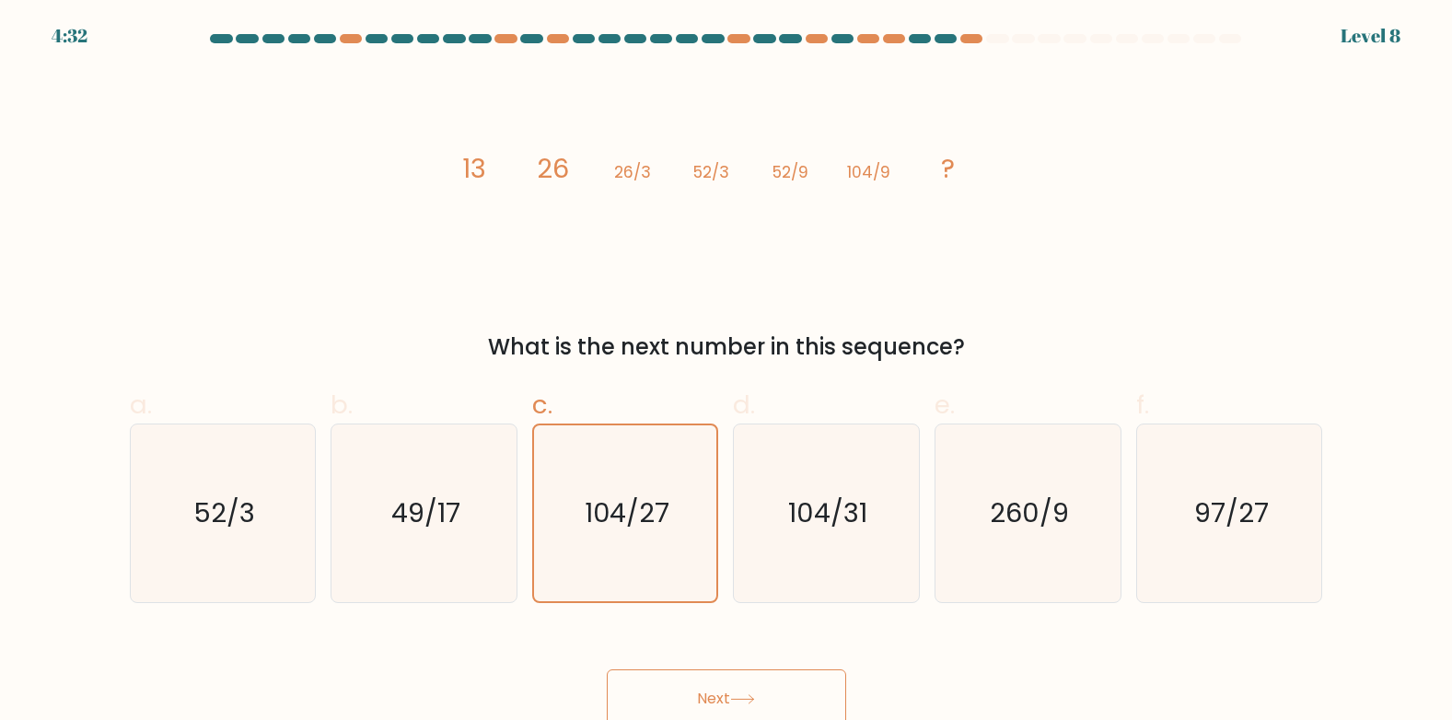
click at [728, 676] on button "Next" at bounding box center [726, 699] width 239 height 59
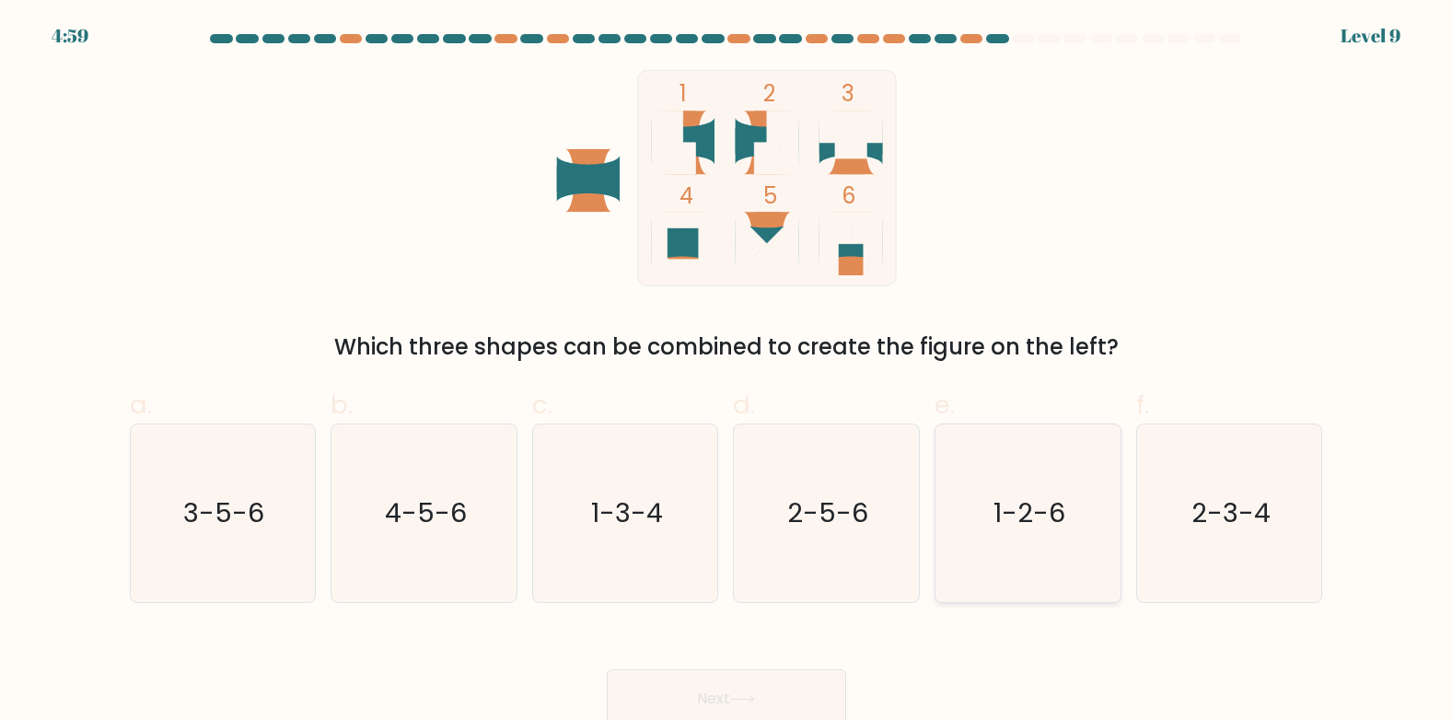
click at [1031, 555] on icon "1-2-6" at bounding box center [1028, 514] width 178 height 178
click at [728, 372] on input "e. 1-2-6" at bounding box center [727, 366] width 1 height 12
radio input "true"
click at [799, 682] on button "Next" at bounding box center [726, 699] width 239 height 59
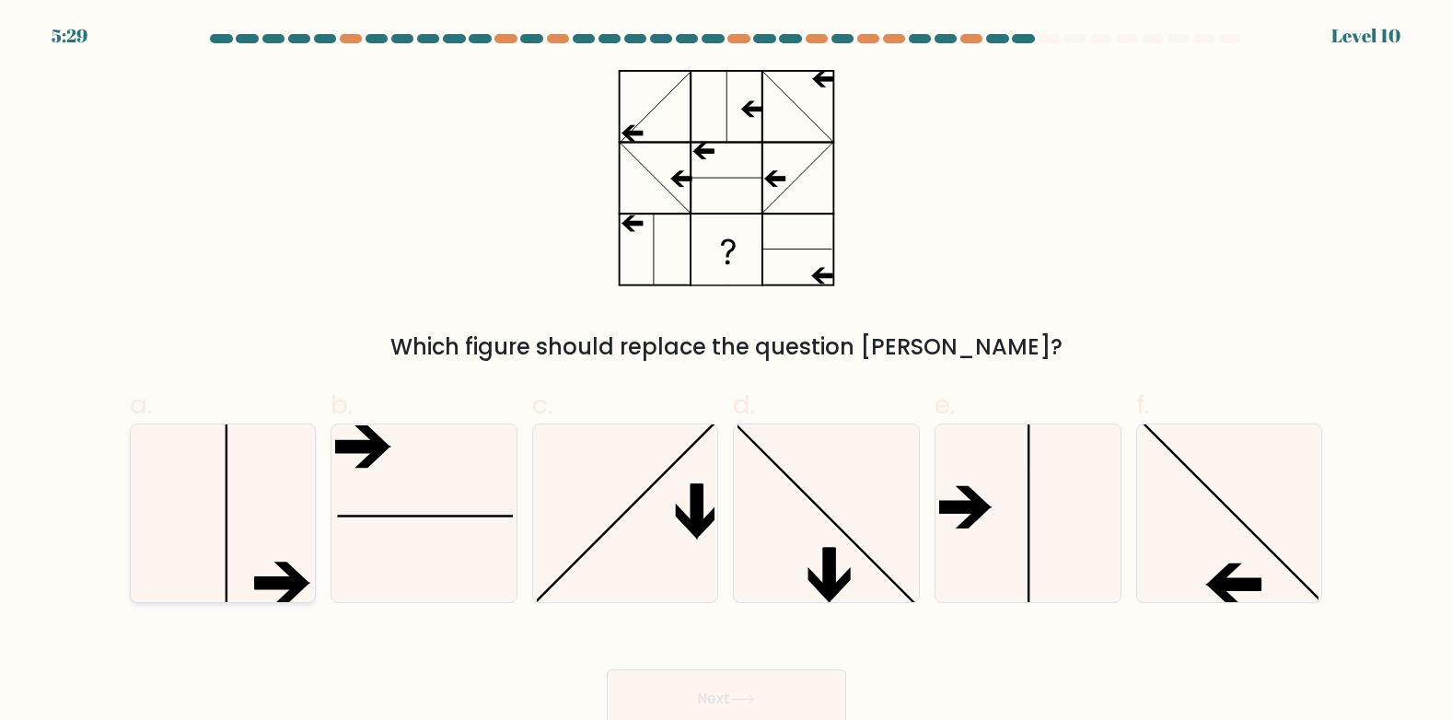
click at [286, 503] on icon at bounding box center [223, 514] width 178 height 178
click at [727, 372] on input "a." at bounding box center [727, 366] width 1 height 12
radio input "true"
click at [304, 485] on icon at bounding box center [222, 513] width 176 height 176
click at [727, 372] on input "a." at bounding box center [727, 366] width 1 height 12
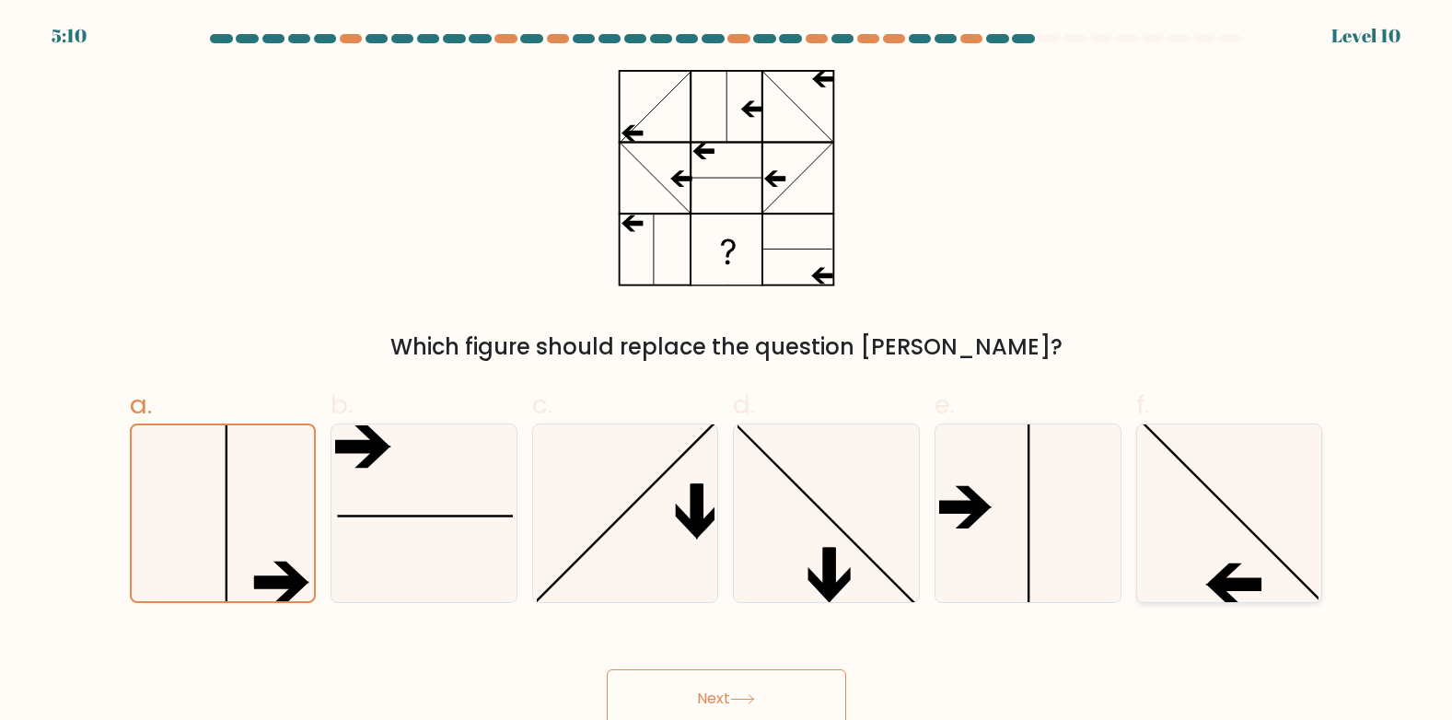
click at [1154, 539] on icon at bounding box center [1230, 514] width 178 height 178
click at [728, 372] on input "f." at bounding box center [727, 366] width 1 height 12
radio input "true"
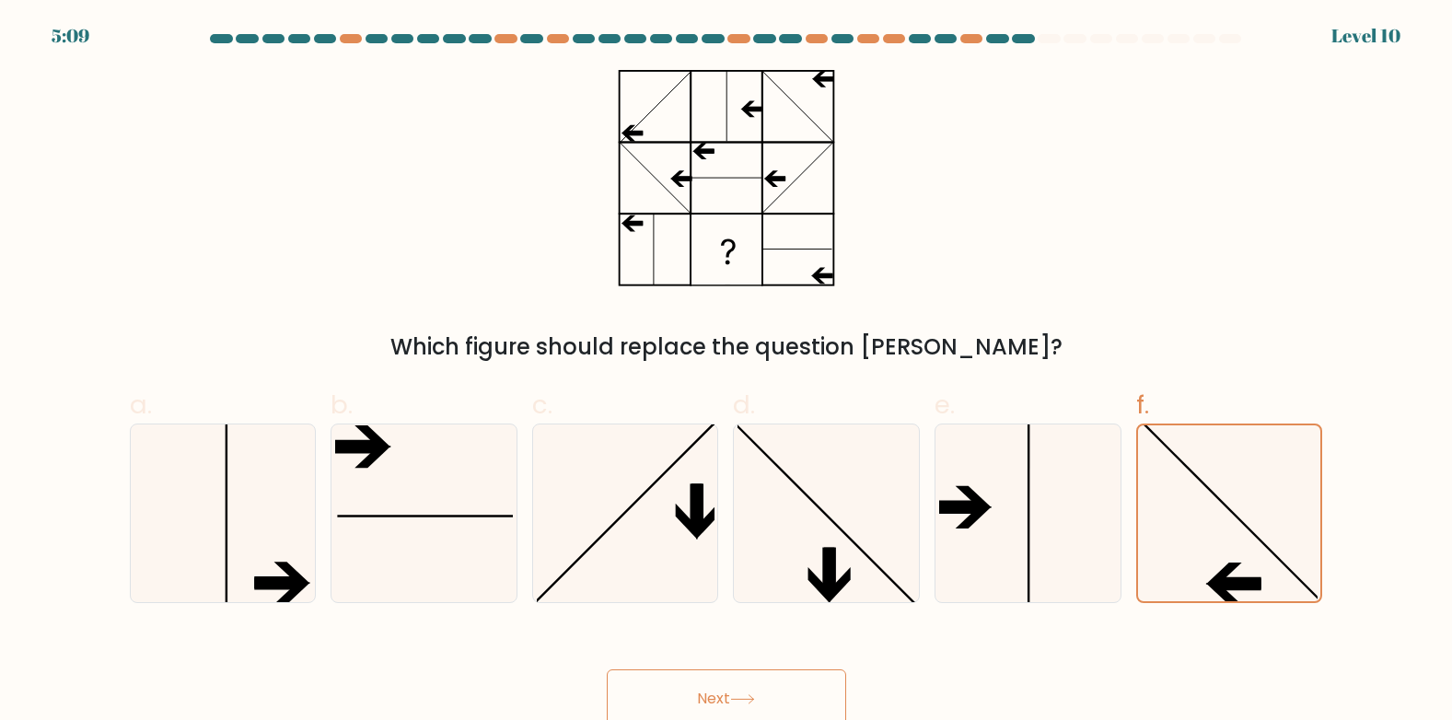
click at [799, 672] on button "Next" at bounding box center [726, 699] width 239 height 59
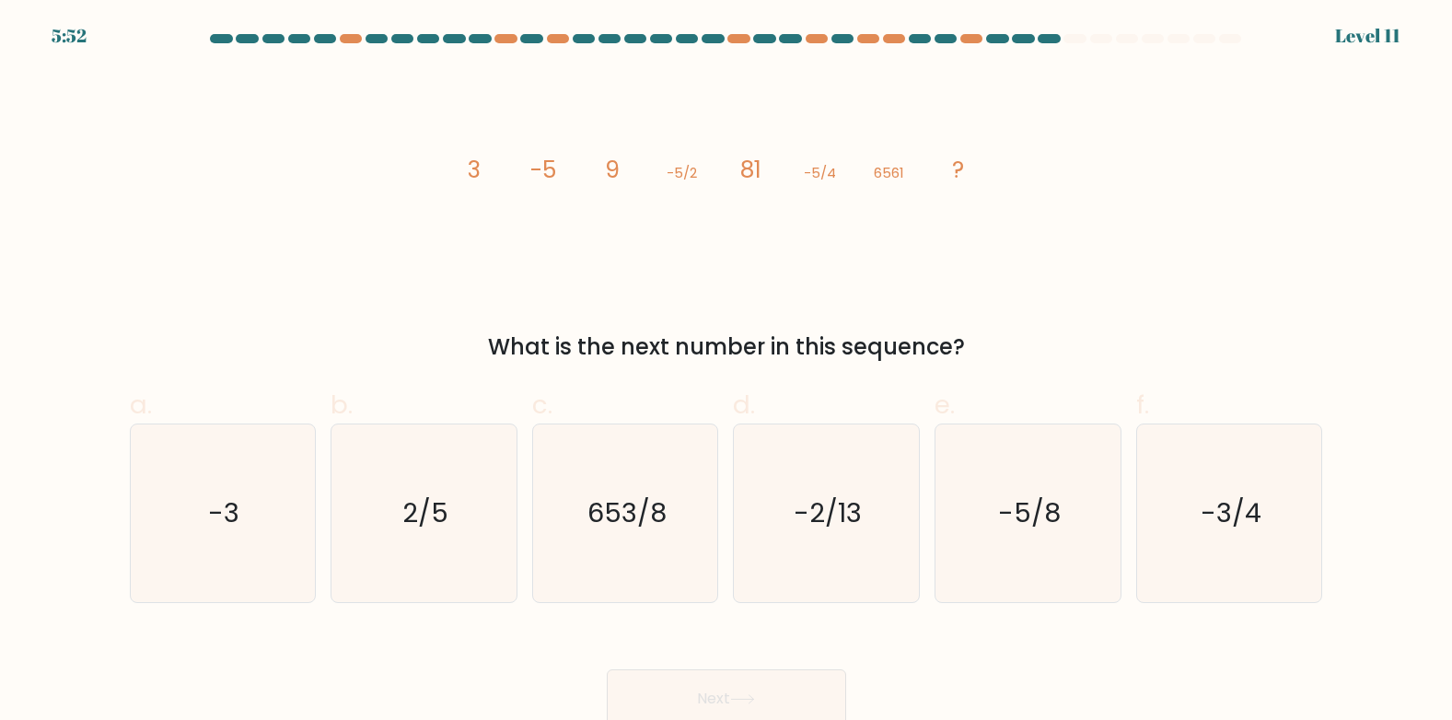
click at [468, 174] on tspan "3" at bounding box center [474, 170] width 13 height 32
click at [491, 159] on icon "image/svg+xml 3 -5 9 -5/2 81 -5/4 6561 ?" at bounding box center [726, 178] width 553 height 216
click at [471, 169] on tspan "3" at bounding box center [474, 170] width 13 height 32
drag, startPoint x: 565, startPoint y: 165, endPoint x: 603, endPoint y: 166, distance: 38.7
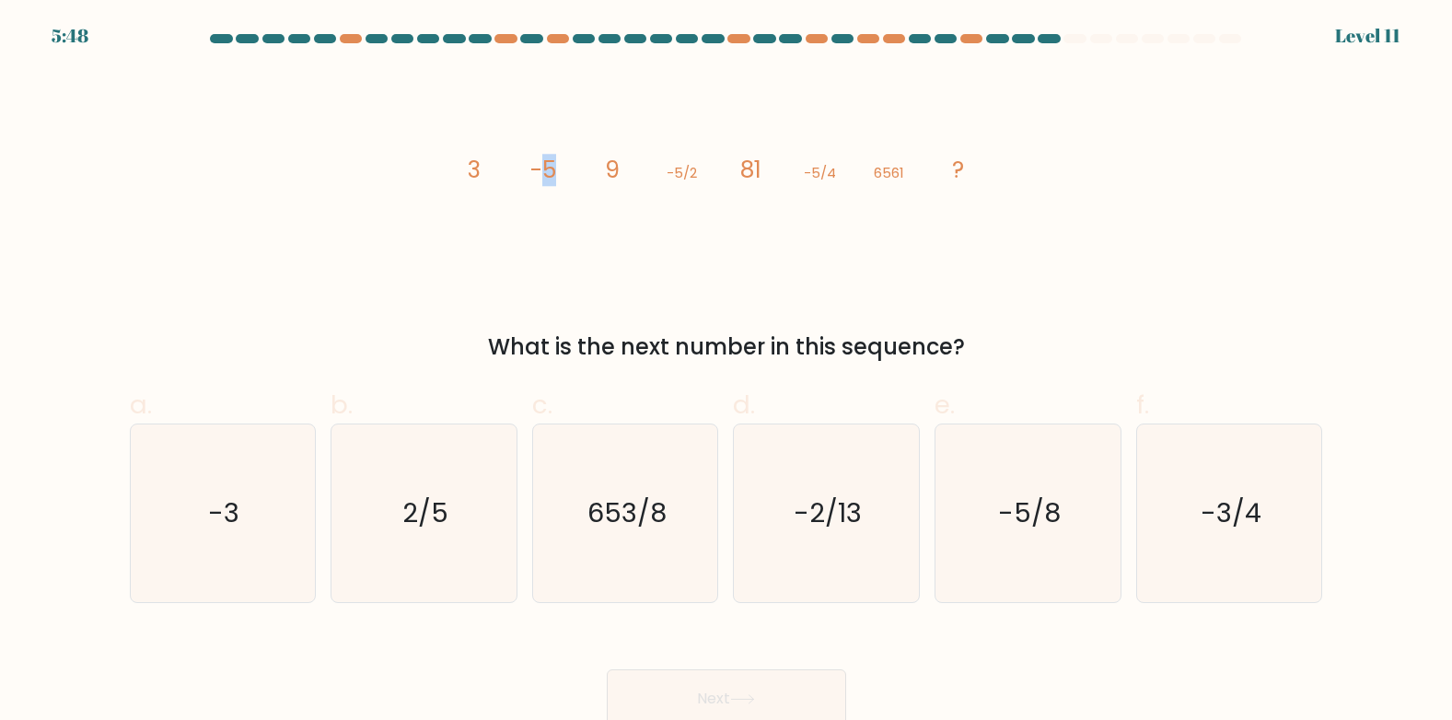
click at [603, 166] on icon "image/svg+xml 3 -5 9 -5/2 81 -5/4 6561 ?" at bounding box center [726, 178] width 553 height 216
drag, startPoint x: 603, startPoint y: 166, endPoint x: 470, endPoint y: 156, distance: 133.9
click at [471, 156] on tspan "3" at bounding box center [474, 170] width 13 height 32
drag, startPoint x: 473, startPoint y: 168, endPoint x: 1066, endPoint y: 183, distance: 593.3
click at [1066, 183] on div "image/svg+xml 3 -5 9 -5/2 81 -5/4 6561 ? What is the next number in this sequen…" at bounding box center [727, 217] width 1216 height 294
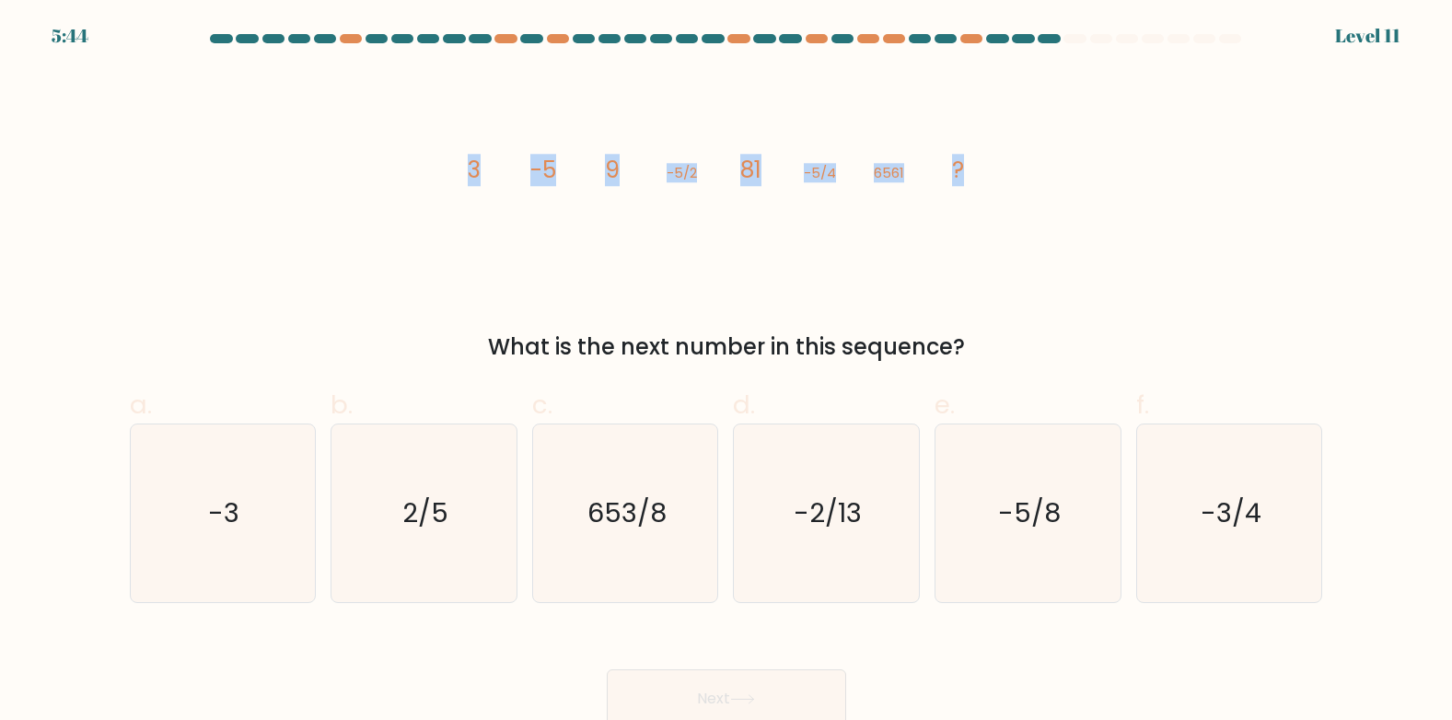
copy g "3 -5 9 -5/2 81 -5/4 6561 ?"
click at [1050, 495] on text "-5/8" at bounding box center [1029, 513] width 63 height 37
click at [728, 372] on input "e. -5/8" at bounding box center [727, 366] width 1 height 12
radio input "true"
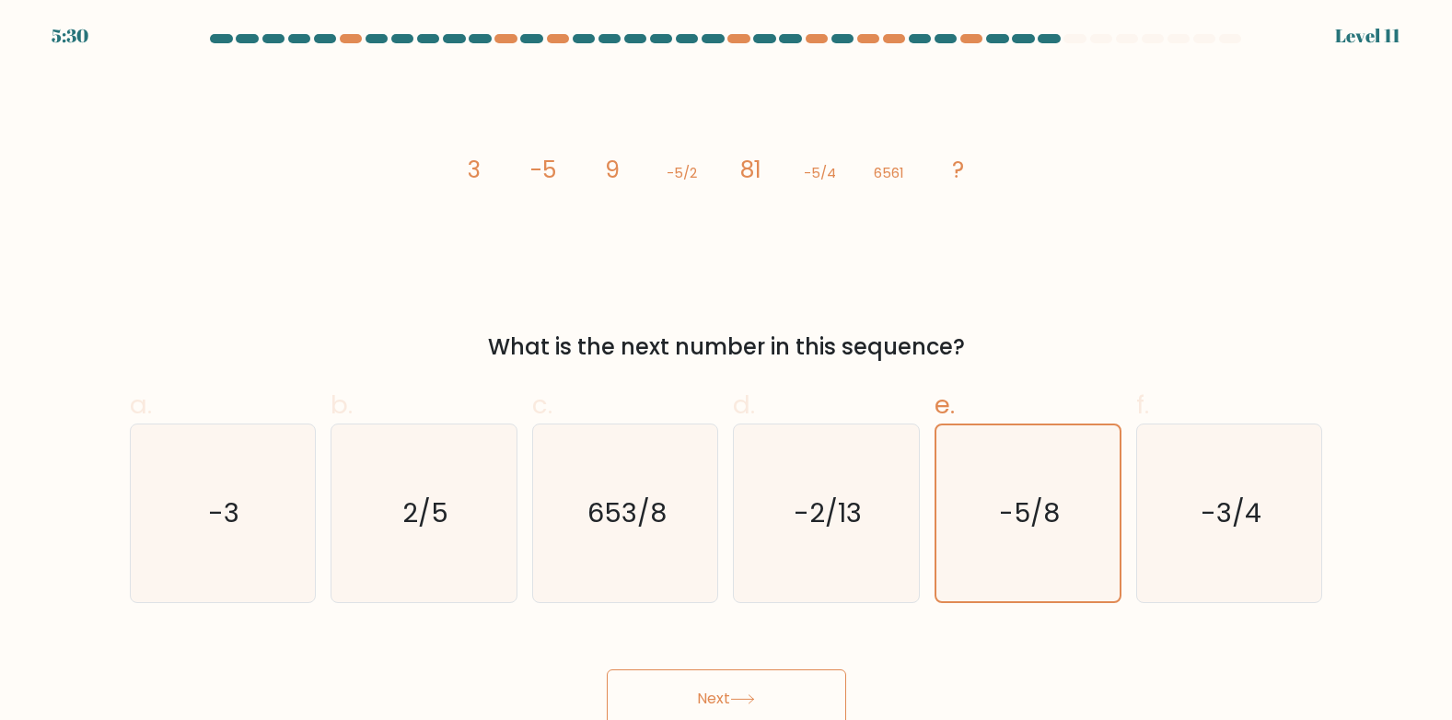
click at [783, 687] on button "Next" at bounding box center [726, 699] width 239 height 59
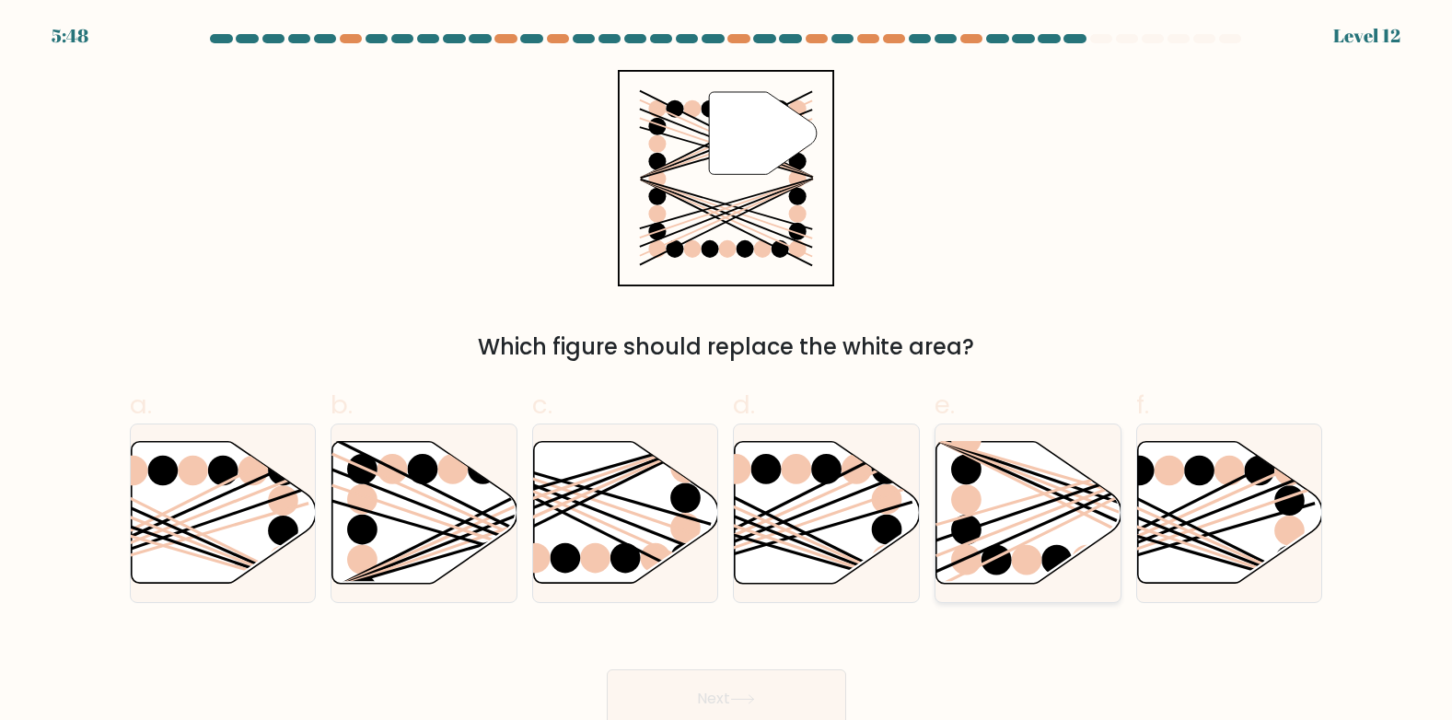
drag, startPoint x: 1190, startPoint y: 525, endPoint x: 1040, endPoint y: 589, distance: 163.4
click at [1190, 525] on line at bounding box center [1168, 513] width 298 height 148
click at [728, 372] on input "f." at bounding box center [727, 366] width 1 height 12
radio input "true"
click at [816, 693] on button "Next" at bounding box center [726, 699] width 239 height 59
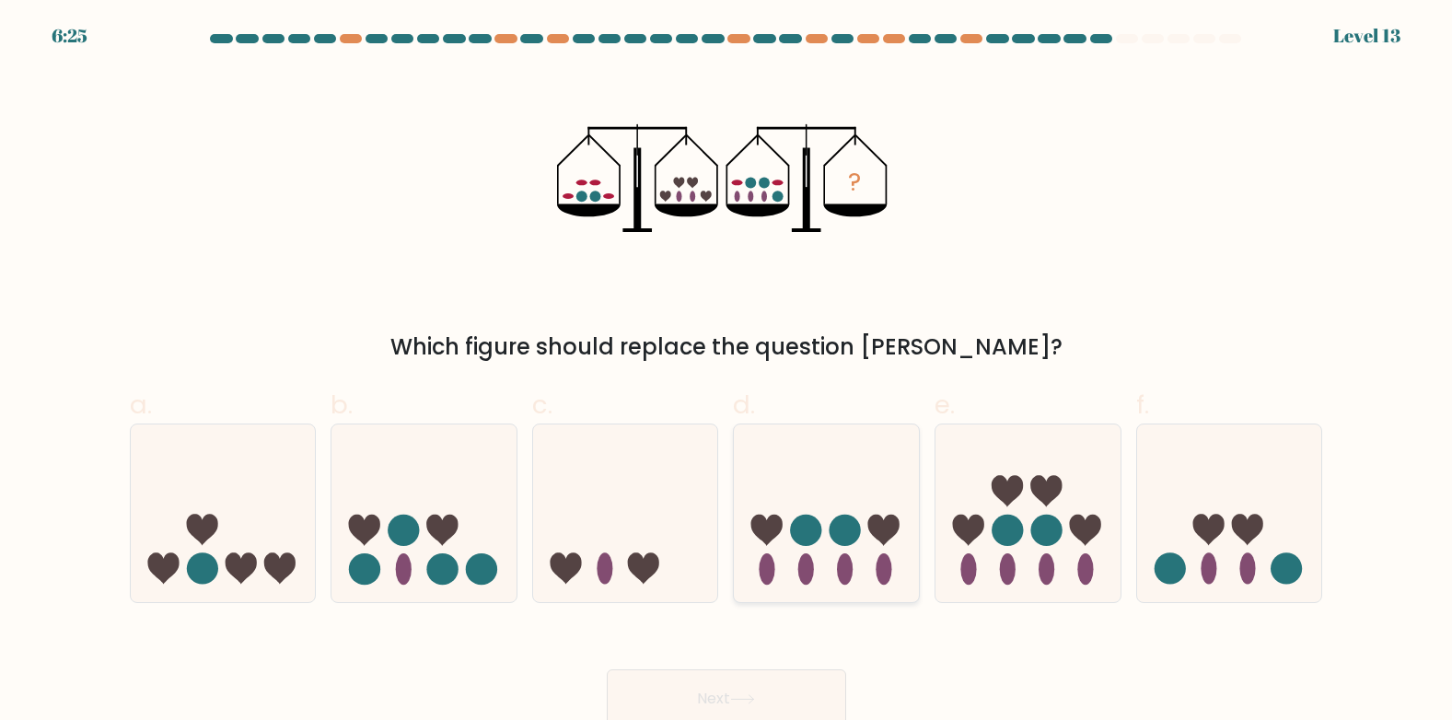
click at [831, 512] on icon at bounding box center [826, 513] width 185 height 153
click at [728, 372] on input "d." at bounding box center [727, 366] width 1 height 12
radio input "true"
click at [755, 697] on icon at bounding box center [742, 699] width 25 height 10
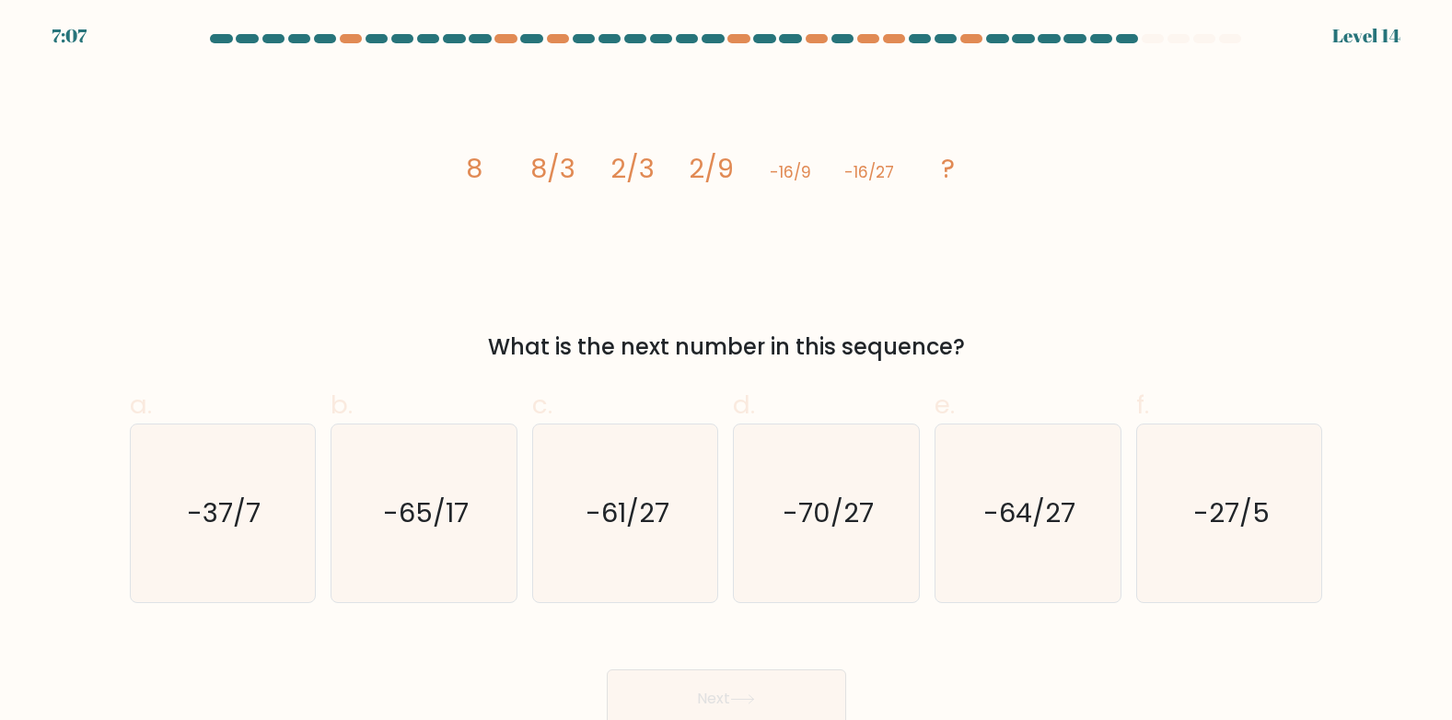
click at [468, 158] on tspan "8" at bounding box center [474, 168] width 17 height 37
drag, startPoint x: 468, startPoint y: 158, endPoint x: 1045, endPoint y: 192, distance: 578.4
click at [1045, 192] on div "image/svg+xml 8 8/3 2/3 2/9 -16/9 -16/27 ? What is the next number in this sequ…" at bounding box center [727, 217] width 1216 height 294
copy div "8 8/3 2/3 2/9 -16/9 -16/27 ?"
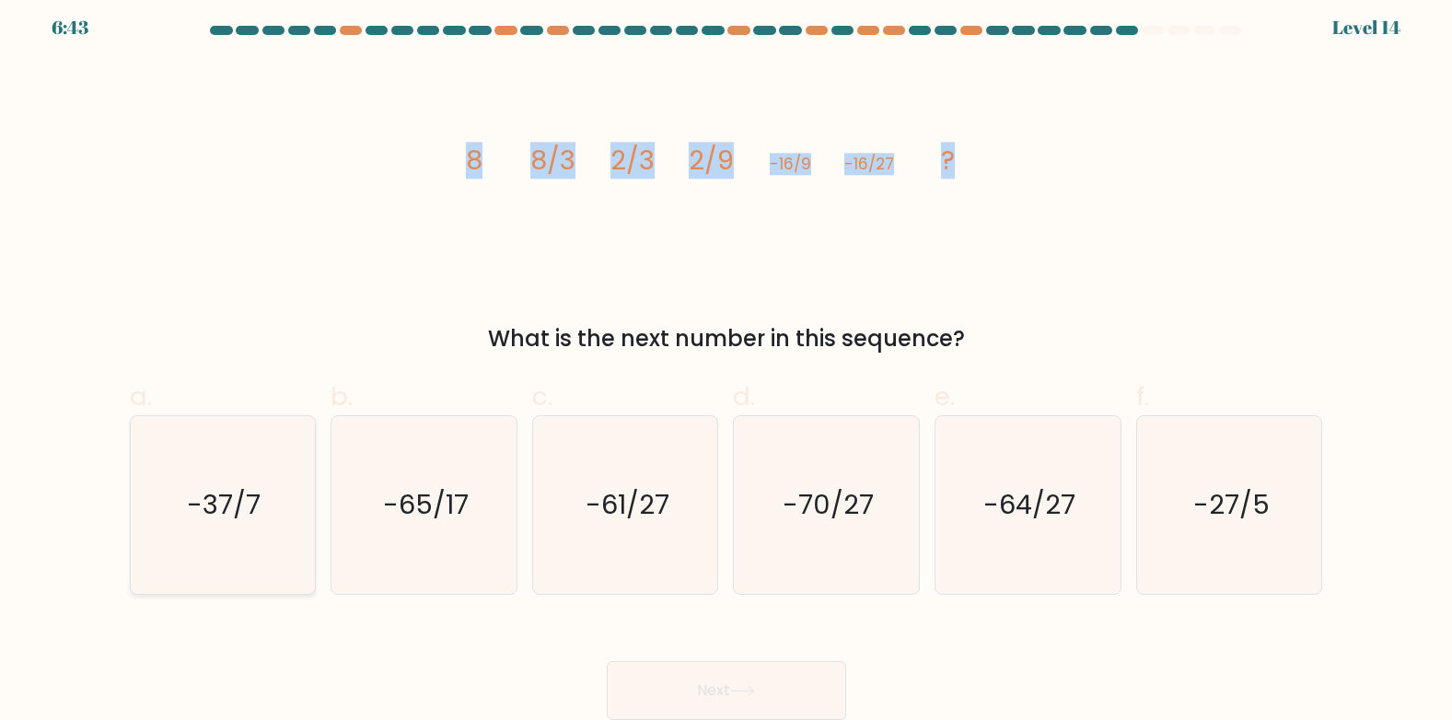
click at [244, 505] on text "-37/7" at bounding box center [225, 504] width 74 height 37
click at [727, 364] on input "a. -37/7" at bounding box center [727, 358] width 1 height 12
radio input "true"
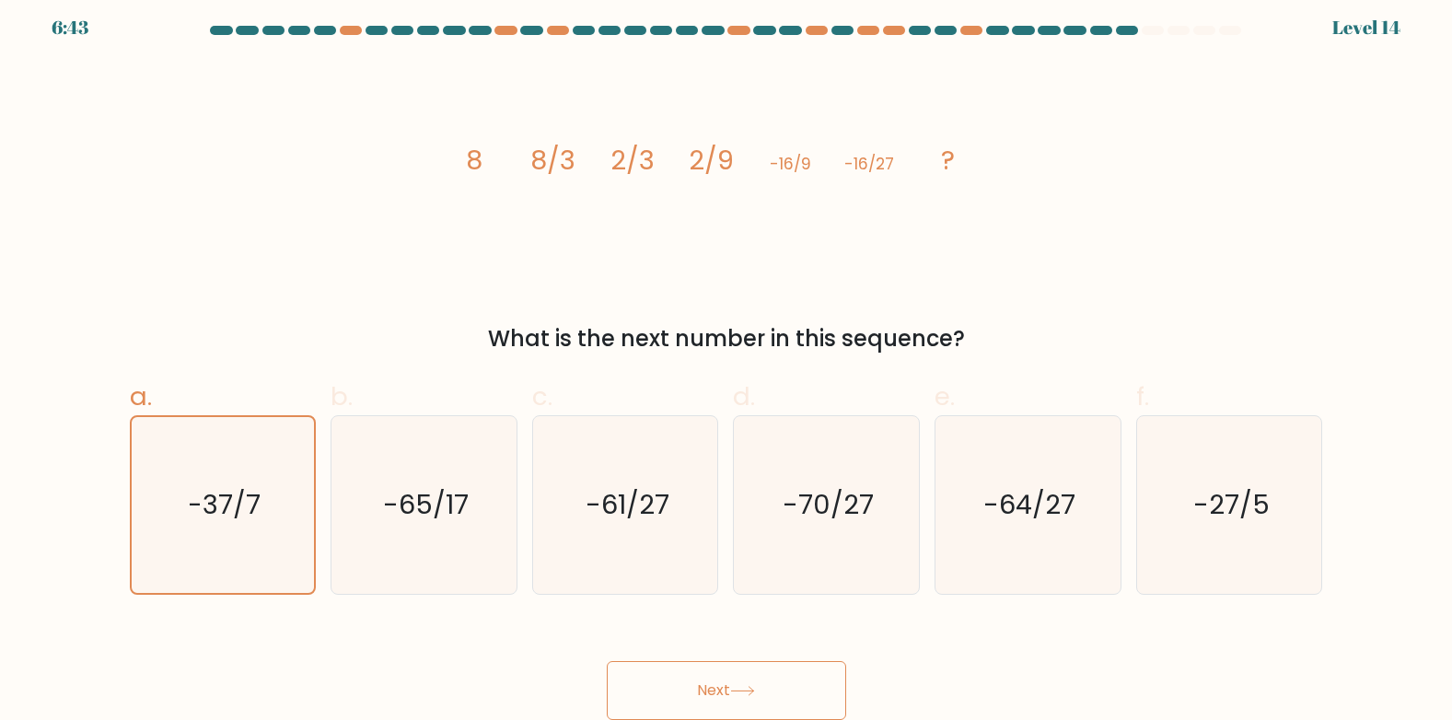
click at [707, 686] on button "Next" at bounding box center [726, 690] width 239 height 59
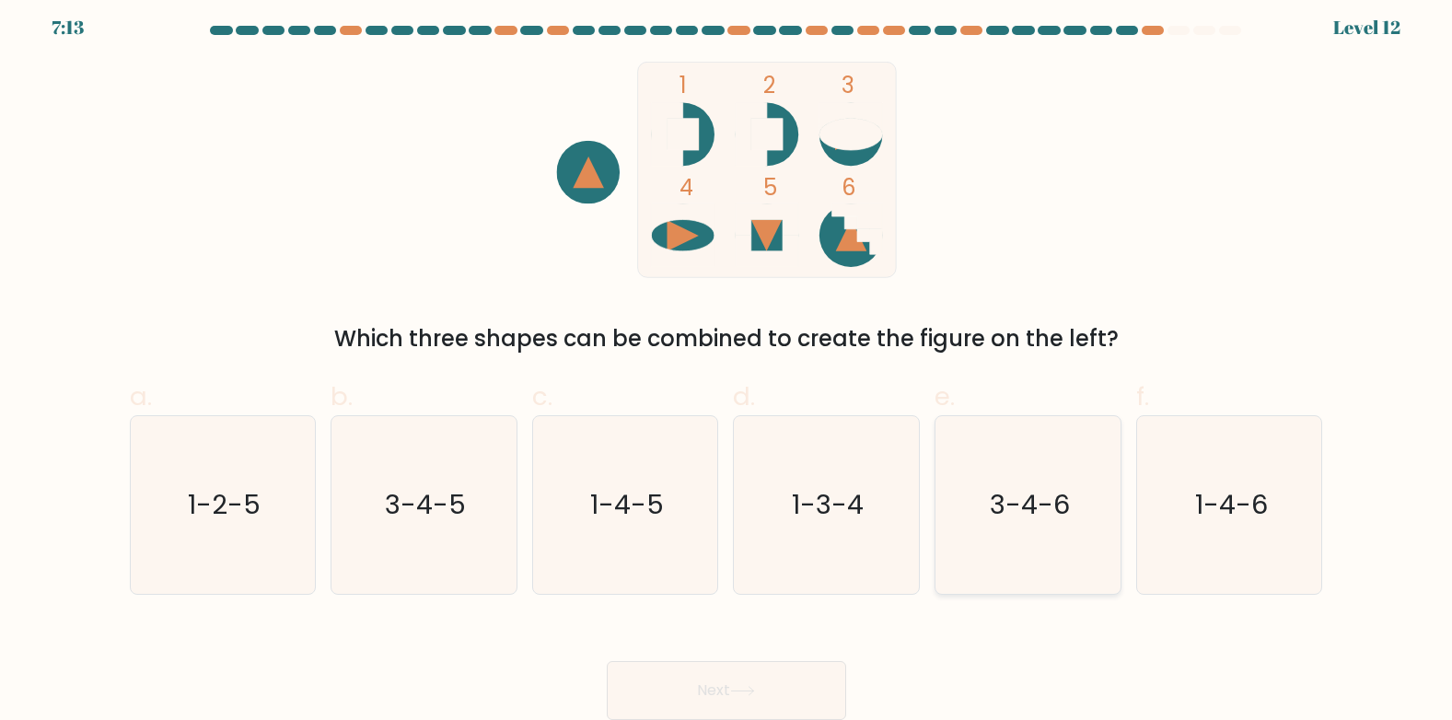
click at [1076, 543] on icon "3-4-6" at bounding box center [1028, 505] width 178 height 178
click at [728, 364] on input "e. 3-4-6" at bounding box center [727, 358] width 1 height 12
radio input "true"
click at [772, 682] on button "Next" at bounding box center [726, 690] width 239 height 59
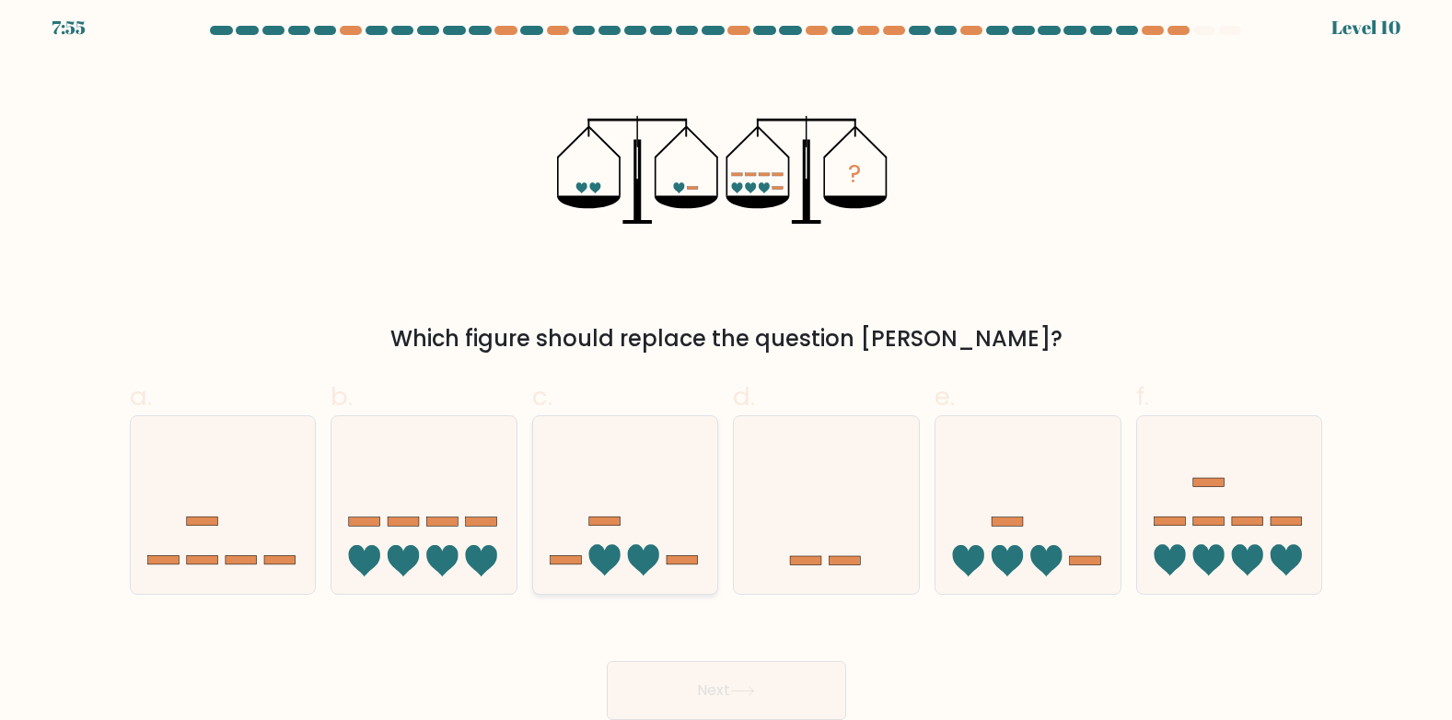
click at [606, 548] on icon at bounding box center [625, 504] width 185 height 153
click at [727, 364] on input "c." at bounding box center [727, 358] width 1 height 12
radio input "true"
click at [691, 684] on button "Next" at bounding box center [726, 690] width 239 height 59
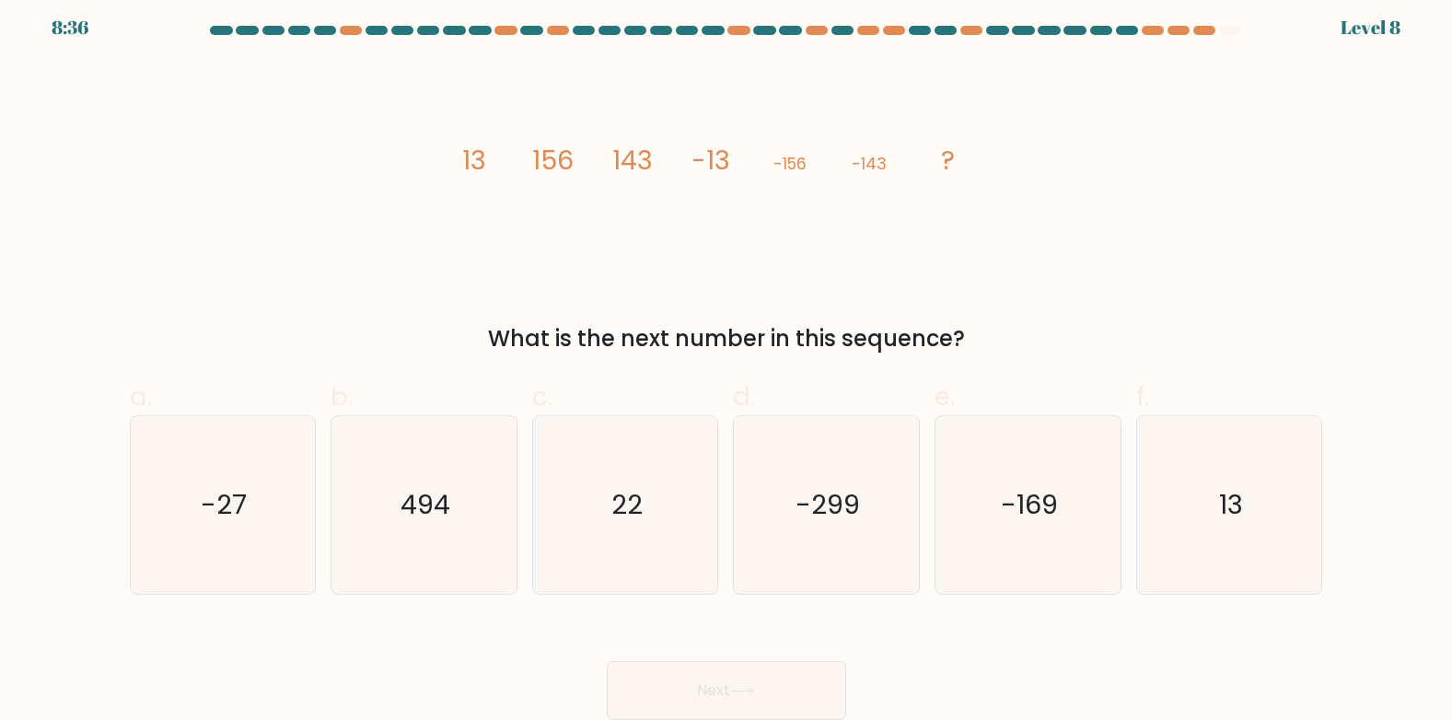
click at [468, 151] on tspan "13" at bounding box center [474, 160] width 24 height 37
drag, startPoint x: 465, startPoint y: 151, endPoint x: 1114, endPoint y: 190, distance: 650.4
click at [1114, 190] on div "image/svg+xml 13 156 143 -13 -156 -143 ? What is the next number in this sequen…" at bounding box center [727, 209] width 1216 height 294
copy g "13 156 143 -13 -156 -143 ?"
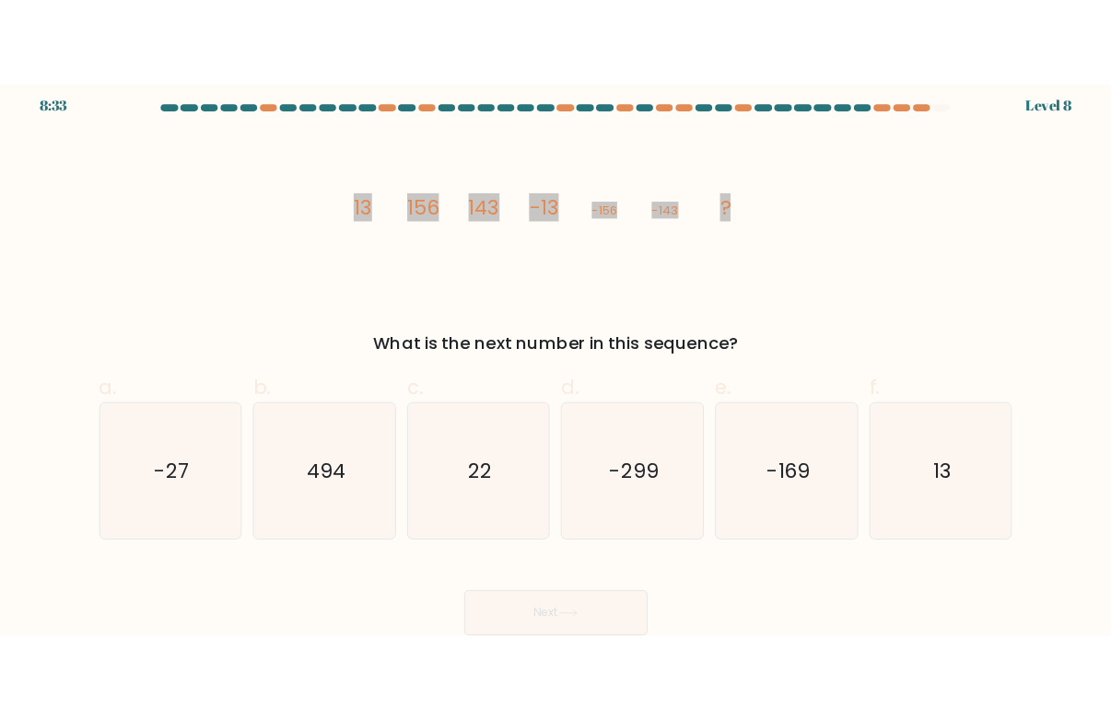
scroll to position [0, 0]
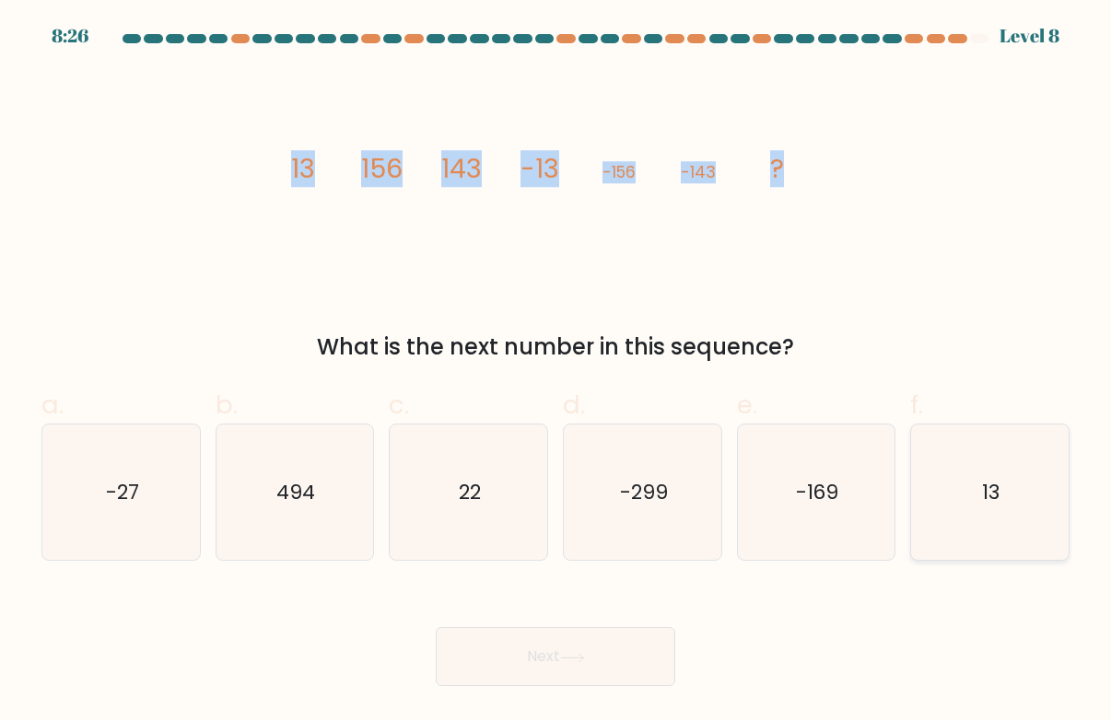
click at [957, 497] on icon "13" at bounding box center [990, 493] width 136 height 136
click at [556, 372] on input "f. 13" at bounding box center [555, 366] width 1 height 12
radio input "true"
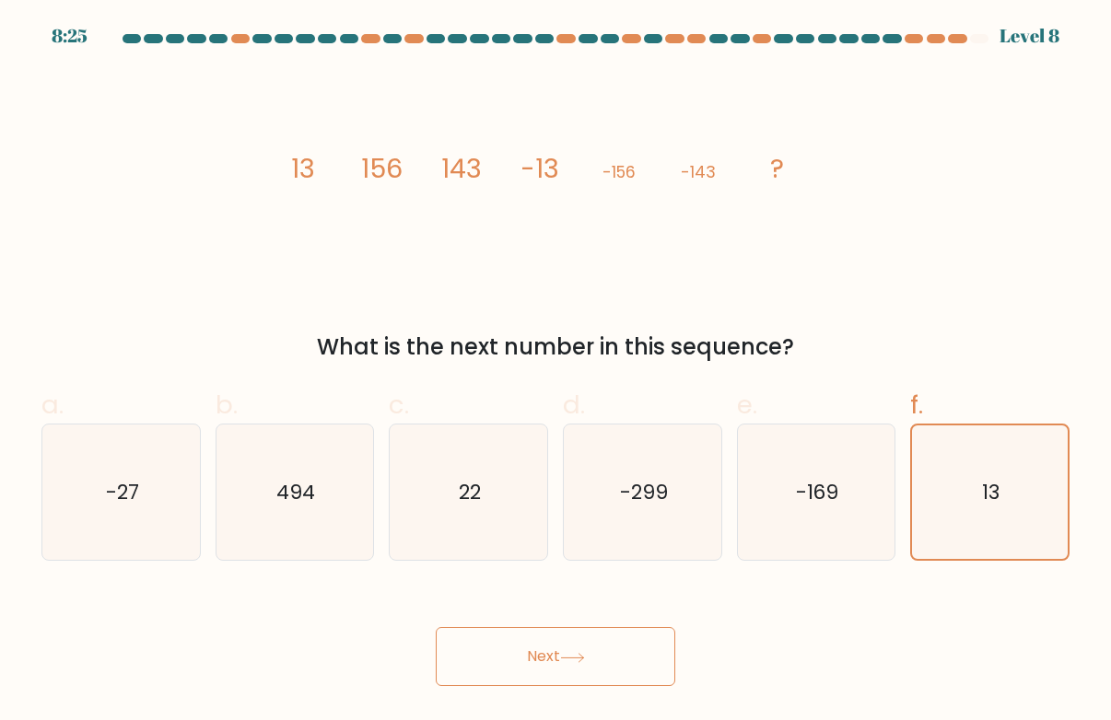
click at [626, 650] on button "Next" at bounding box center [555, 656] width 239 height 59
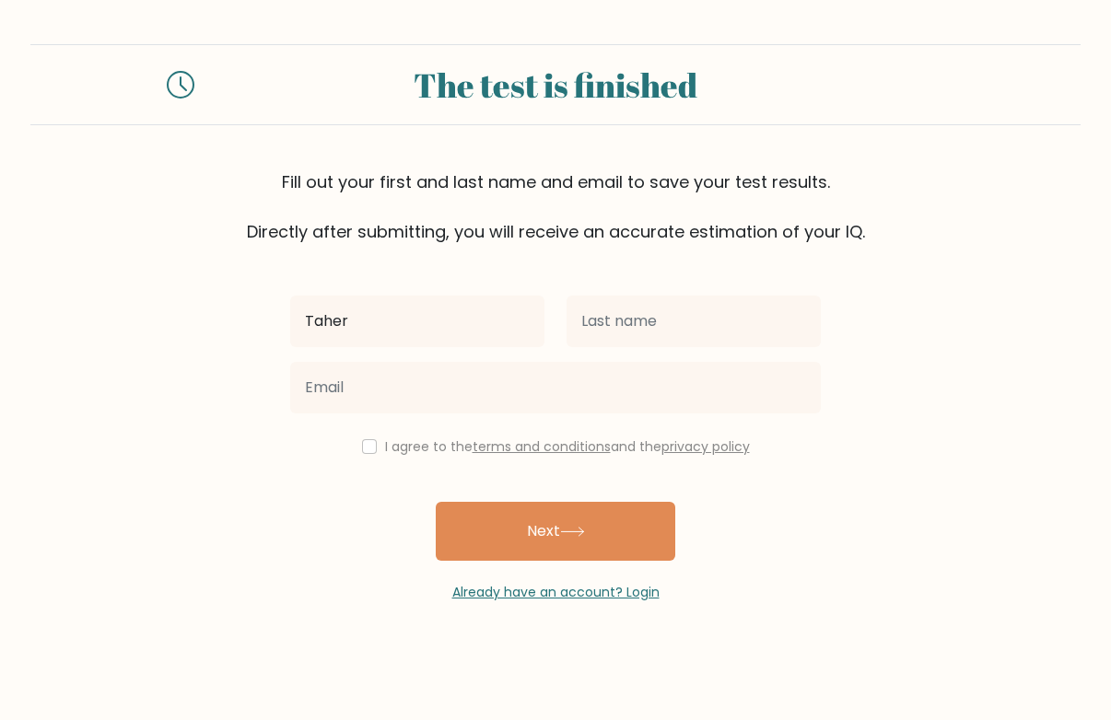
type input "Taher"
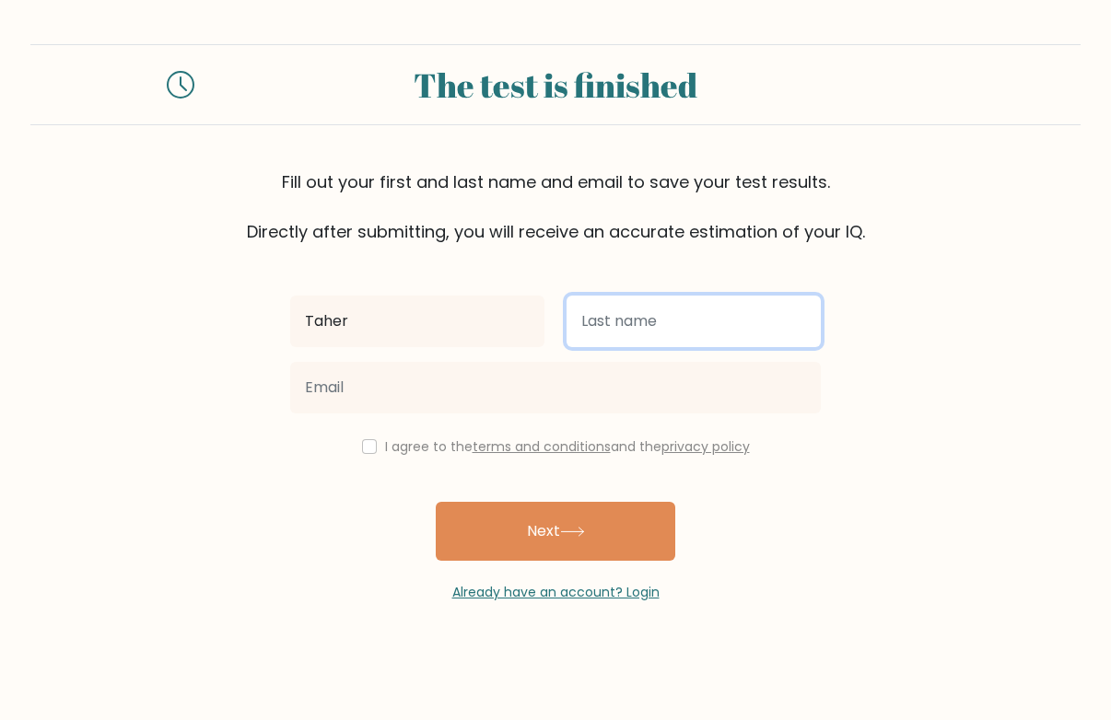
click at [626, 332] on input "text" at bounding box center [693, 322] width 254 height 52
type input "Mahmoud"
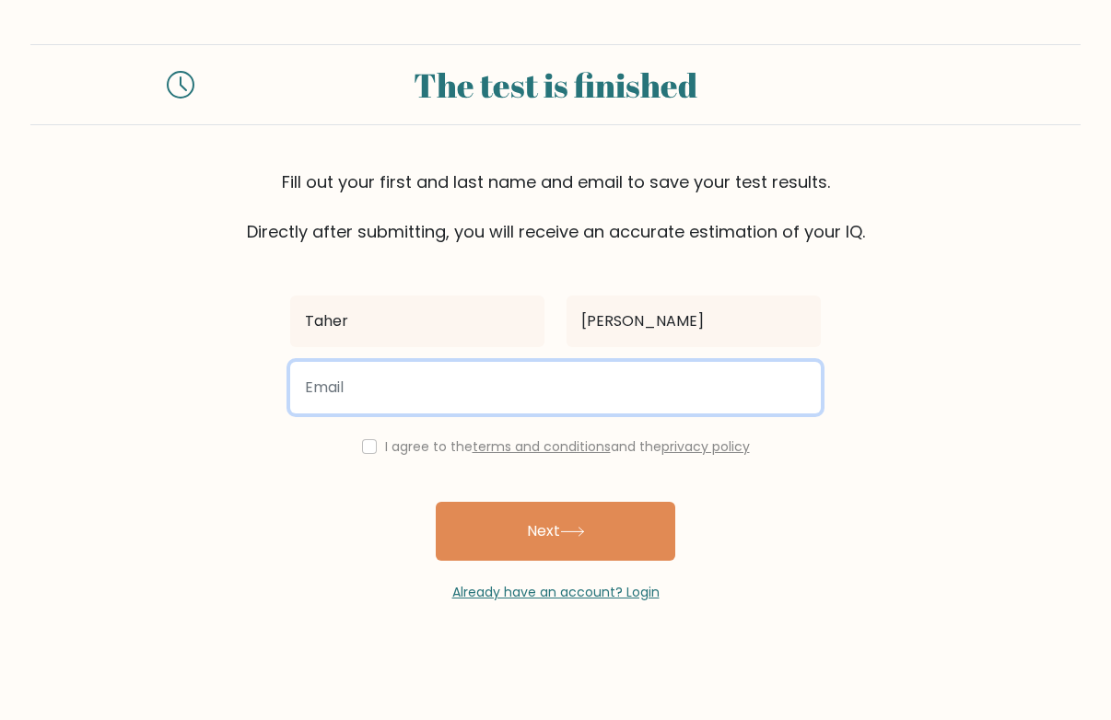
click at [515, 402] on input "email" at bounding box center [555, 388] width 530 height 52
type input "Taher.mahmoud@nexperience.org"
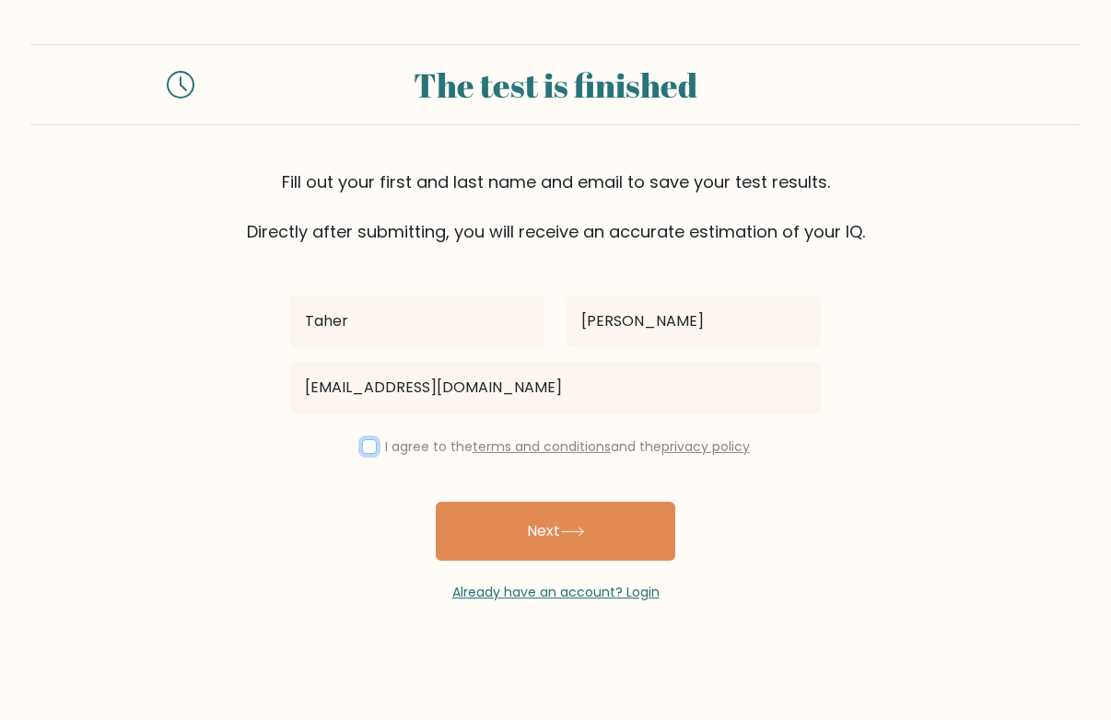
click at [367, 448] on input "checkbox" at bounding box center [369, 446] width 15 height 15
checkbox input "true"
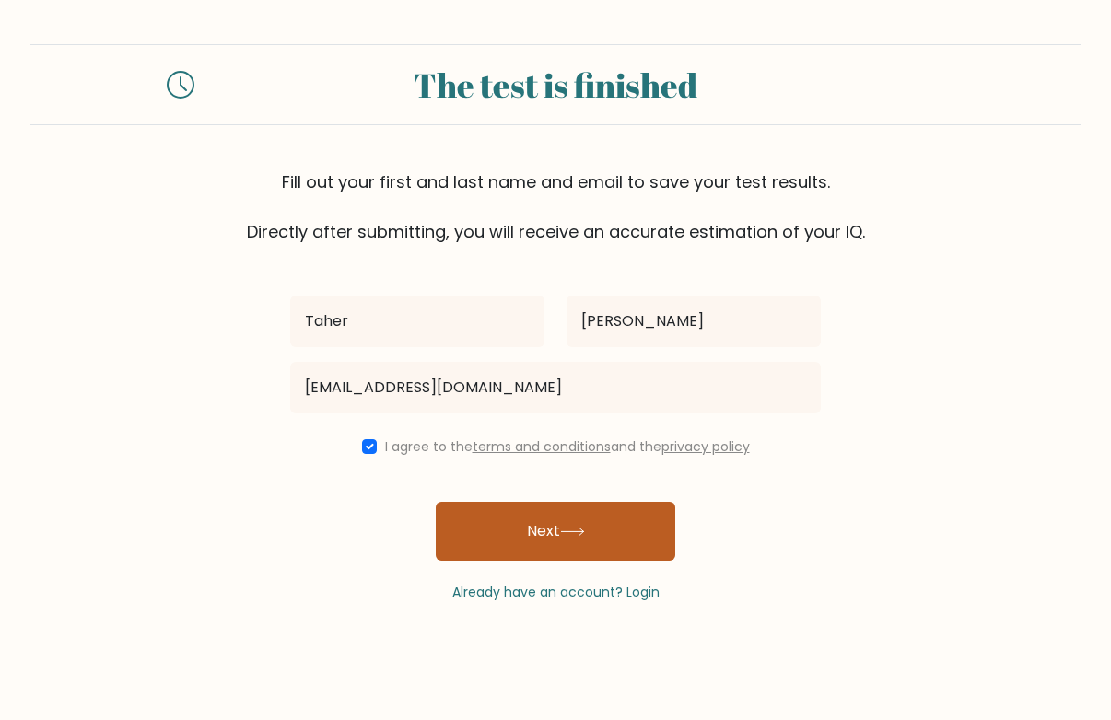
click at [554, 553] on button "Next" at bounding box center [555, 531] width 239 height 59
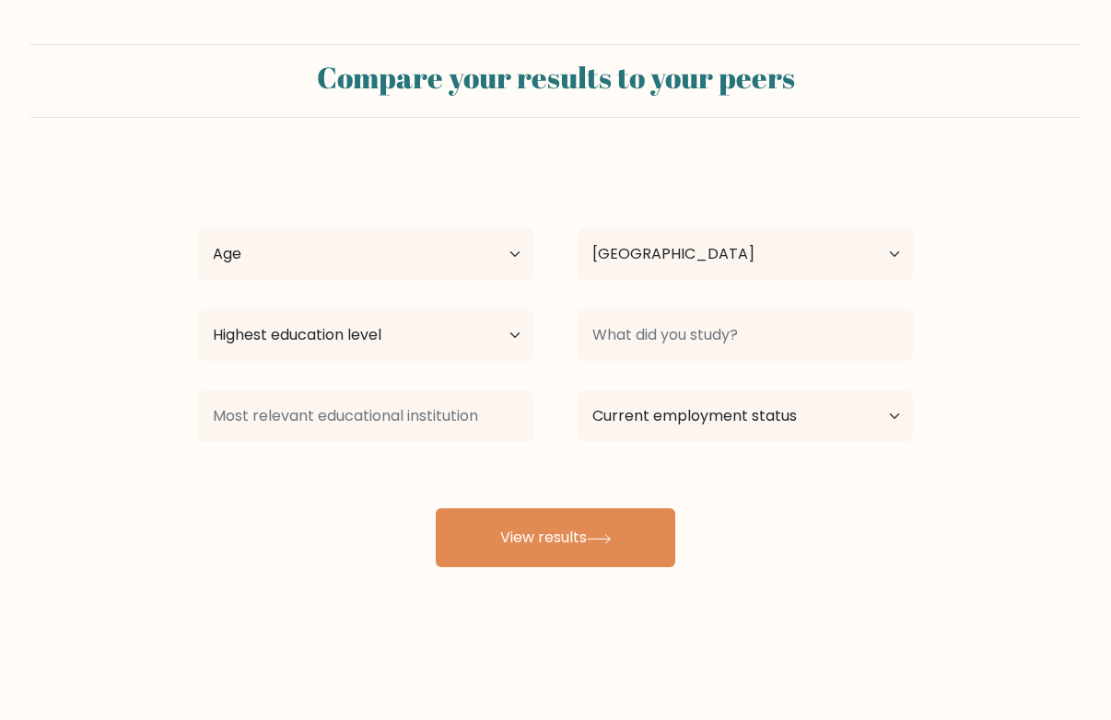
select select "EG"
click at [410, 265] on select "Age Under 18 years old 18-24 years old 25-34 years old 35-44 years old 45-54 ye…" at bounding box center [365, 254] width 335 height 52
select select "18_24"
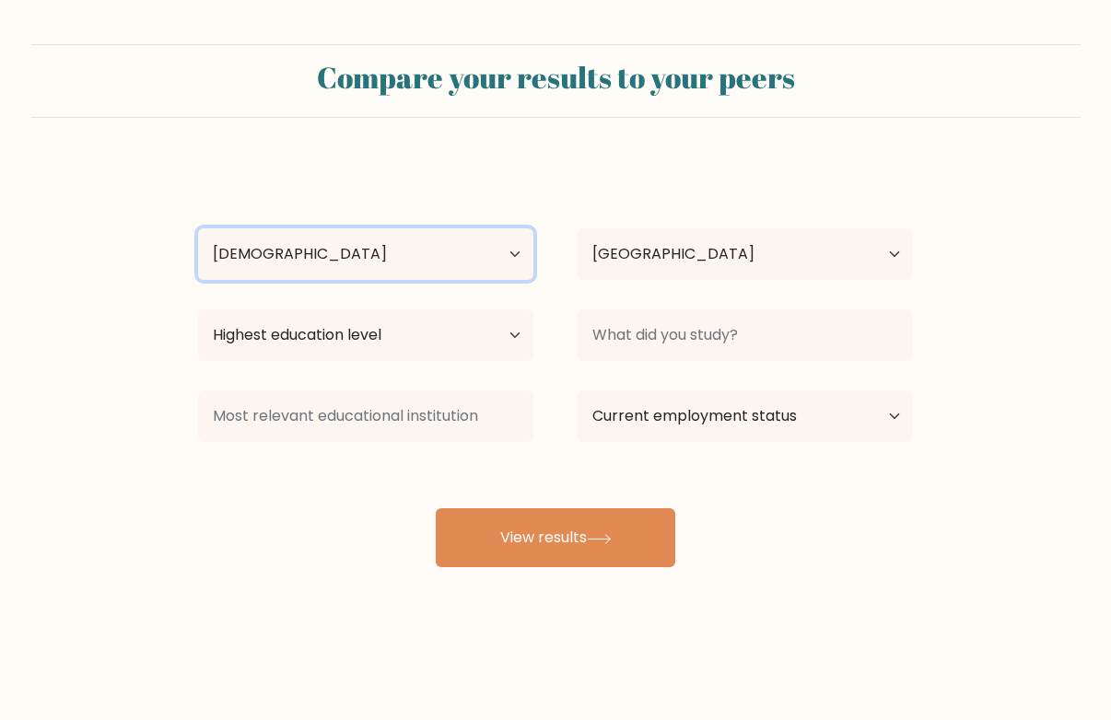
click at [198, 228] on select "Age Under 18 years old 18-24 years old 25-34 years old 35-44 years old 45-54 ye…" at bounding box center [365, 254] width 335 height 52
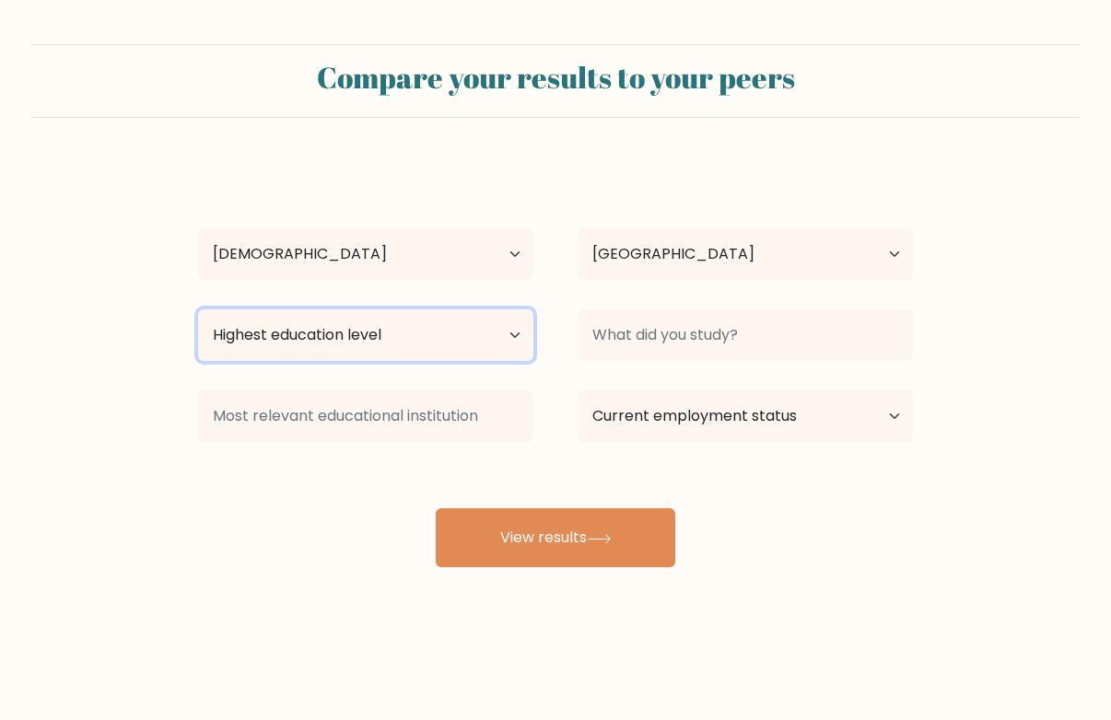
click at [355, 345] on select "Highest education level No schooling Primary Lower Secondary Upper Secondary Oc…" at bounding box center [365, 335] width 335 height 52
select select "bachelors_degree"
click at [198, 309] on select "Highest education level No schooling Primary Lower Secondary Upper Secondary Oc…" at bounding box center [365, 335] width 335 height 52
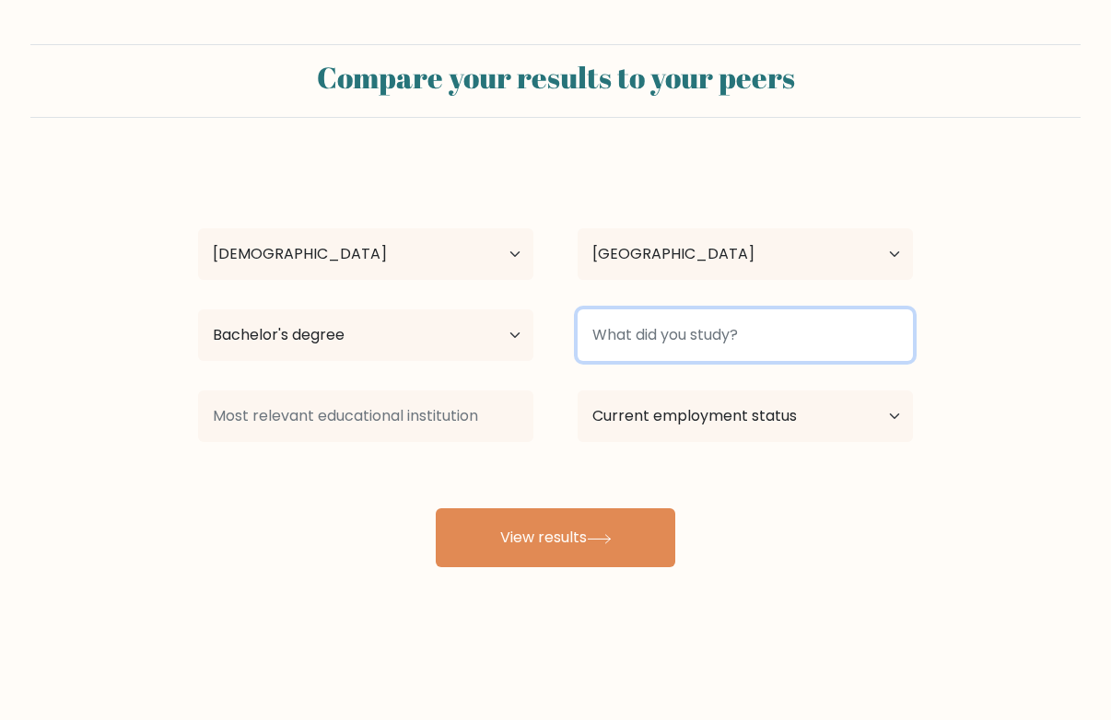
click at [667, 350] on input at bounding box center [744, 335] width 335 height 52
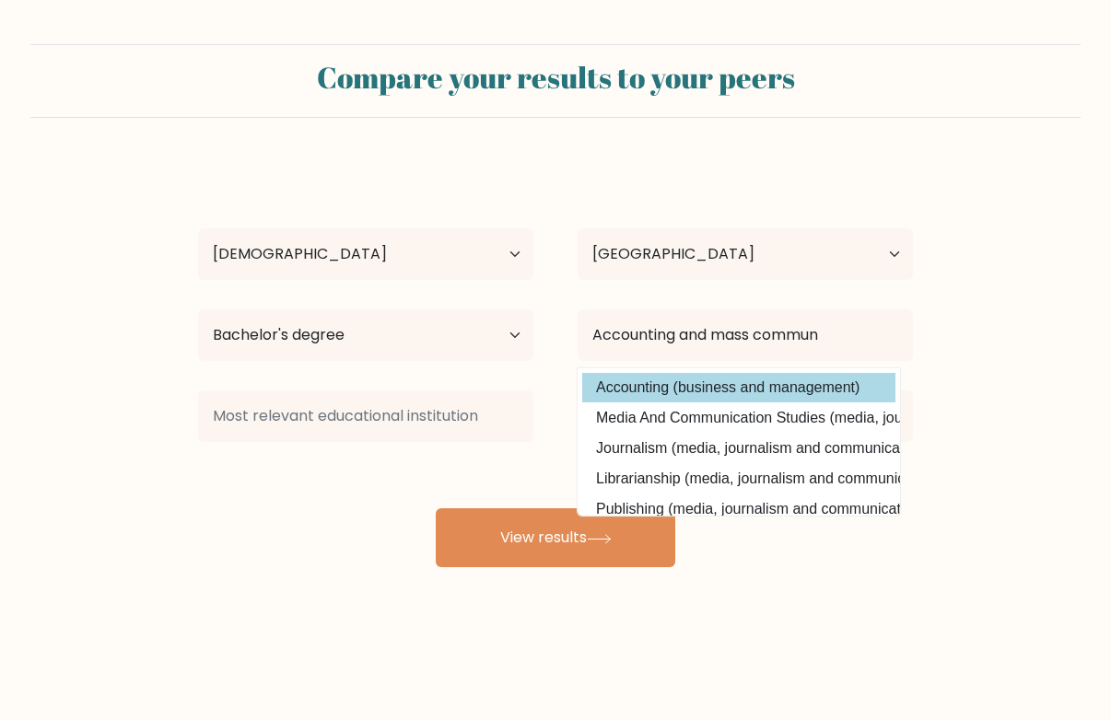
click at [711, 379] on option "Accounting (business and management)" at bounding box center [738, 387] width 313 height 29
type input "Accounting"
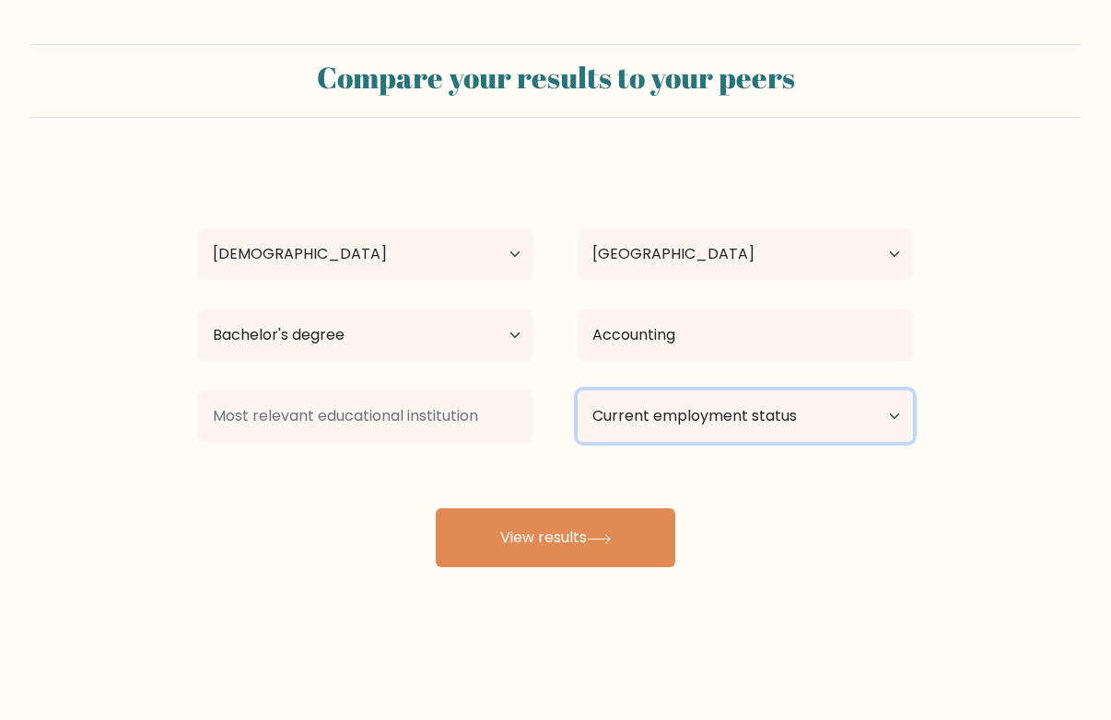
click at [673, 413] on select "Current employment status Employed Student Retired Other / prefer not to answer" at bounding box center [744, 416] width 335 height 52
select select "student"
click at [577, 390] on select "Current employment status Employed Student Retired Other / prefer not to answer" at bounding box center [744, 416] width 335 height 52
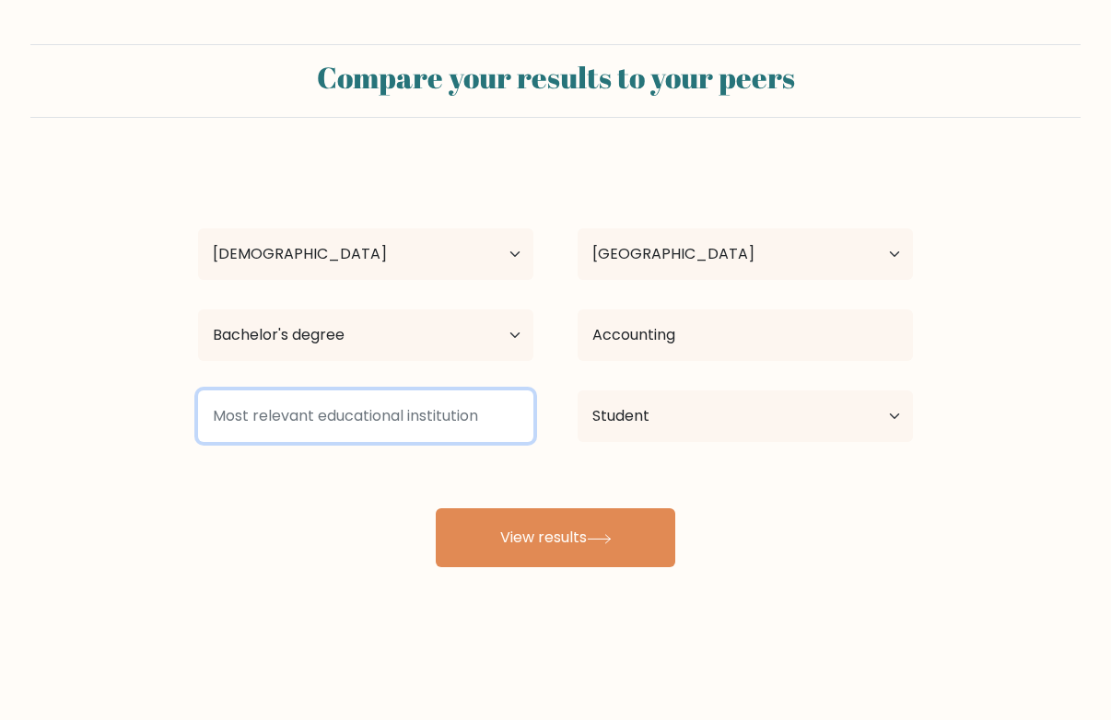
click at [404, 423] on input at bounding box center [365, 416] width 335 height 52
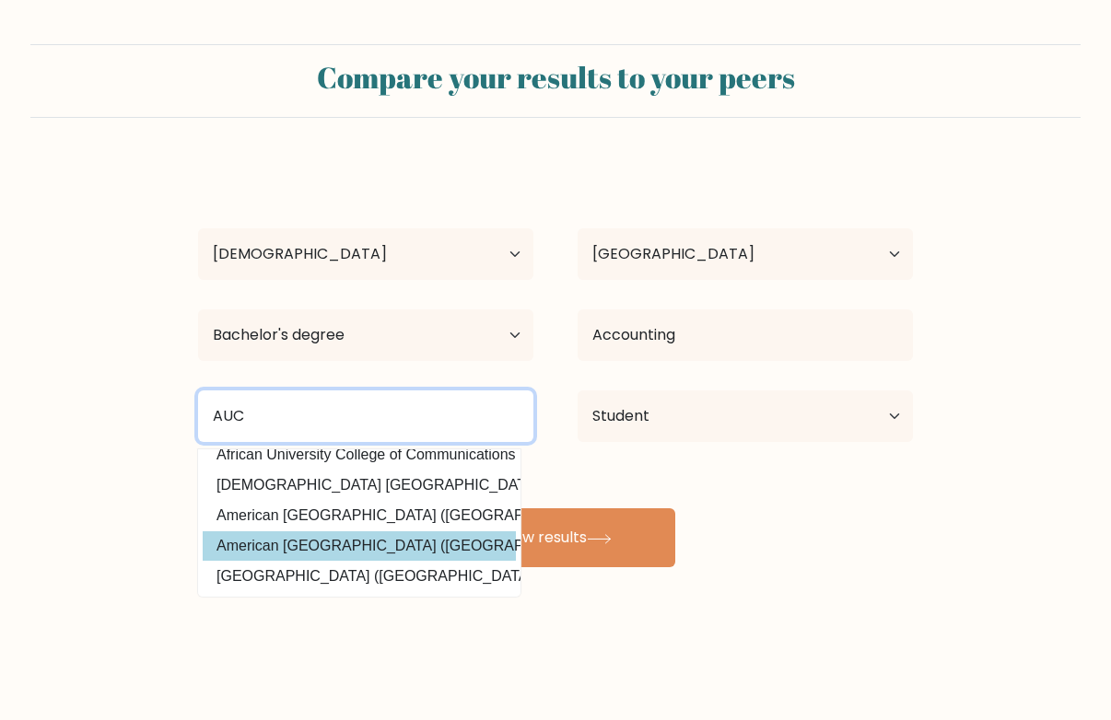
scroll to position [87, 0]
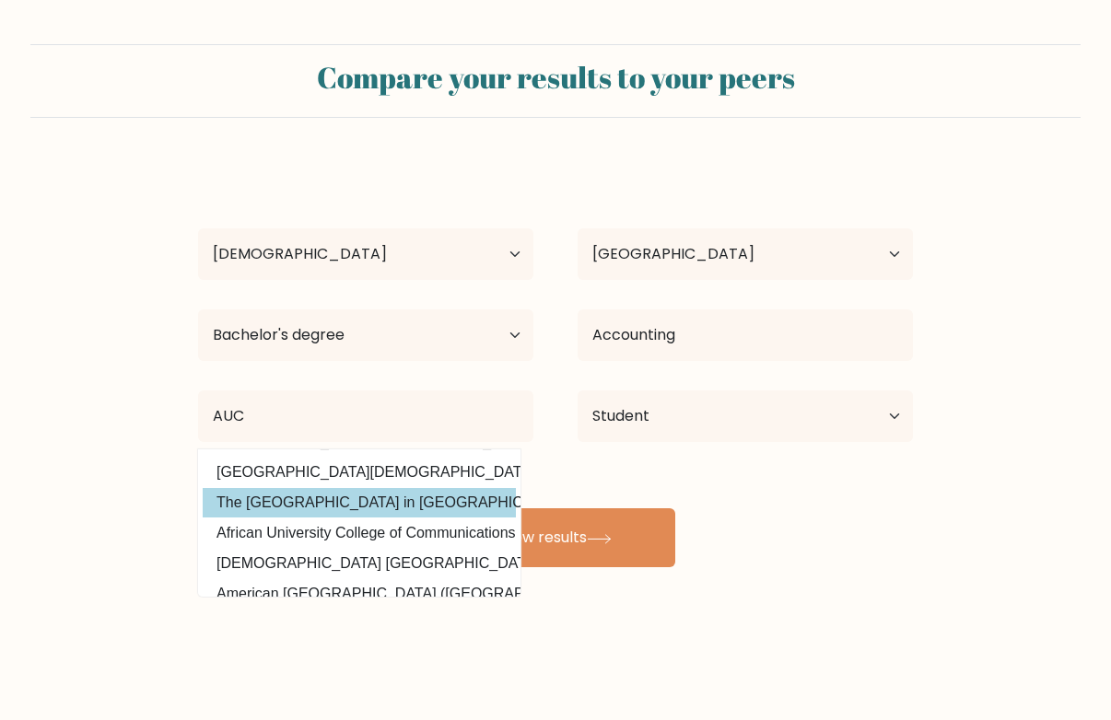
click at [369, 509] on option "The American University in Cairo (Egypt)" at bounding box center [359, 502] width 313 height 29
type input "The [GEOGRAPHIC_DATA] in [GEOGRAPHIC_DATA]"
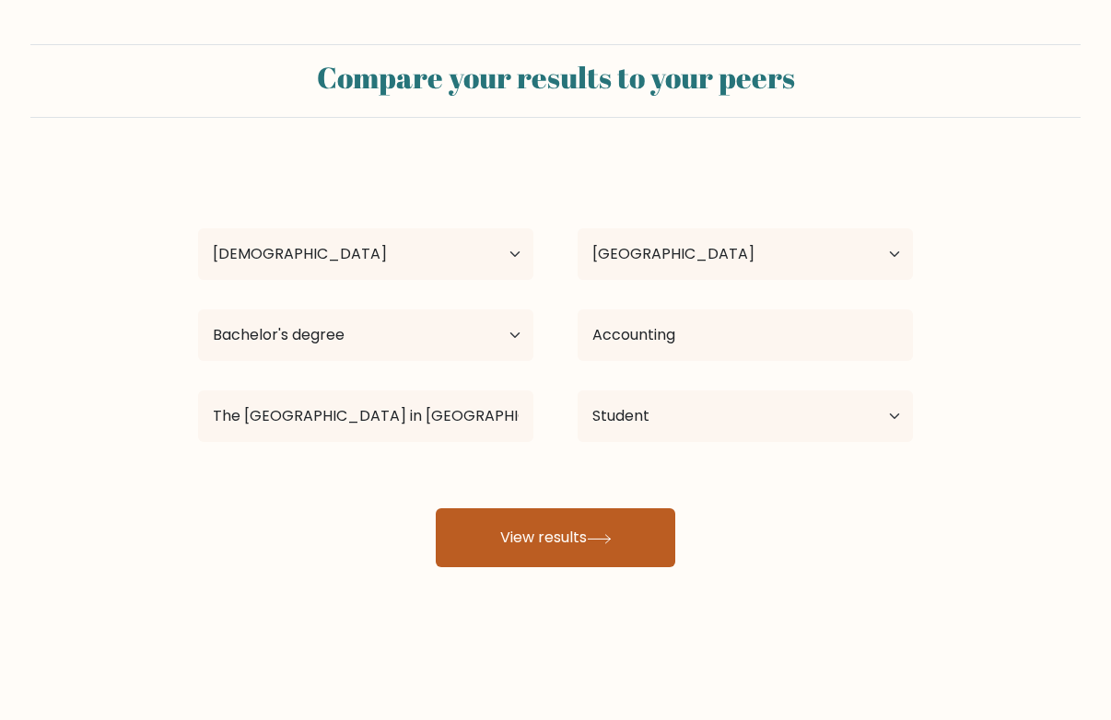
click at [514, 548] on button "View results" at bounding box center [555, 537] width 239 height 59
